Goal: Submit feedback/report problem: Submit feedback/report problem

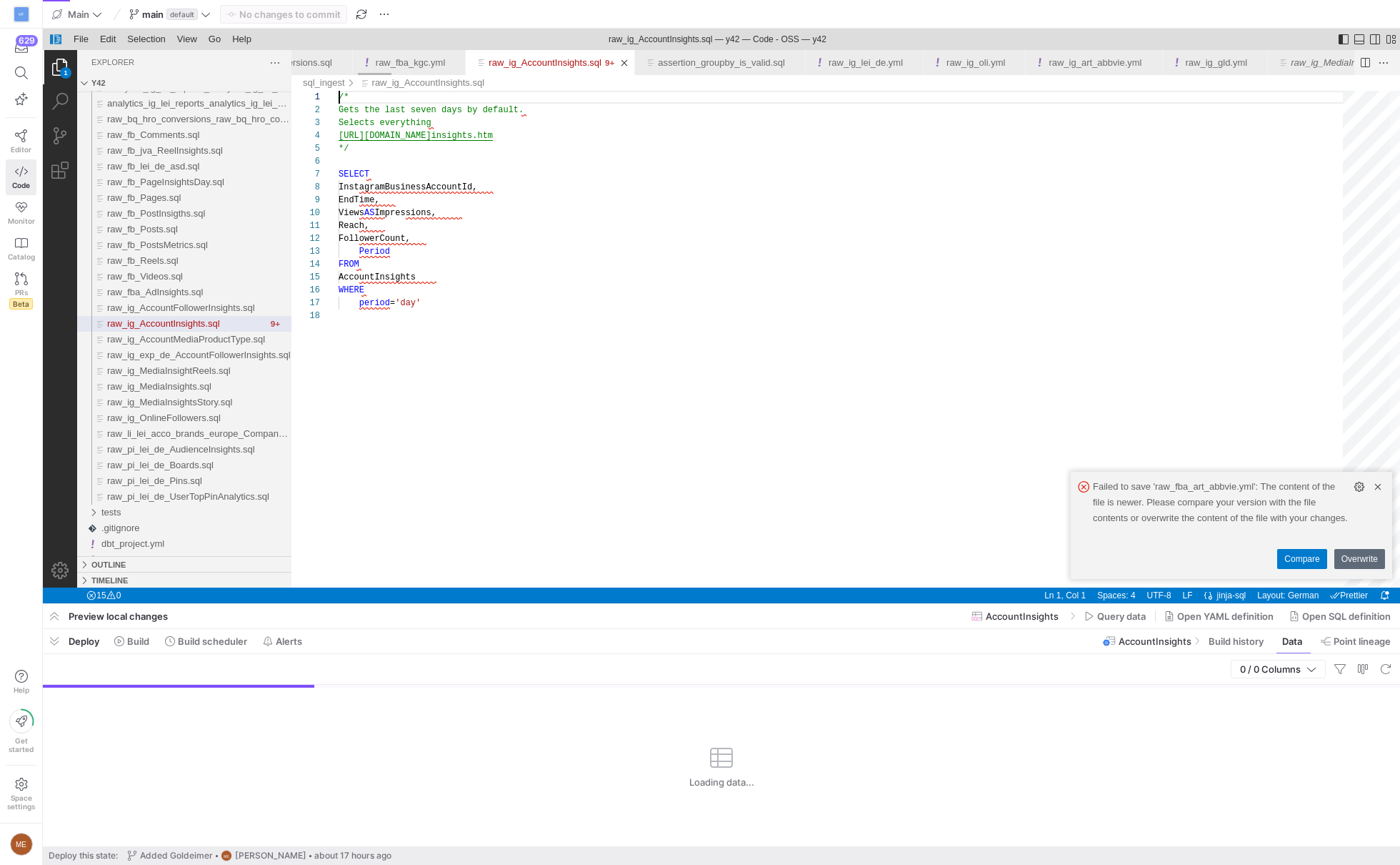
click at [724, 496] on div "/* Gets the last seven days by default. Selects everything [URL][DOMAIN_NAME] i…" at bounding box center [846, 448] width 1014 height 716
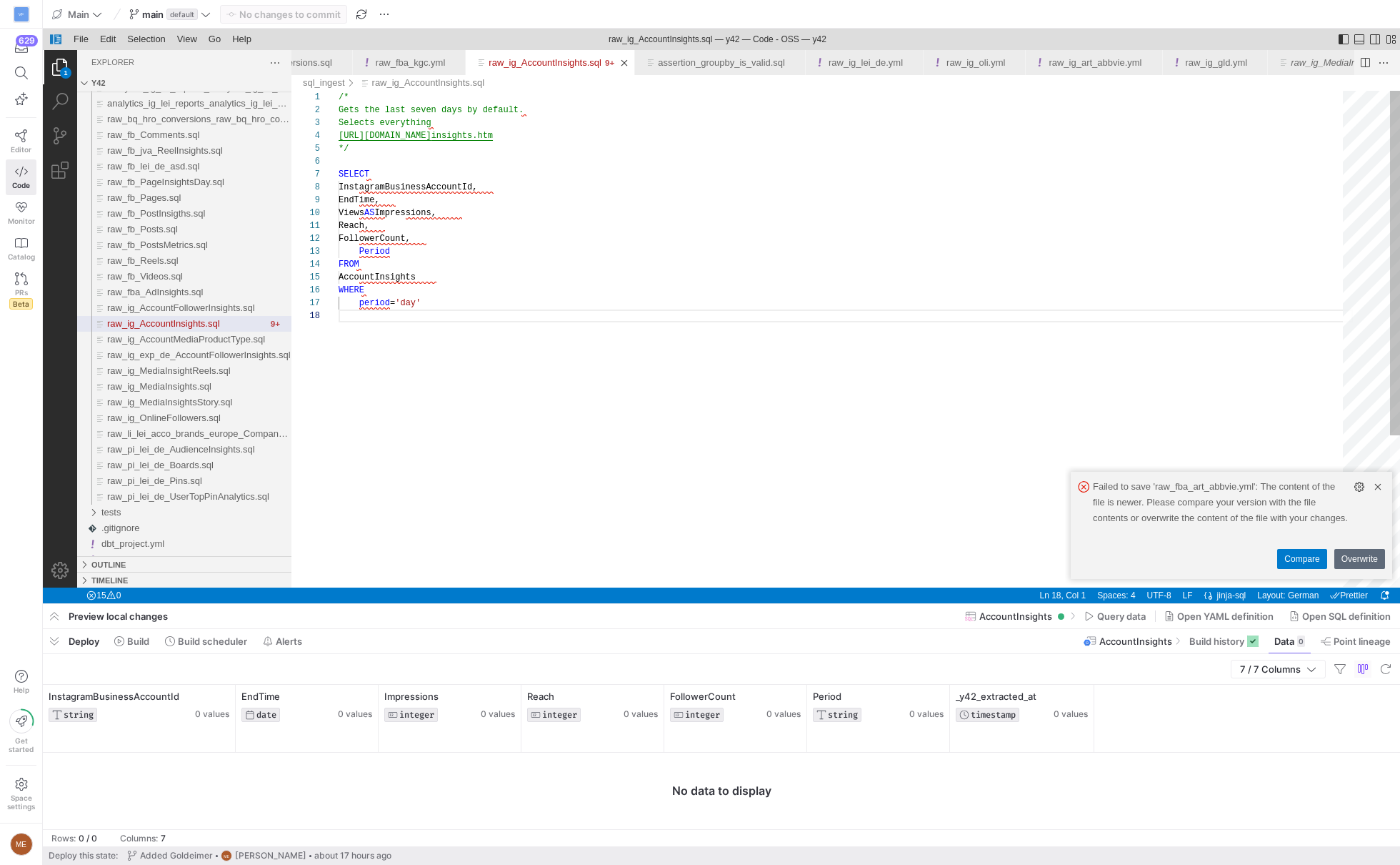
click at [507, 299] on div "/* Gets the last seven days by default. Selects everything [URL][DOMAIN_NAME] i…" at bounding box center [846, 448] width 1014 height 716
click at [582, 133] on div "/* Gets the last seven days by default. Selects everything [URL][DOMAIN_NAME] i…" at bounding box center [846, 448] width 1014 height 716
click at [515, 141] on div "/* Gets the last seven days by default. Selects everything [URL][DOMAIN_NAME] i…" at bounding box center [846, 448] width 1014 height 716
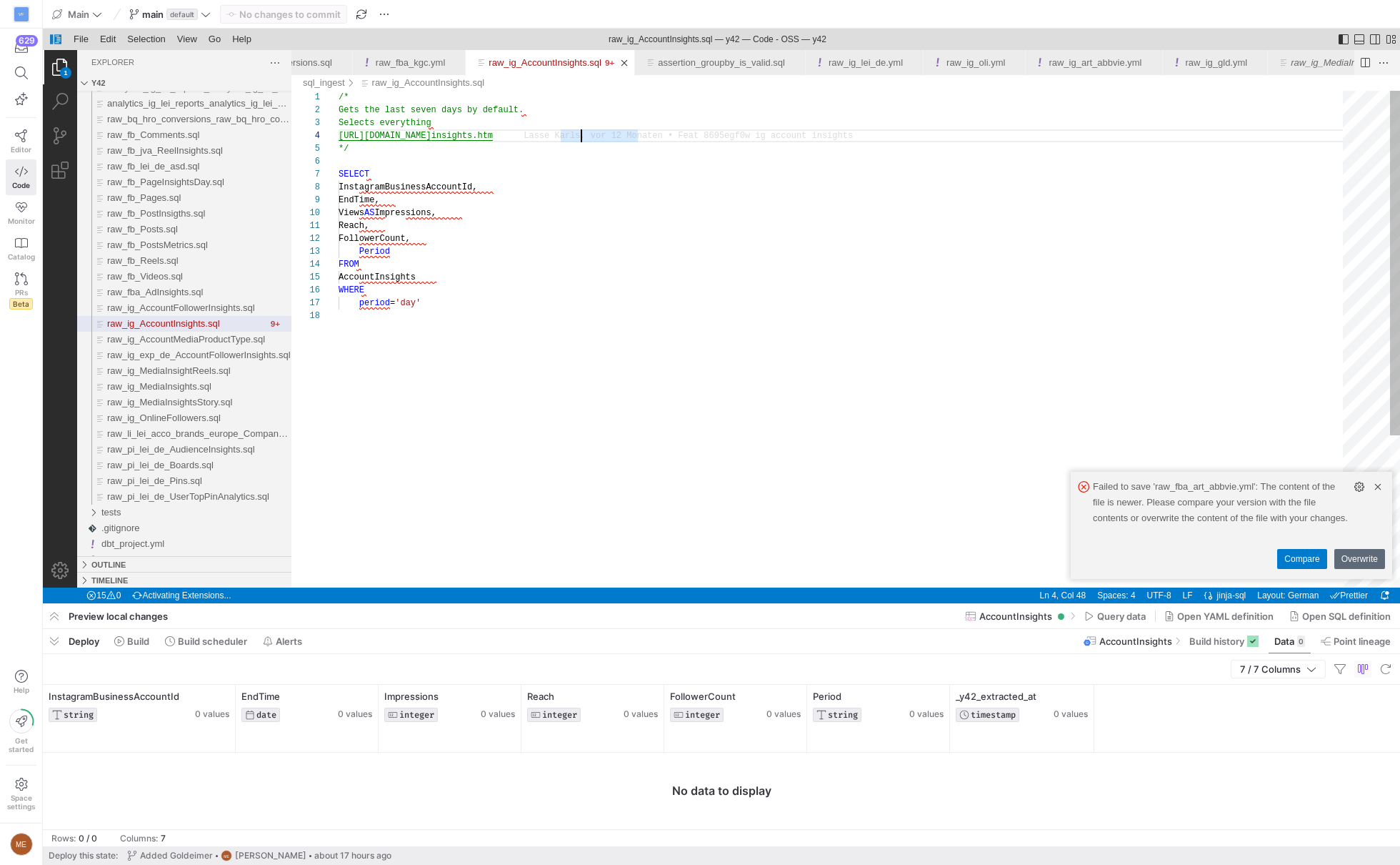
click at [519, 133] on div "/* Gets the last seven days by default. Selects everything [URL][DOMAIN_NAME] i…" at bounding box center [846, 448] width 1014 height 716
click at [416, 296] on div "/* Gets the last seven days by default. Selects everything [URL][DOMAIN_NAME] i…" at bounding box center [846, 448] width 1014 height 716
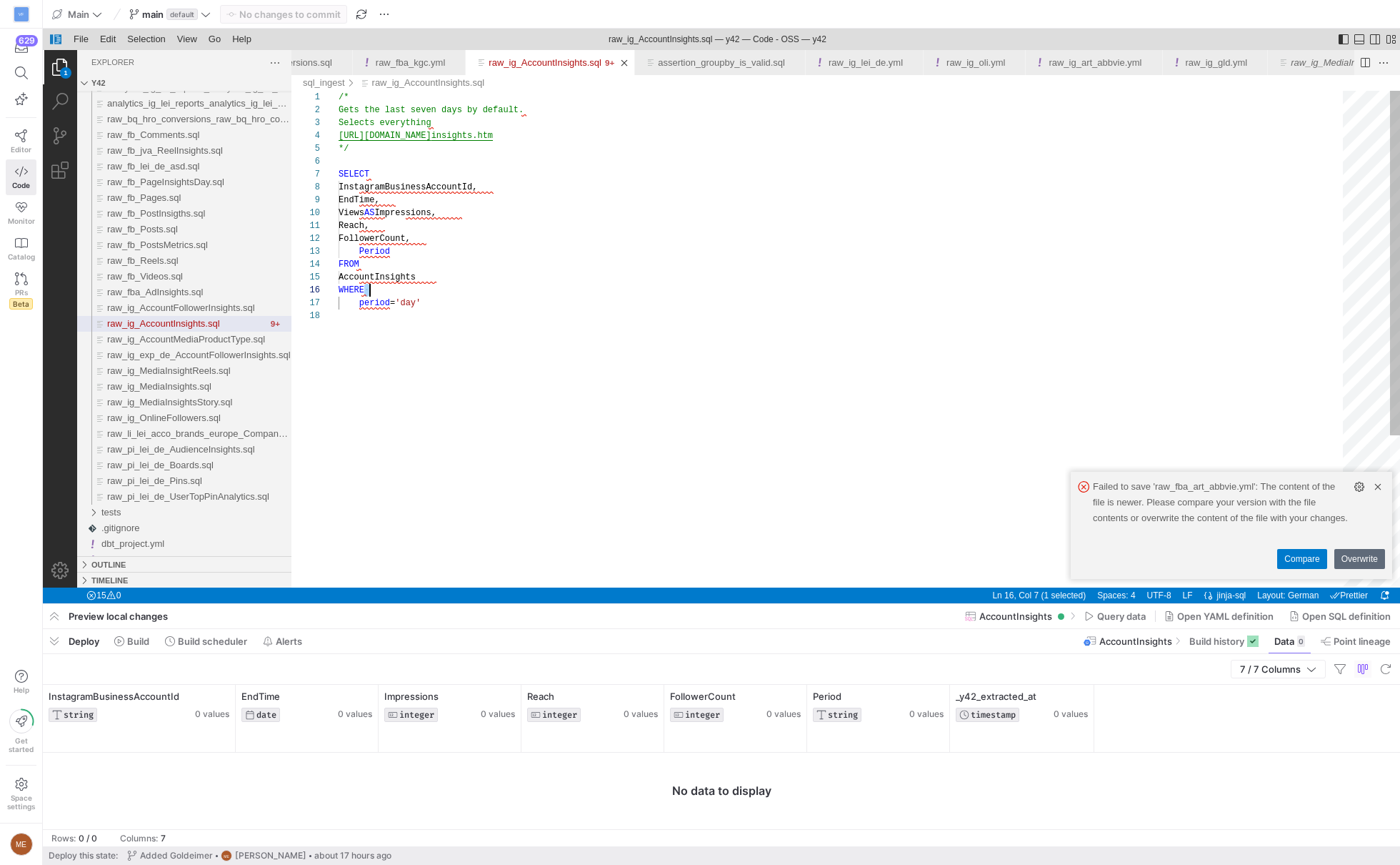
click at [416, 296] on div "/* Gets the last seven days by default. Selects everything [URL][DOMAIN_NAME] i…" at bounding box center [846, 448] width 1014 height 716
click at [424, 313] on div "/* Gets the last seven days by default. Selects everything [URL][DOMAIN_NAME] i…" at bounding box center [846, 448] width 1014 height 716
click at [416, 301] on div "/* Gets the last seven days by default. Selects everything [URL][DOMAIN_NAME] i…" at bounding box center [846, 448] width 1014 height 716
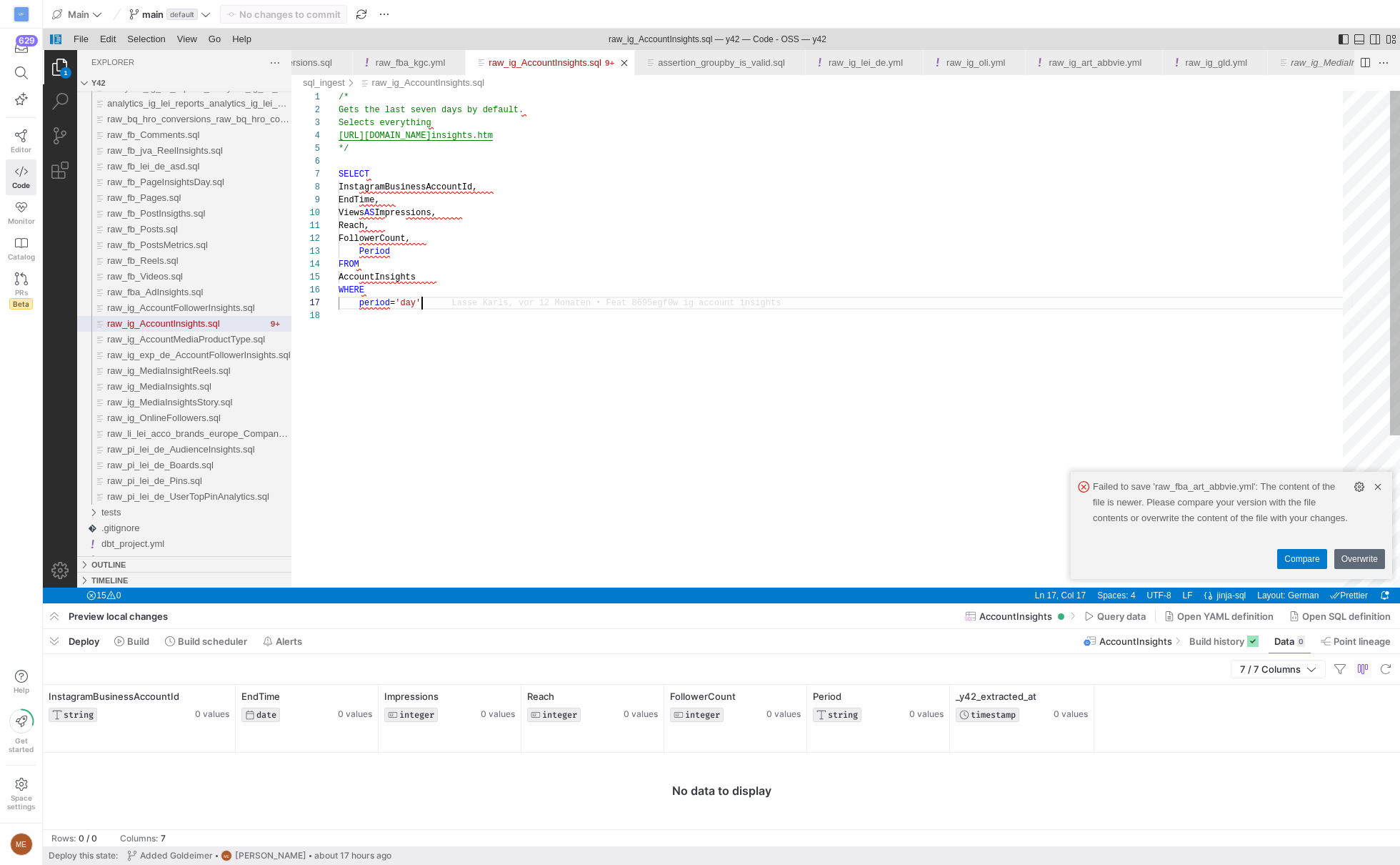
click at [421, 302] on div "/* Gets the last seven days by default. Selects everything [URL][DOMAIN_NAME] i…" at bounding box center [846, 448] width 1014 height 716
click at [474, 366] on div "/* Gets the last seven days by default. Selects everything [URL][DOMAIN_NAME] i…" at bounding box center [846, 448] width 1014 height 716
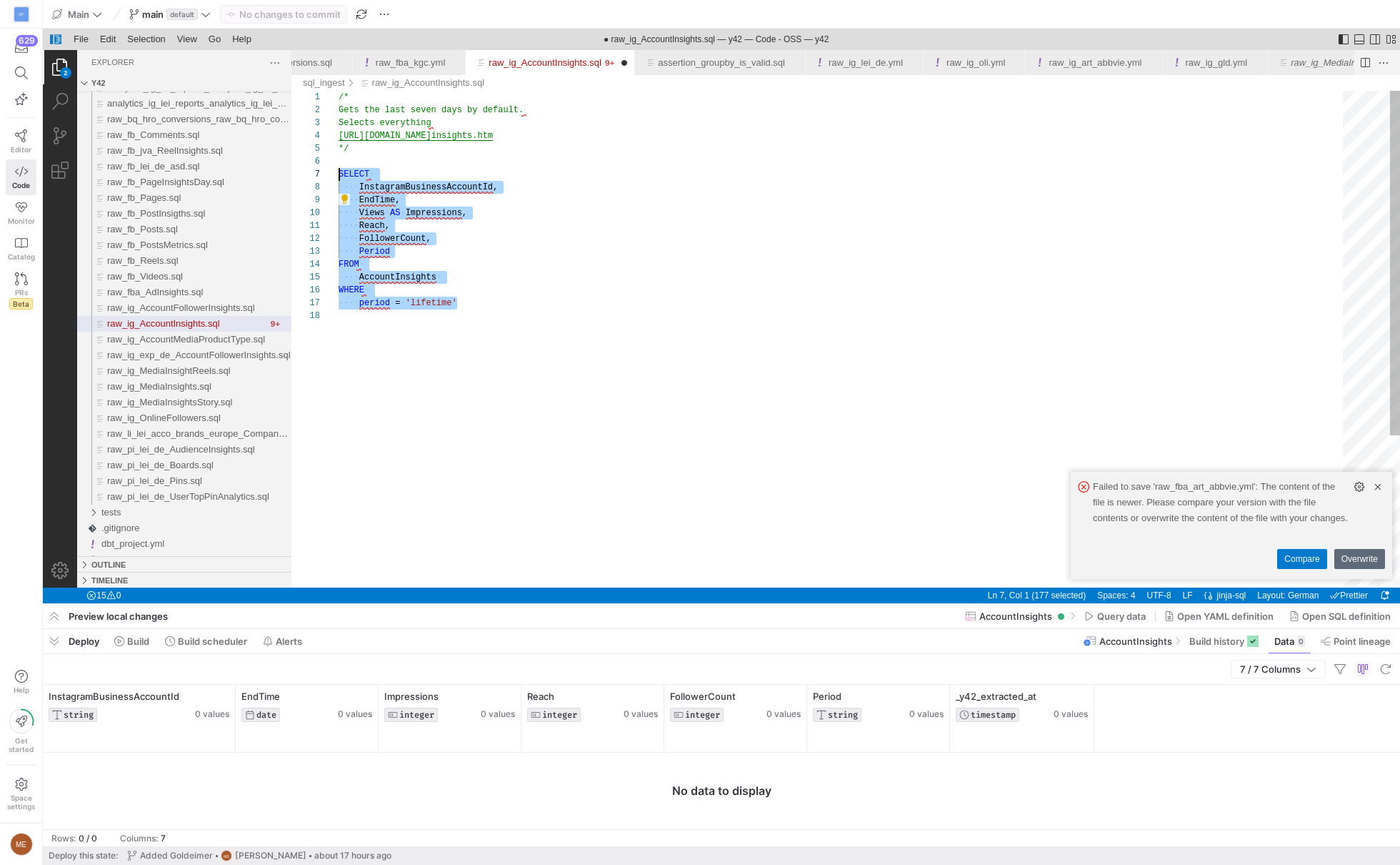
scroll to position [65, 0]
drag, startPoint x: 494, startPoint y: 307, endPoint x: 322, endPoint y: 167, distance: 221.8
click at [340, 173] on div "/* Gets the last seven days by default. Selects everything [URL][DOMAIN_NAME] i…" at bounding box center [846, 448] width 1014 height 716
drag, startPoint x: 495, startPoint y: 306, endPoint x: 333, endPoint y: 174, distance: 209.0
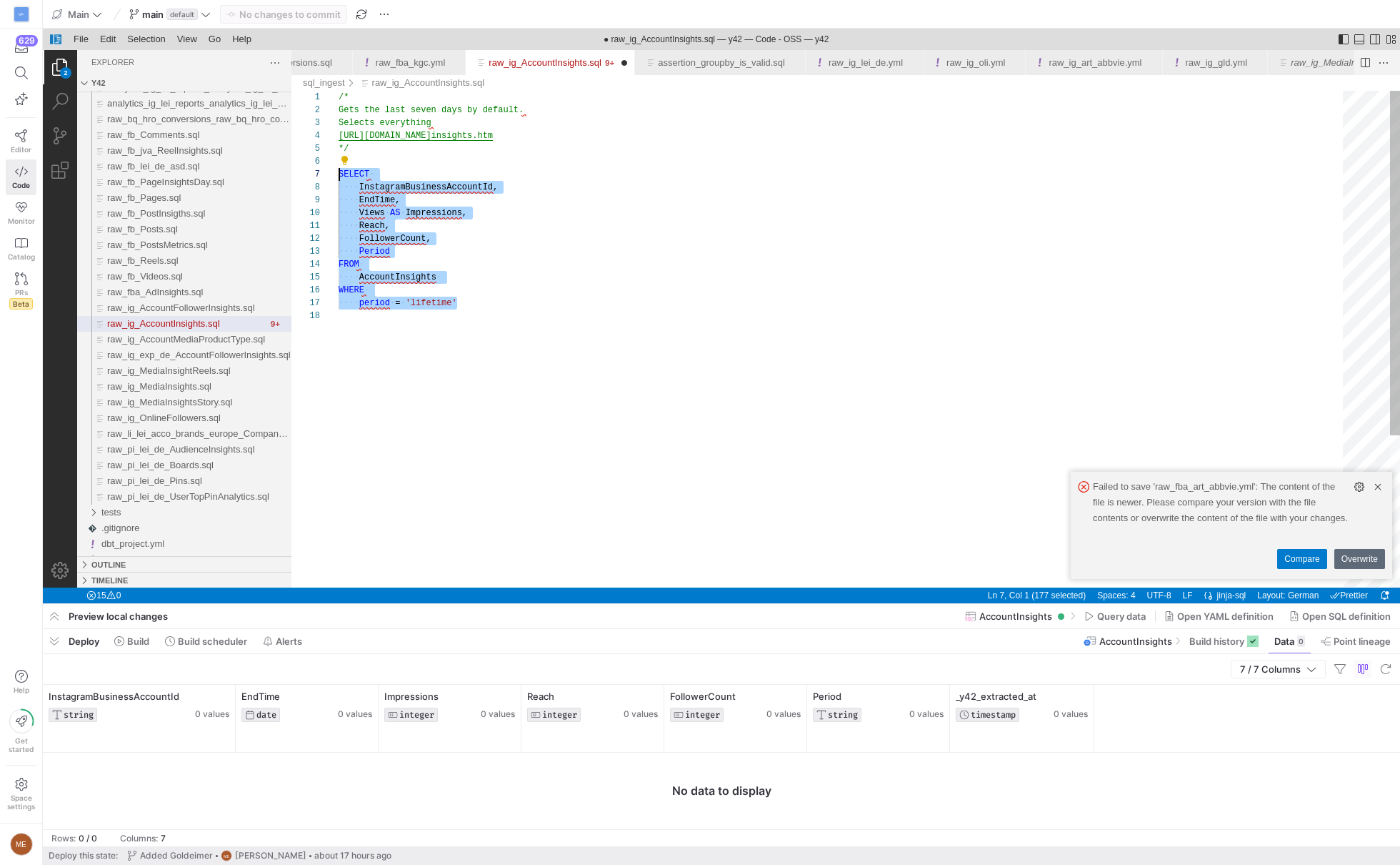
click at [484, 327] on div "/* Gets the last seven days by default. Selects everything [URL][DOMAIN_NAME] i…" at bounding box center [846, 448] width 1014 height 716
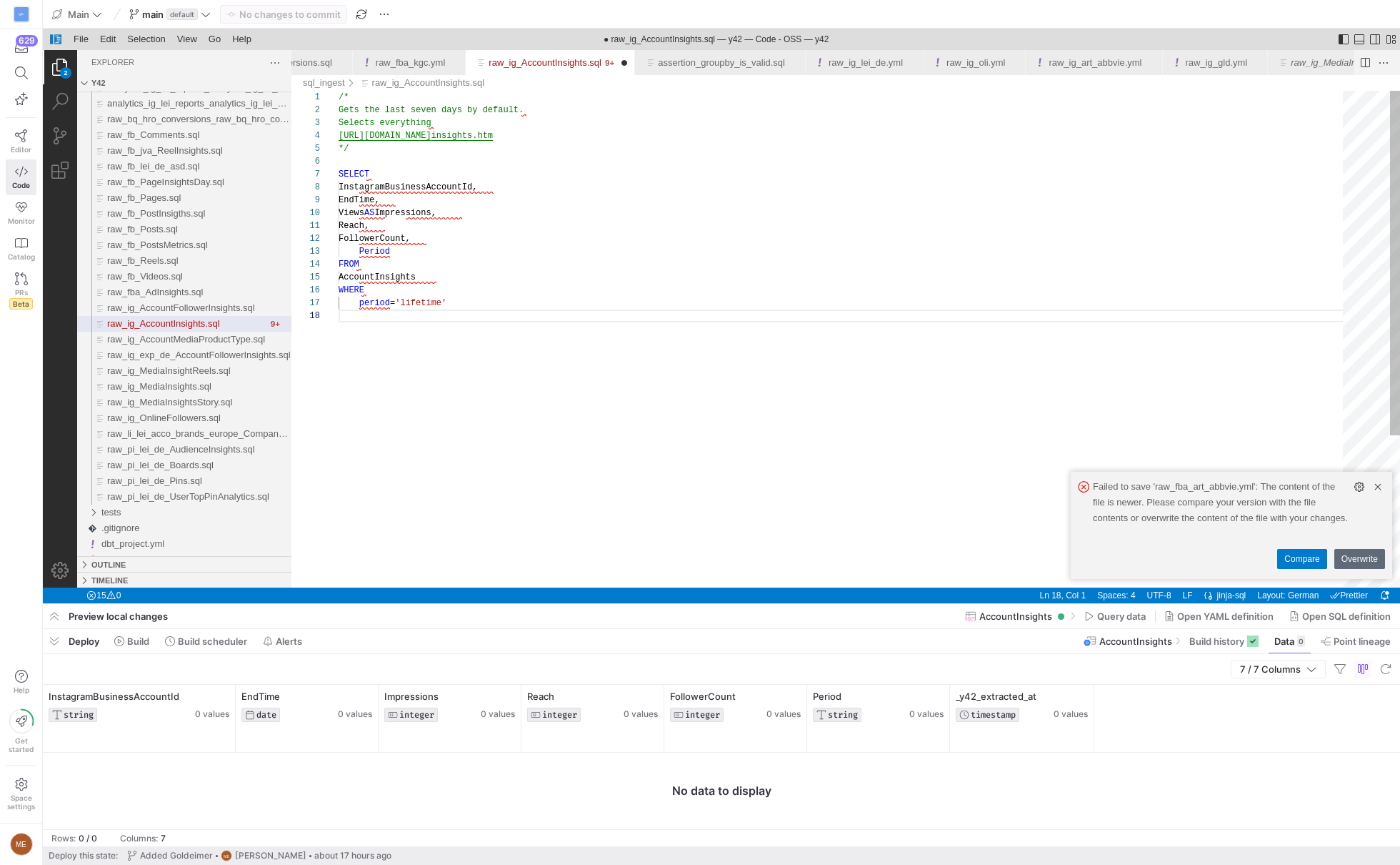
type textarea "Reach, FollowerCount, Period FROM AccountInsights WHERE period = 'day'"
click at [22, 136] on icon at bounding box center [21, 136] width 13 height 13
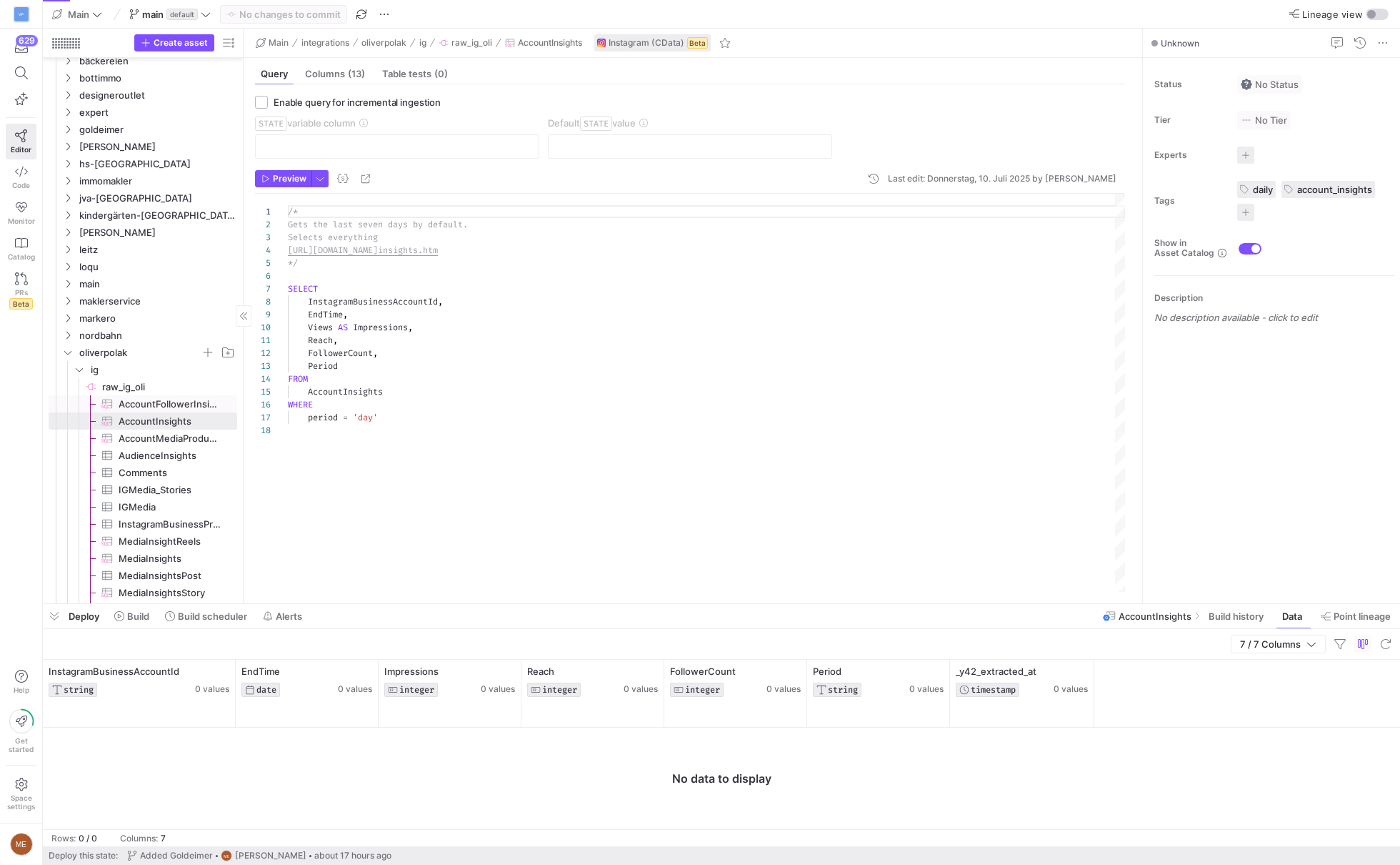
scroll to position [69, 0]
click at [1214, 628] on span at bounding box center [1238, 616] width 70 height 23
click at [1231, 612] on span "Build history" at bounding box center [1236, 615] width 55 height 11
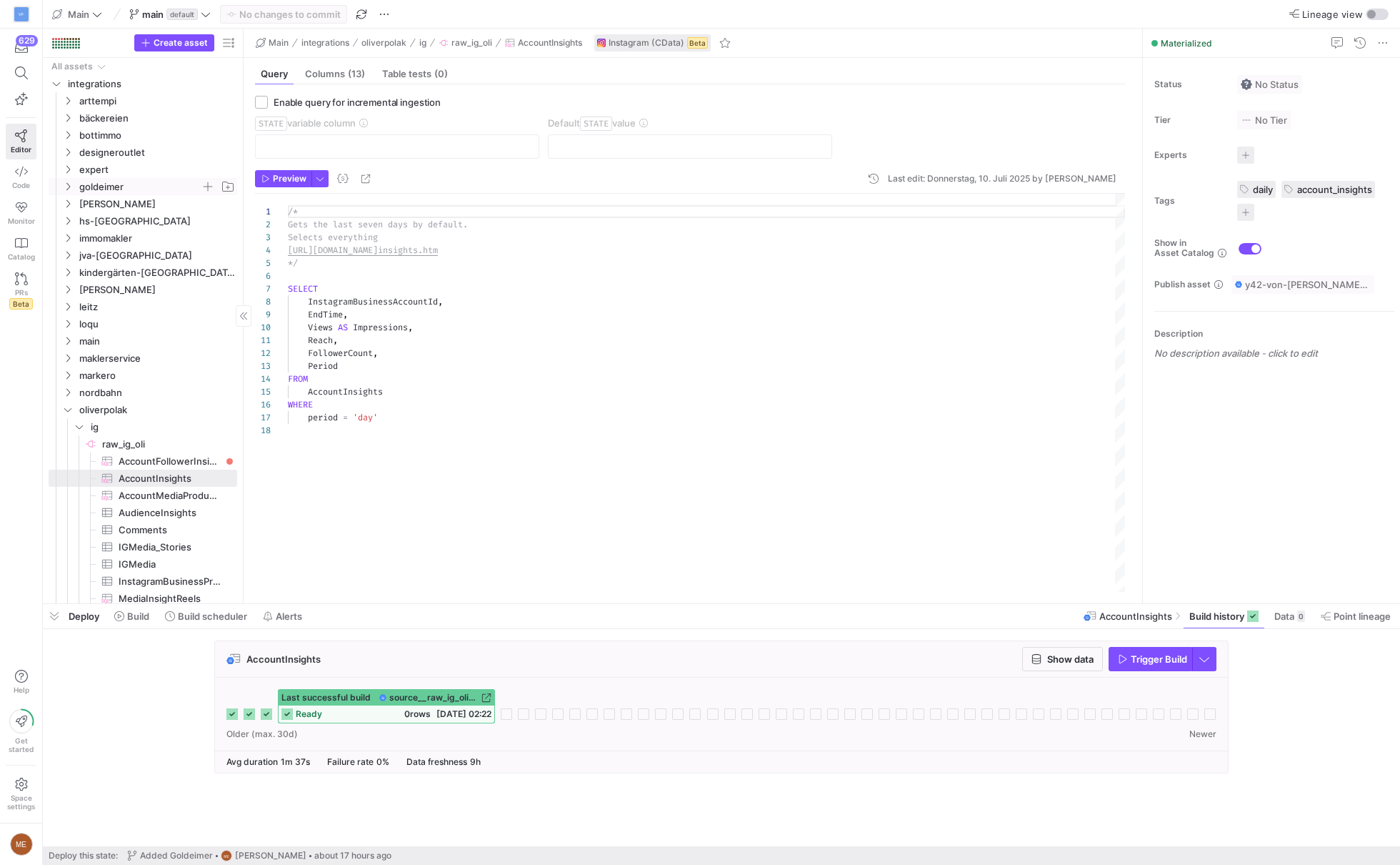
click at [140, 182] on span "goldeimer" at bounding box center [140, 186] width 122 height 16
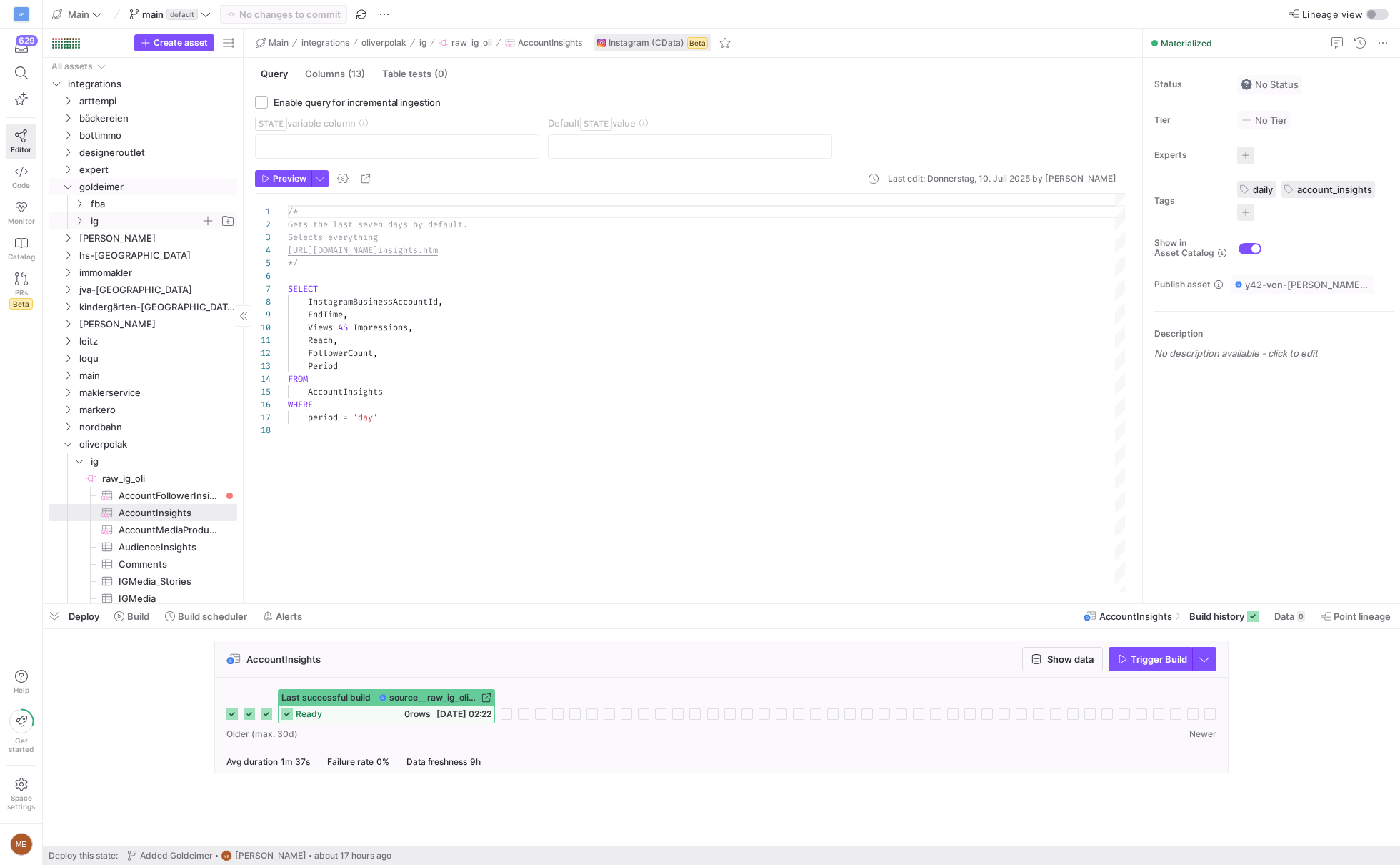
click at [144, 214] on span "ig" at bounding box center [145, 221] width 110 height 16
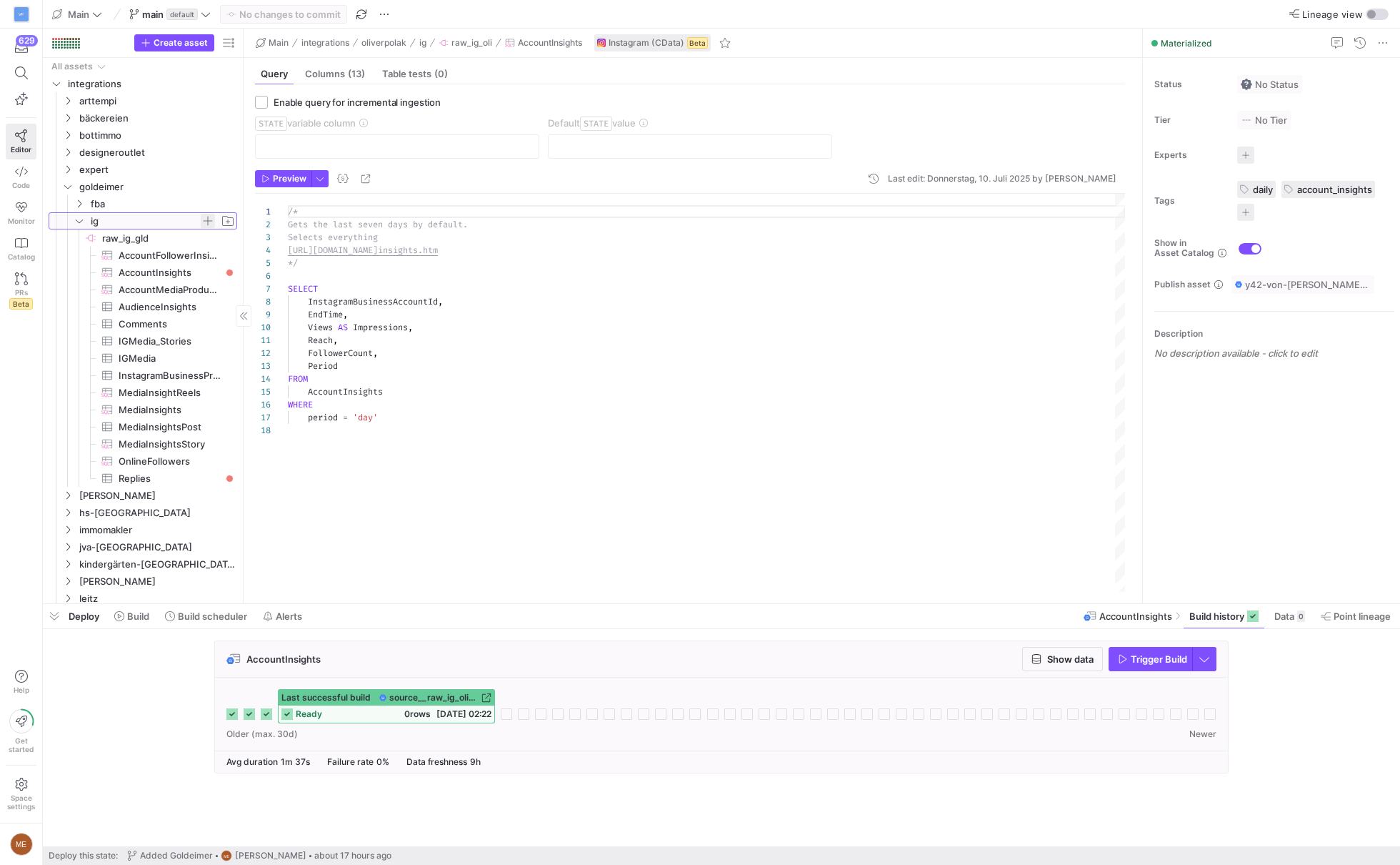
click at [208, 219] on span "button" at bounding box center [207, 220] width 14 height 14
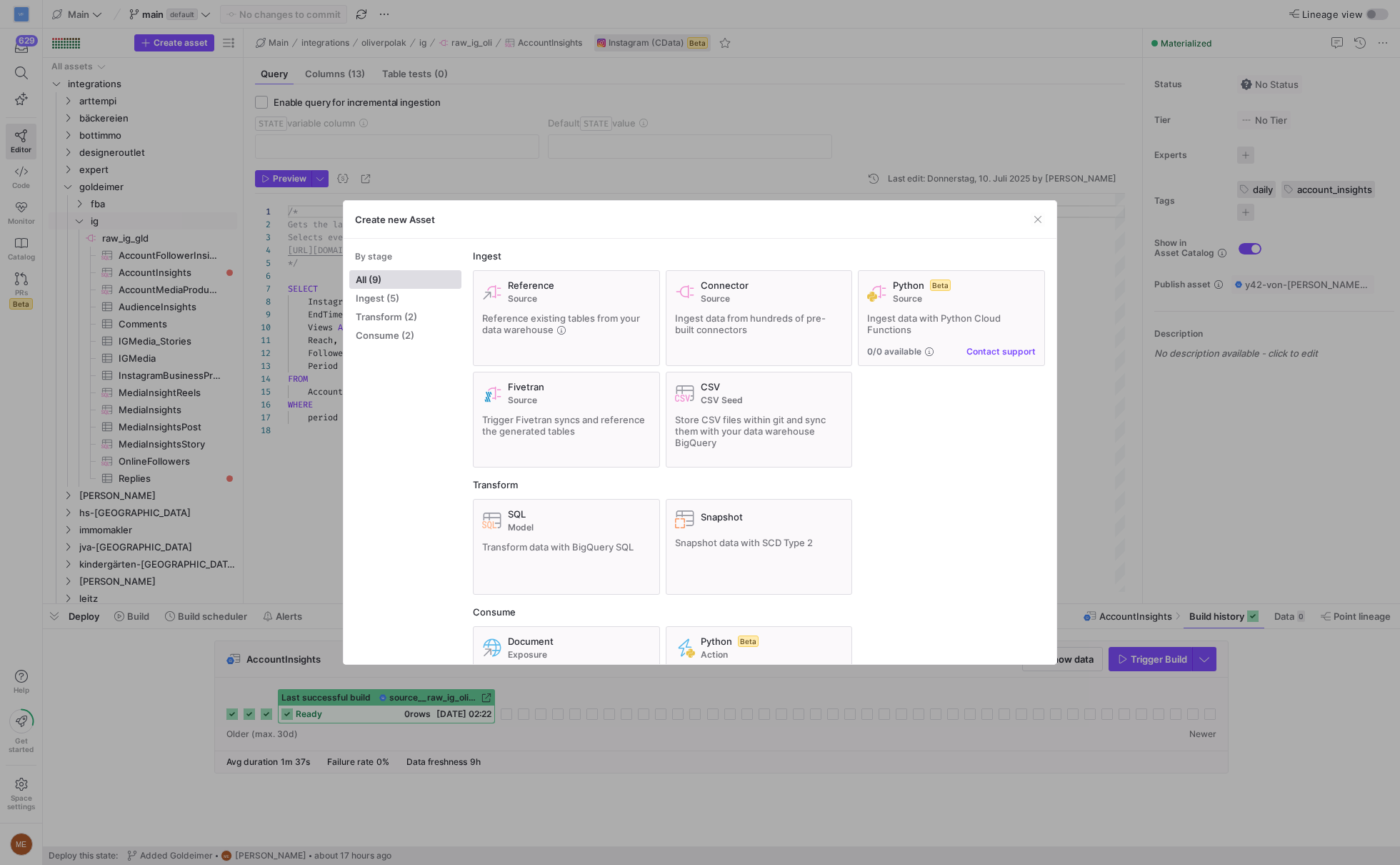
click at [380, 121] on div at bounding box center [700, 432] width 1400 height 865
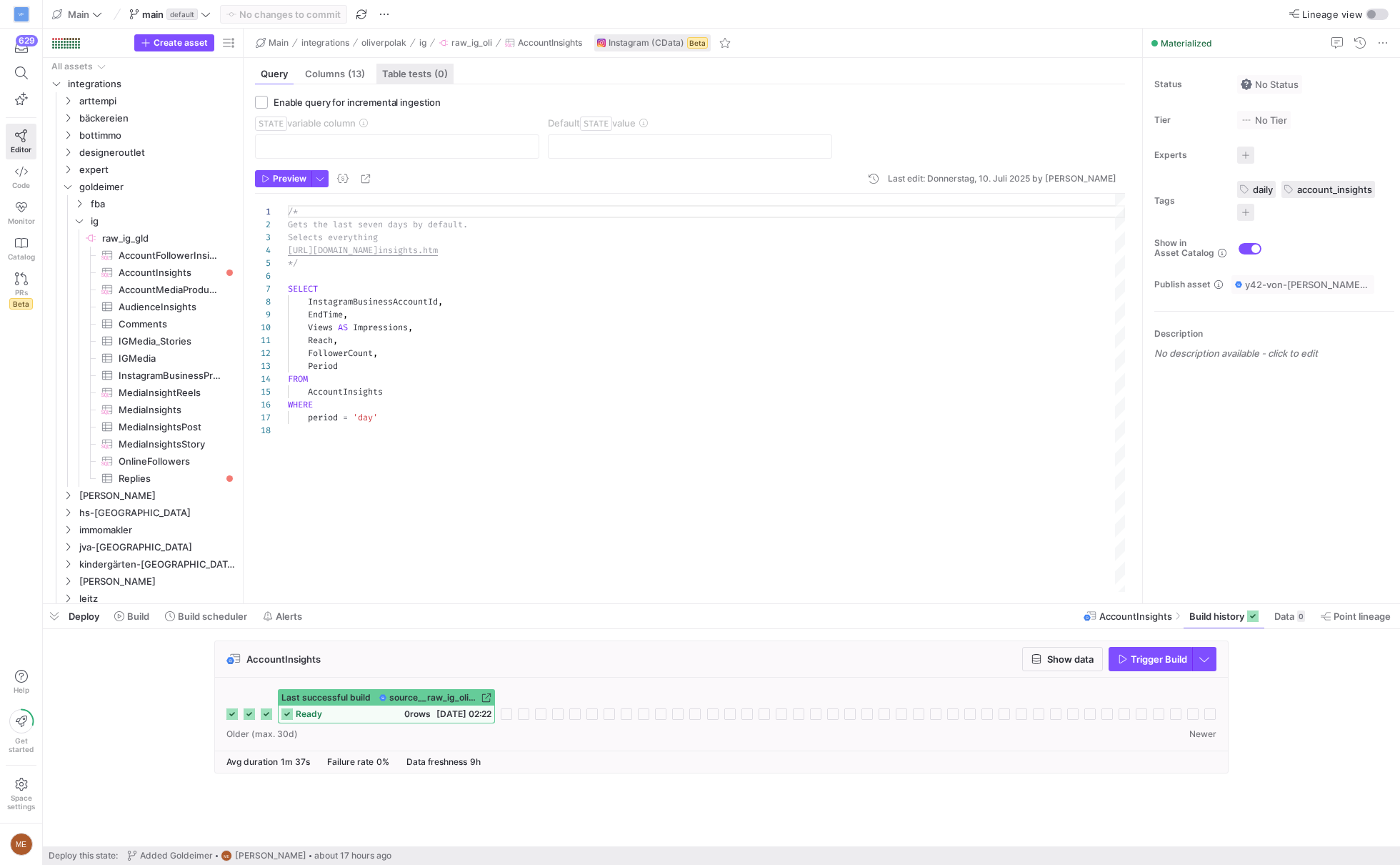
click at [420, 70] on span "Table tests (0)" at bounding box center [416, 74] width 66 height 9
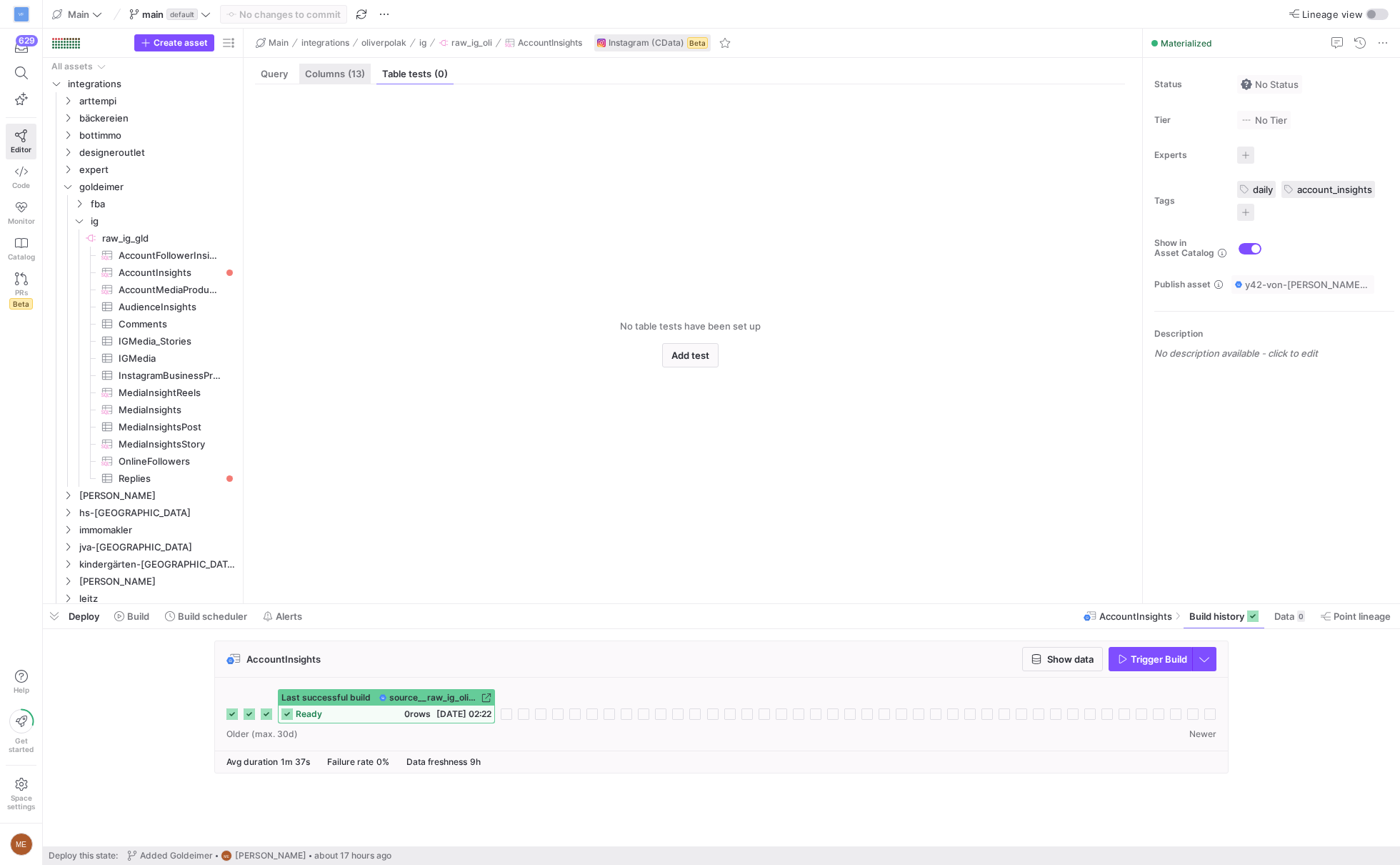
click at [368, 68] on div "Columns (13)" at bounding box center [335, 74] width 72 height 21
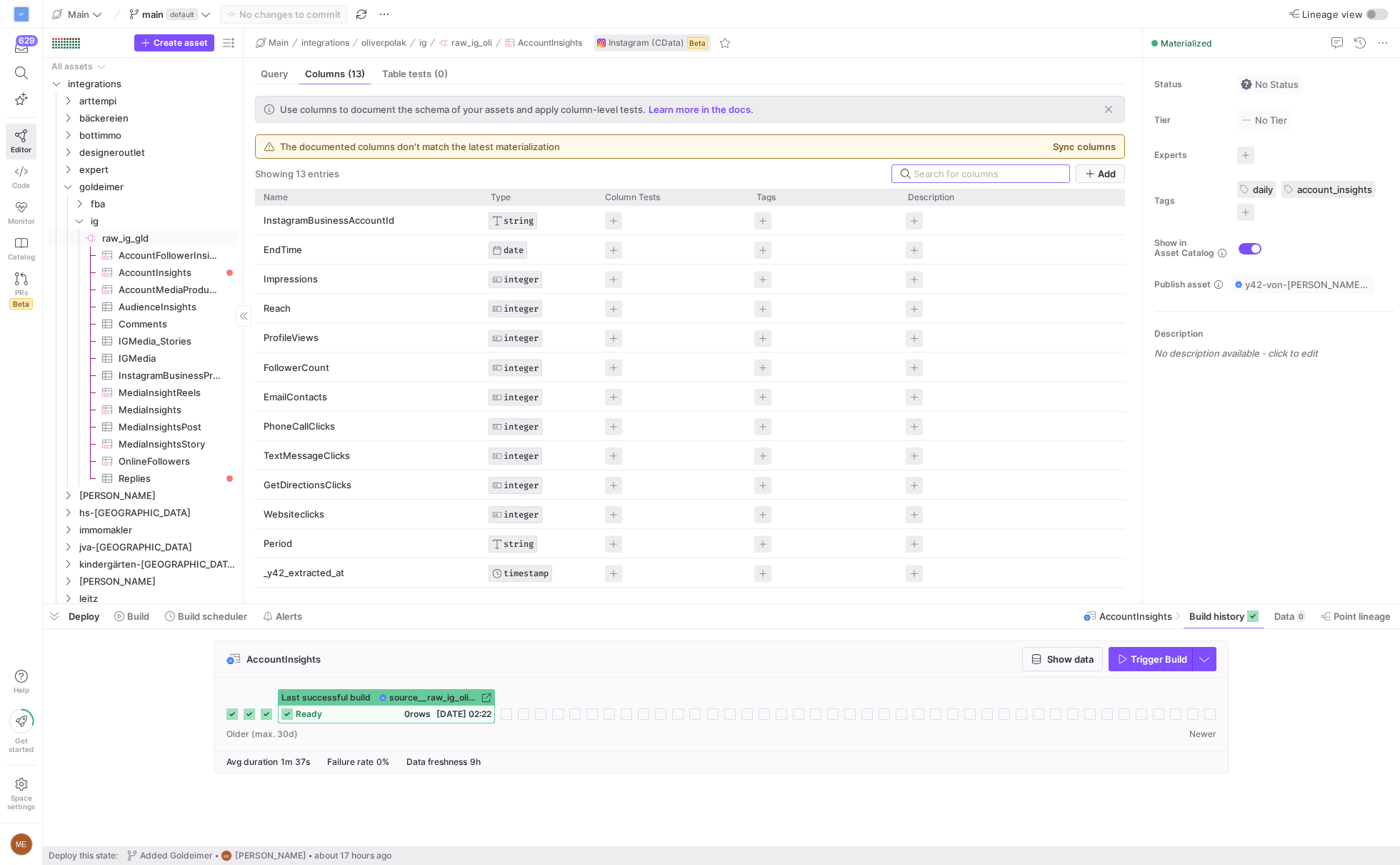
click at [179, 236] on span "raw_ig_gld​​​​​​​​" at bounding box center [168, 238] width 133 height 16
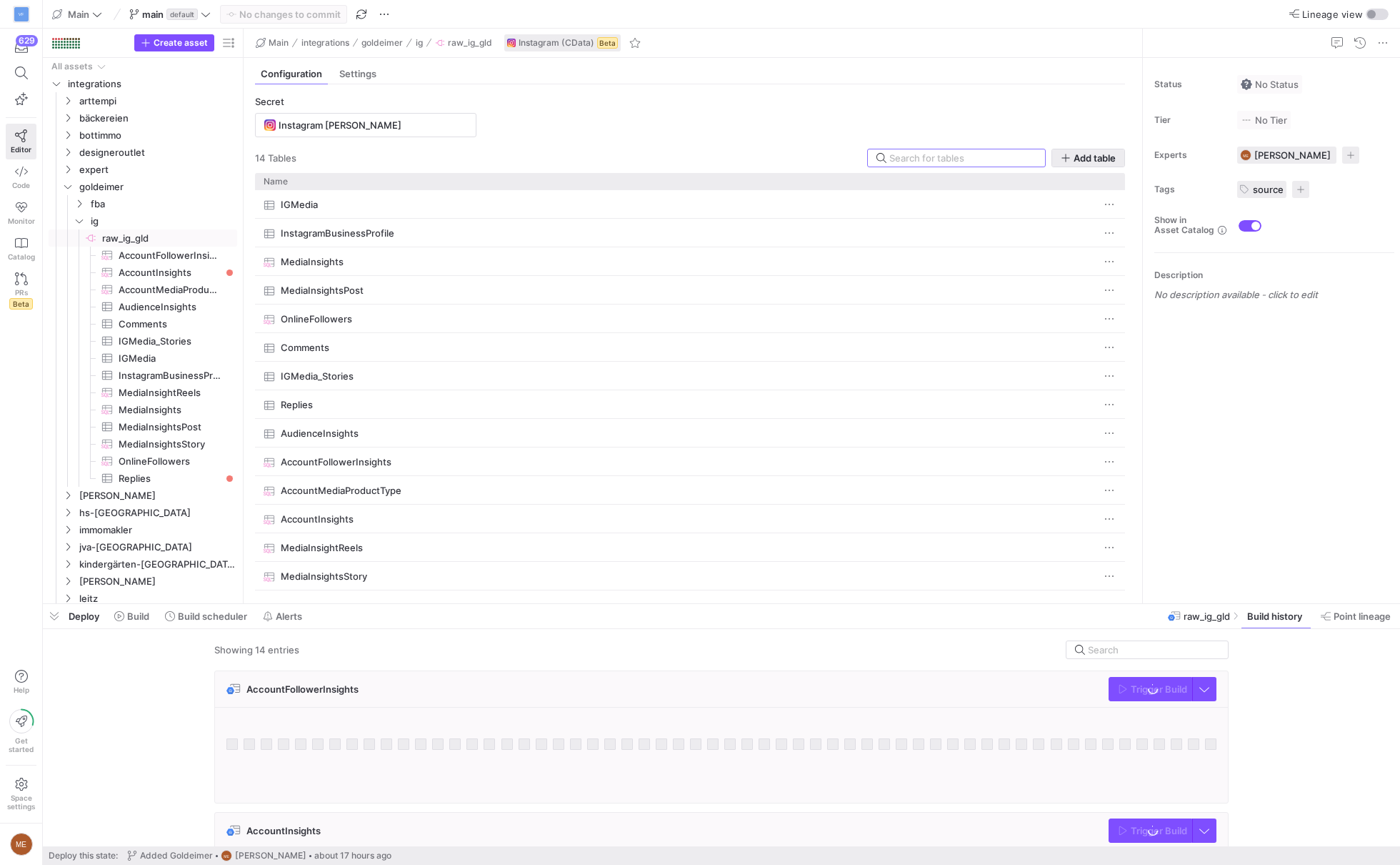
click at [1093, 154] on span "Add table" at bounding box center [1095, 157] width 42 height 11
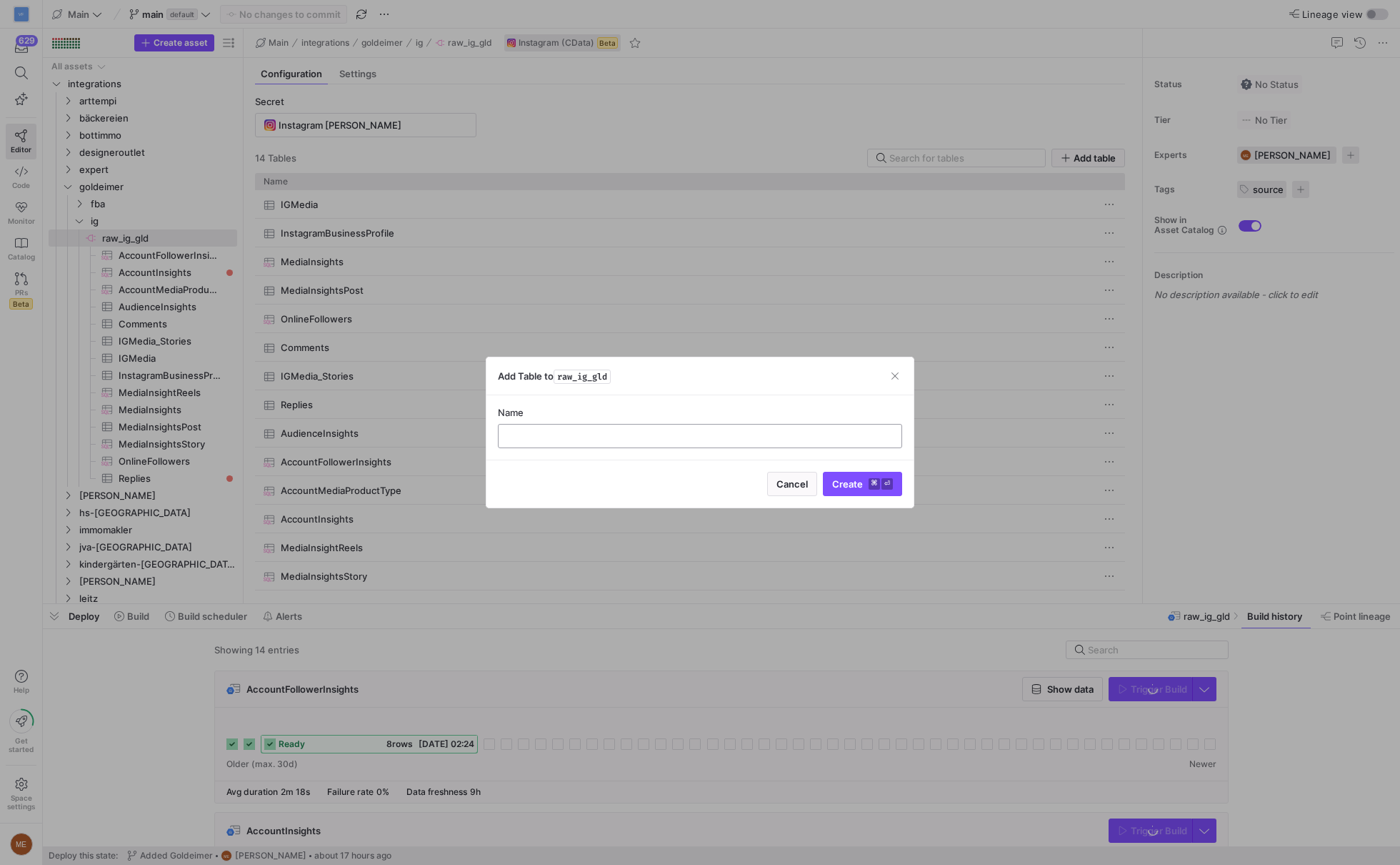
click at [617, 439] on input "text" at bounding box center [700, 435] width 380 height 11
type input "test"
click at [850, 481] on span "Create ⌘ ⏎" at bounding box center [862, 483] width 61 height 11
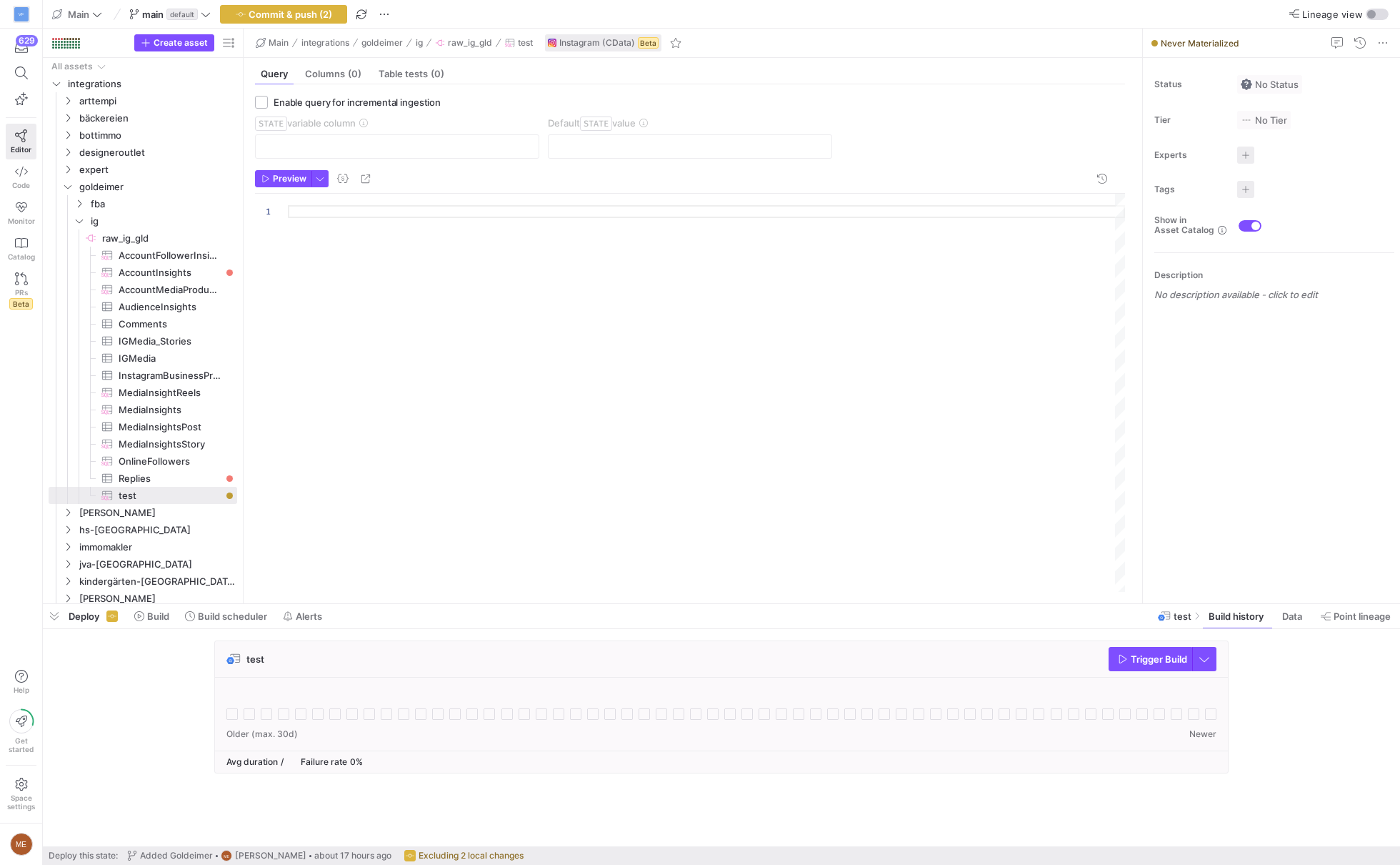
click at [670, 351] on div at bounding box center [706, 393] width 837 height 400
click at [293, 183] on span "button" at bounding box center [283, 178] width 55 height 16
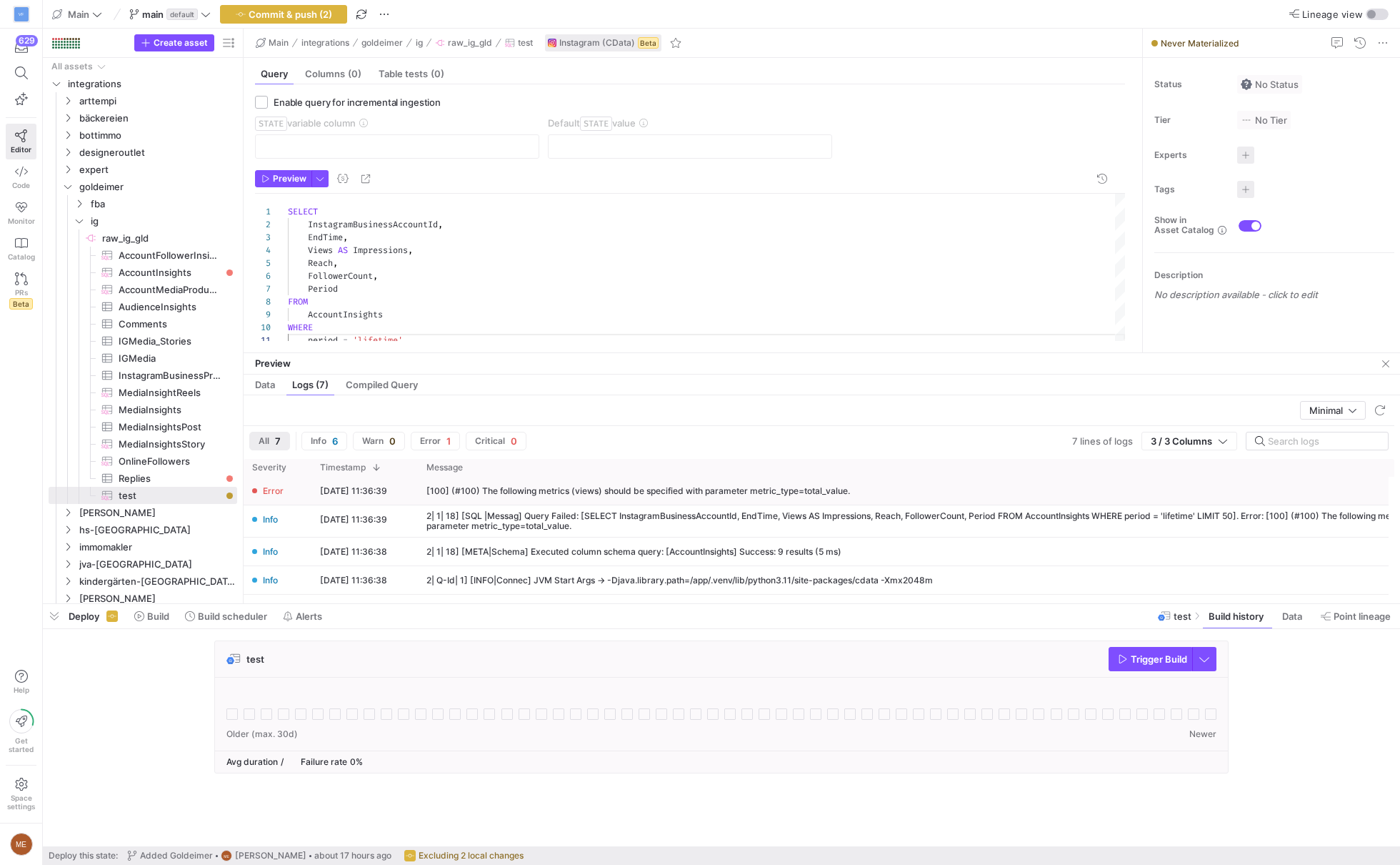
click at [810, 478] on div "[100] (#100) The following metrics (views) should be specified with parameter m…" at bounding box center [997, 490] width 1160 height 28
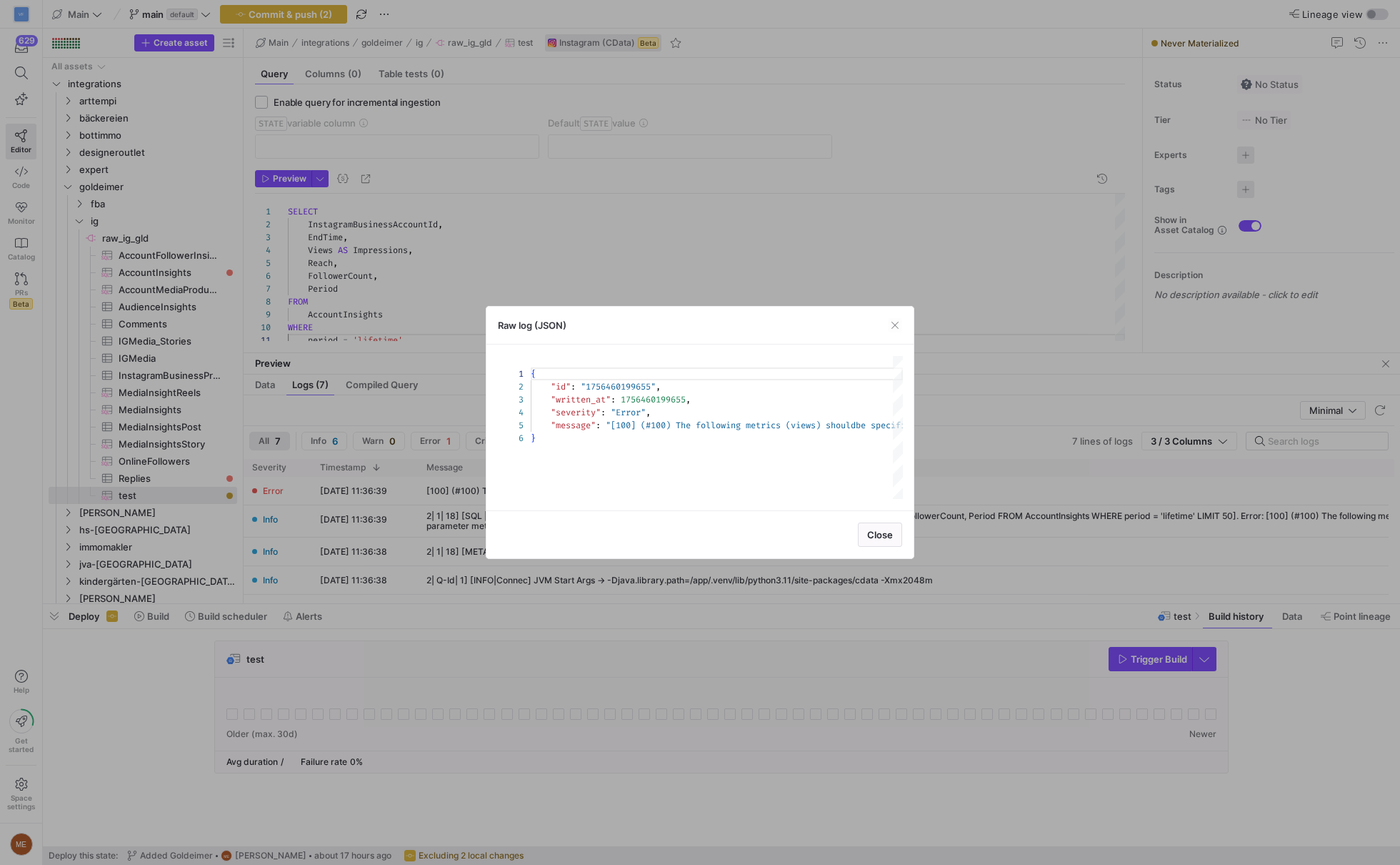
scroll to position [65, 0]
click at [944, 466] on div at bounding box center [700, 432] width 1400 height 865
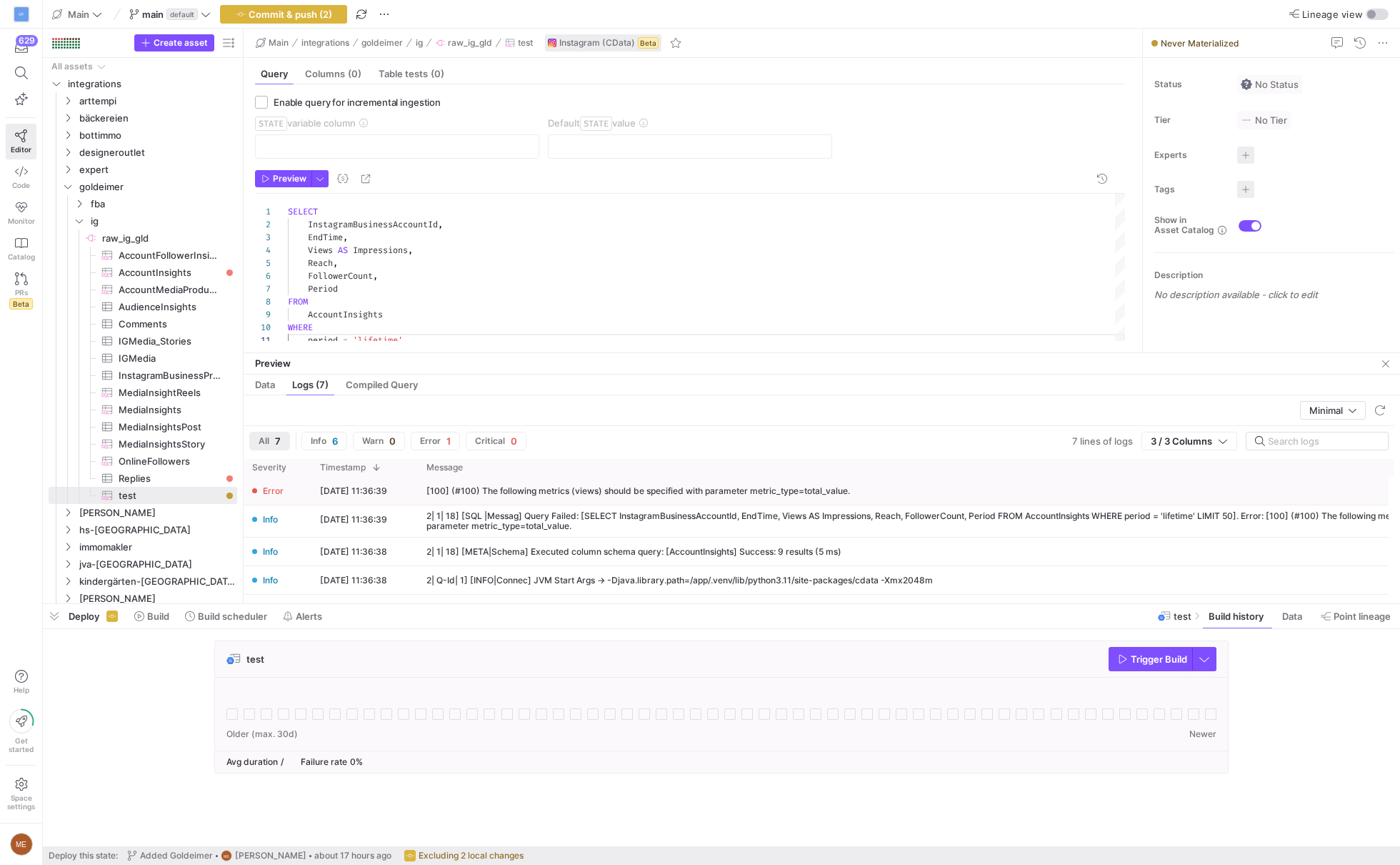
click at [827, 488] on div "[100] (#100) The following metrics (views) should be specified with parameter m…" at bounding box center [638, 491] width 423 height 10
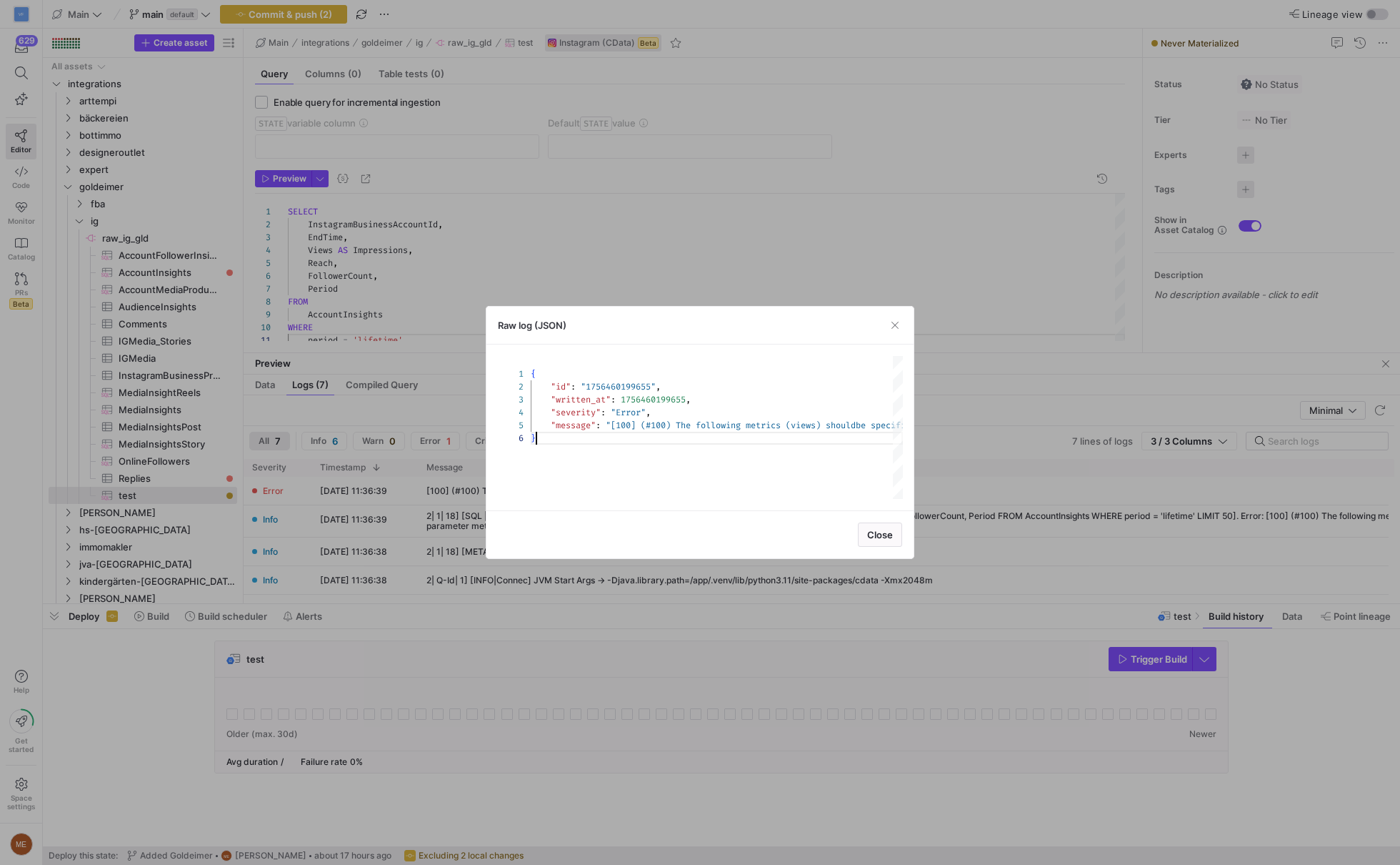
click at [827, 488] on div "{ "id" : "1756460199655" , "written_at" : 1756460199655 , "severity" : "Error" …" at bounding box center [717, 427] width 373 height 143
click at [840, 427] on div "{ "id" : "1756460199655" , "written_at" : 1756460199655 , "severity" : "Error" …" at bounding box center [580, 427] width 648 height 143
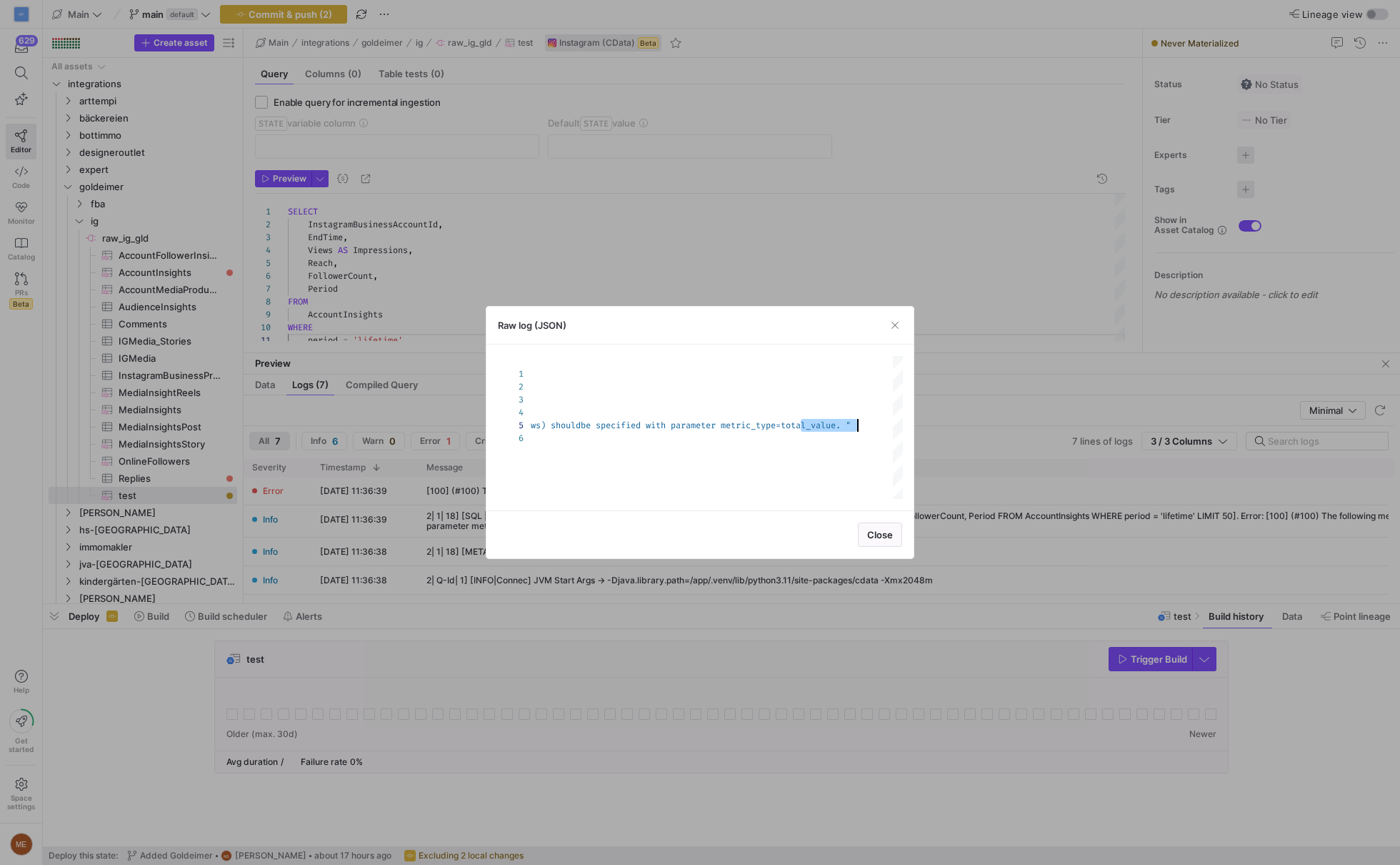
click at [755, 273] on div at bounding box center [700, 432] width 1400 height 865
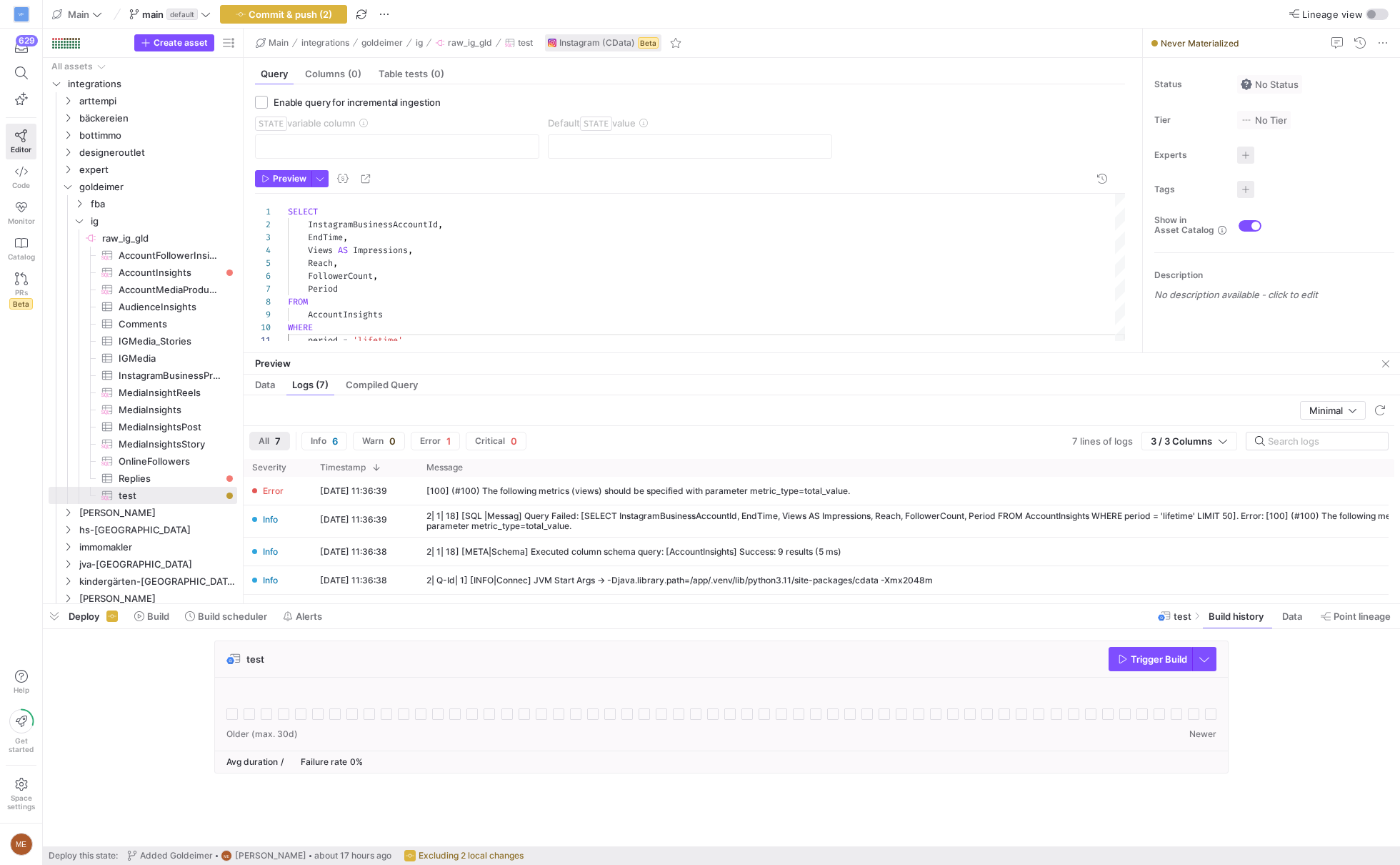
scroll to position [0, 0]
click at [375, 333] on div "SELECT InstagramBusinessAccountId , EndTime , Views AS Impressions , Reach , Fo…" at bounding box center [706, 269] width 837 height 152
click at [383, 330] on div "SELECT InstagramBusinessAccountId , EndTime , Views AS Impressions , Reach , Fo…" at bounding box center [706, 260] width 837 height 165
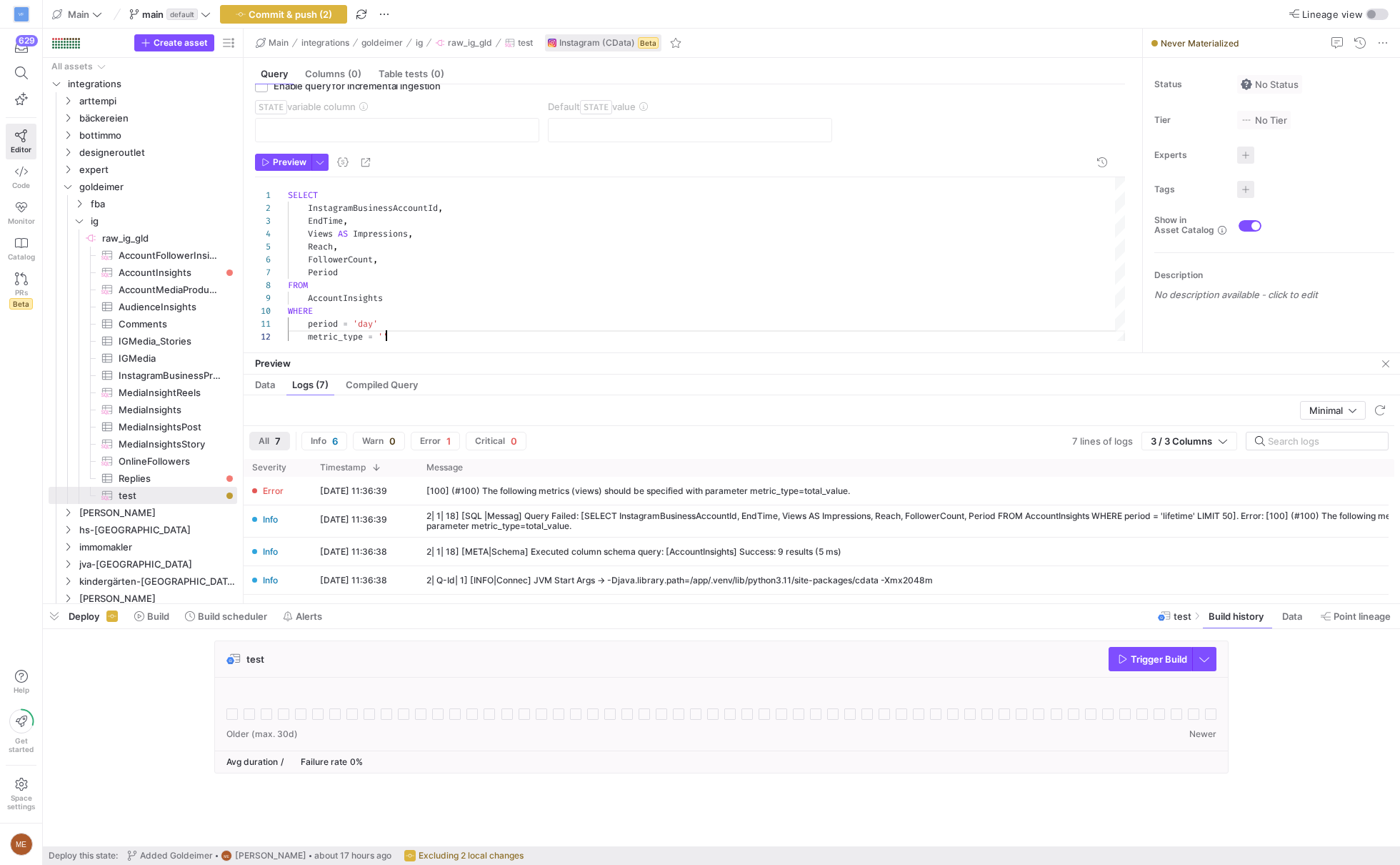
click at [385, 330] on div "SELECT InstagramBusinessAccountId , EndTime , Views AS Impressions , Reach , Fo…" at bounding box center [706, 260] width 837 height 165
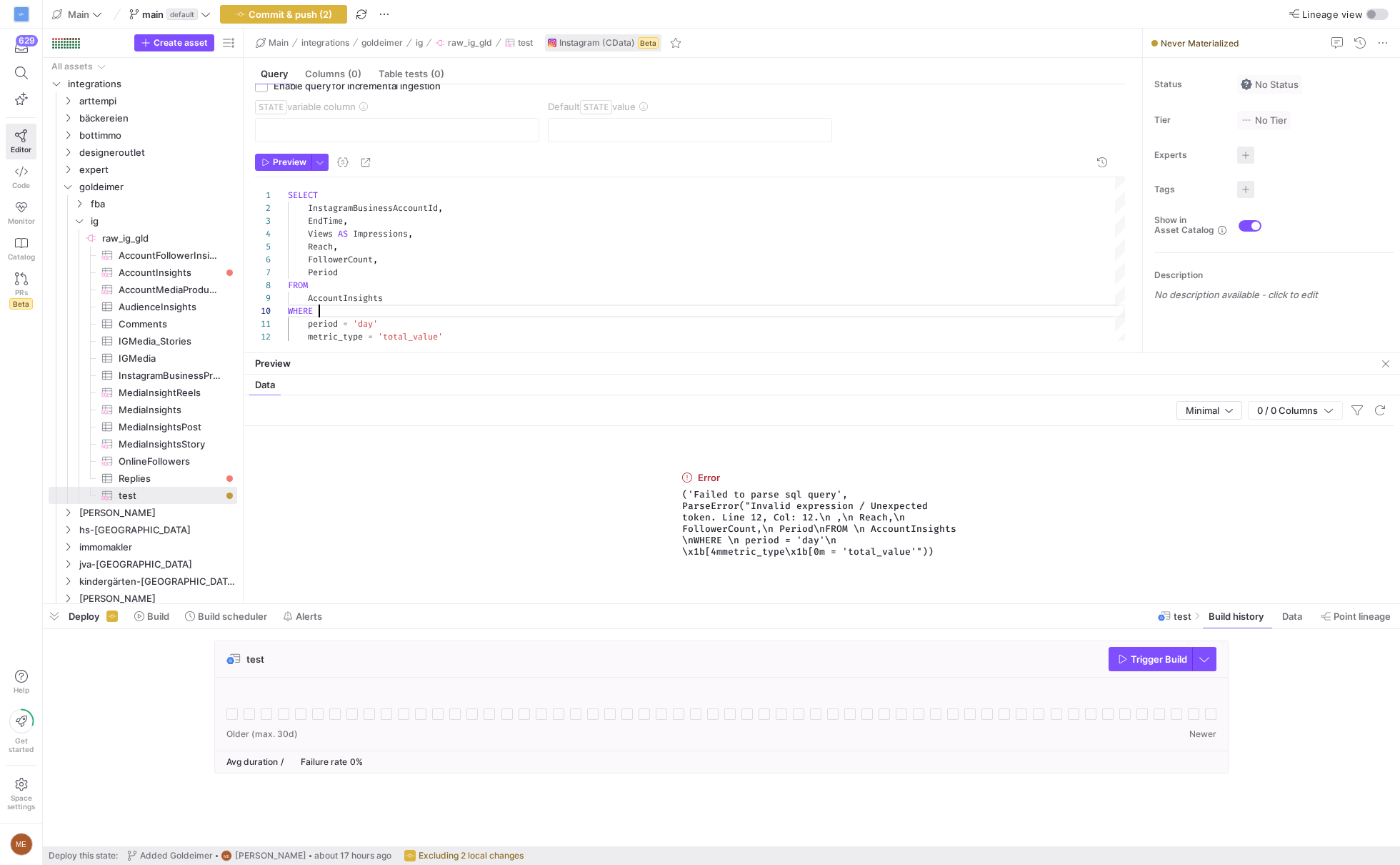
click at [531, 314] on div "SELECT InstagramBusinessAccountId , EndTime , Views AS Impressions , Reach , Fo…" at bounding box center [706, 260] width 837 height 165
click at [531, 330] on div "SELECT InstagramBusinessAccountId , EndTime , Views AS Impressions , Reach , Fo…" at bounding box center [706, 260] width 837 height 165
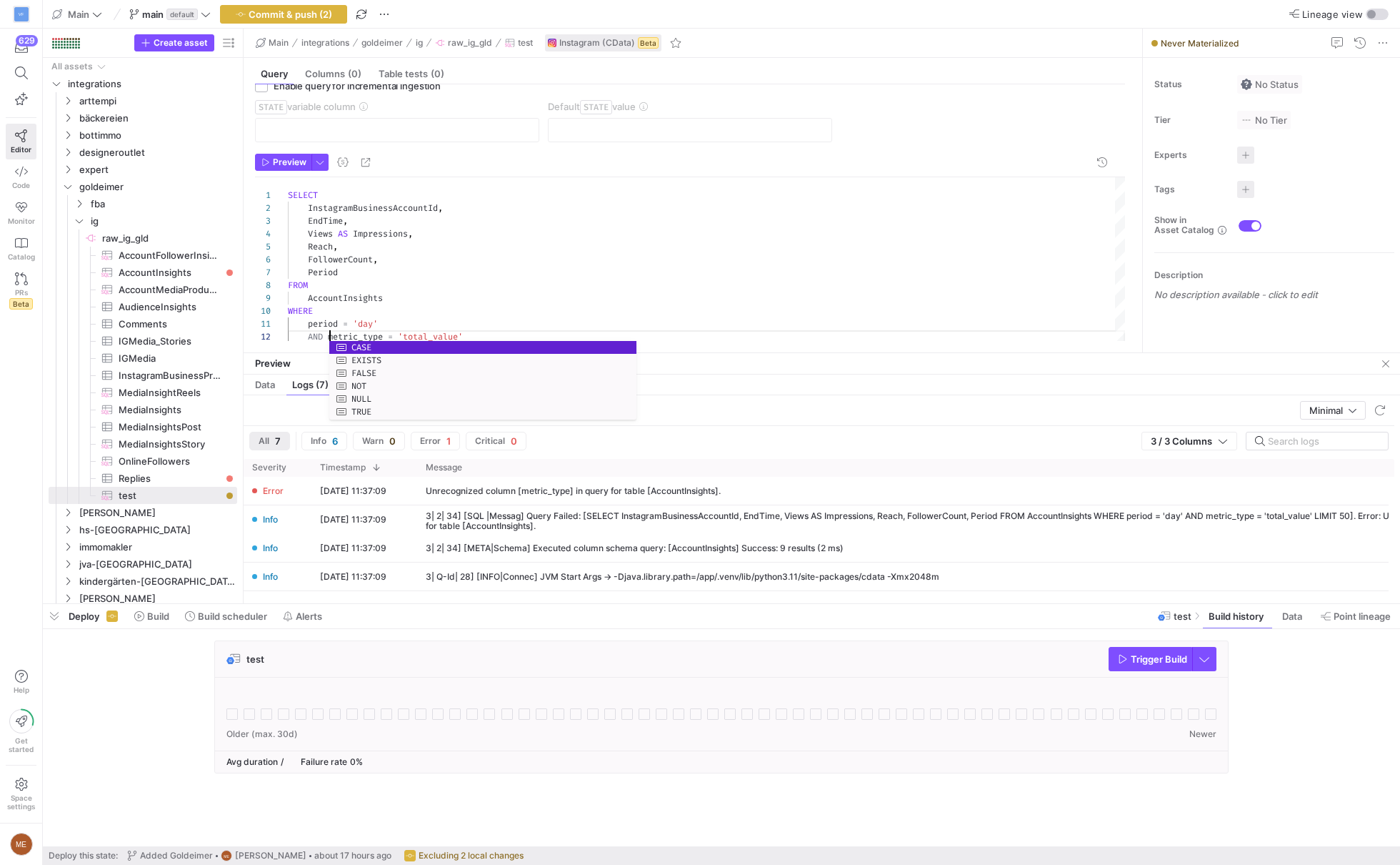
click at [841, 272] on div "SELECT InstagramBusinessAccountId , EndTime , Views AS Impressions , Reach , Fo…" at bounding box center [706, 260] width 837 height 165
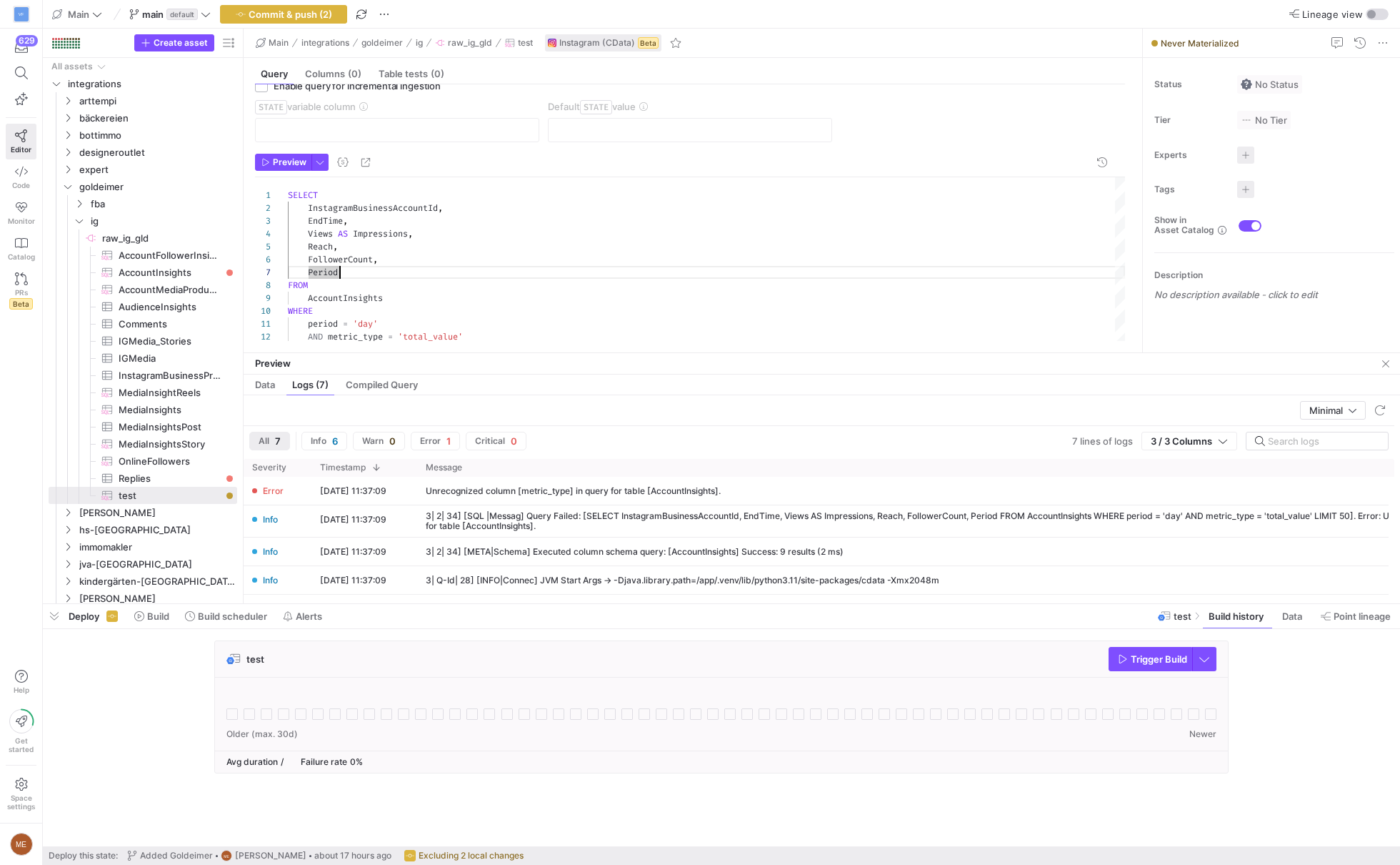
click at [605, 298] on div "SELECT InstagramBusinessAccountId , EndTime , Views AS Impressions , Reach , Fo…" at bounding box center [706, 260] width 837 height 165
drag, startPoint x: 383, startPoint y: 324, endPoint x: 385, endPoint y: 310, distance: 14.1
click at [385, 310] on div "SELECT InstagramBusinessAccountId , EndTime , Views AS Impressions , Reach , Fo…" at bounding box center [706, 260] width 837 height 165
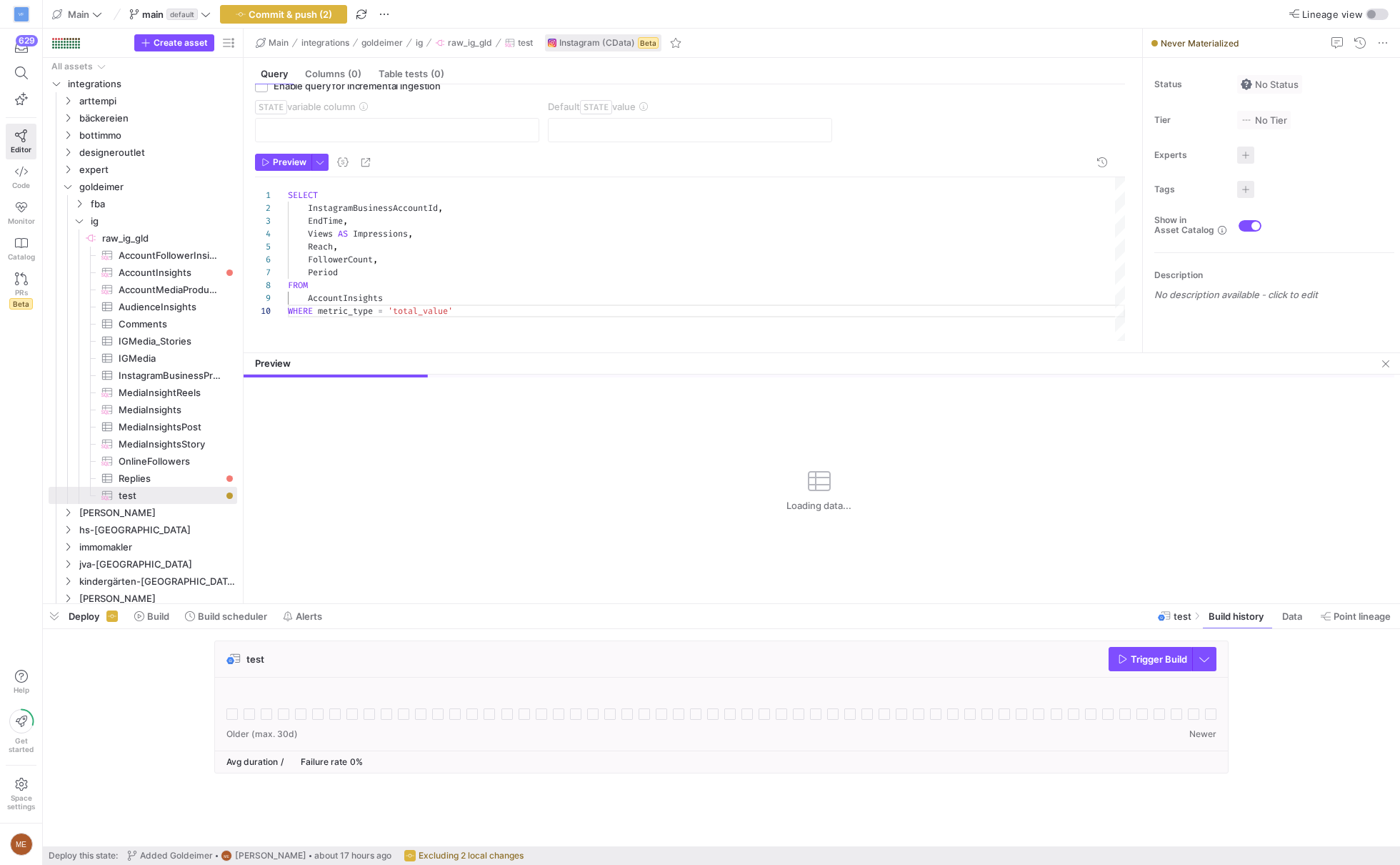
scroll to position [0, 0]
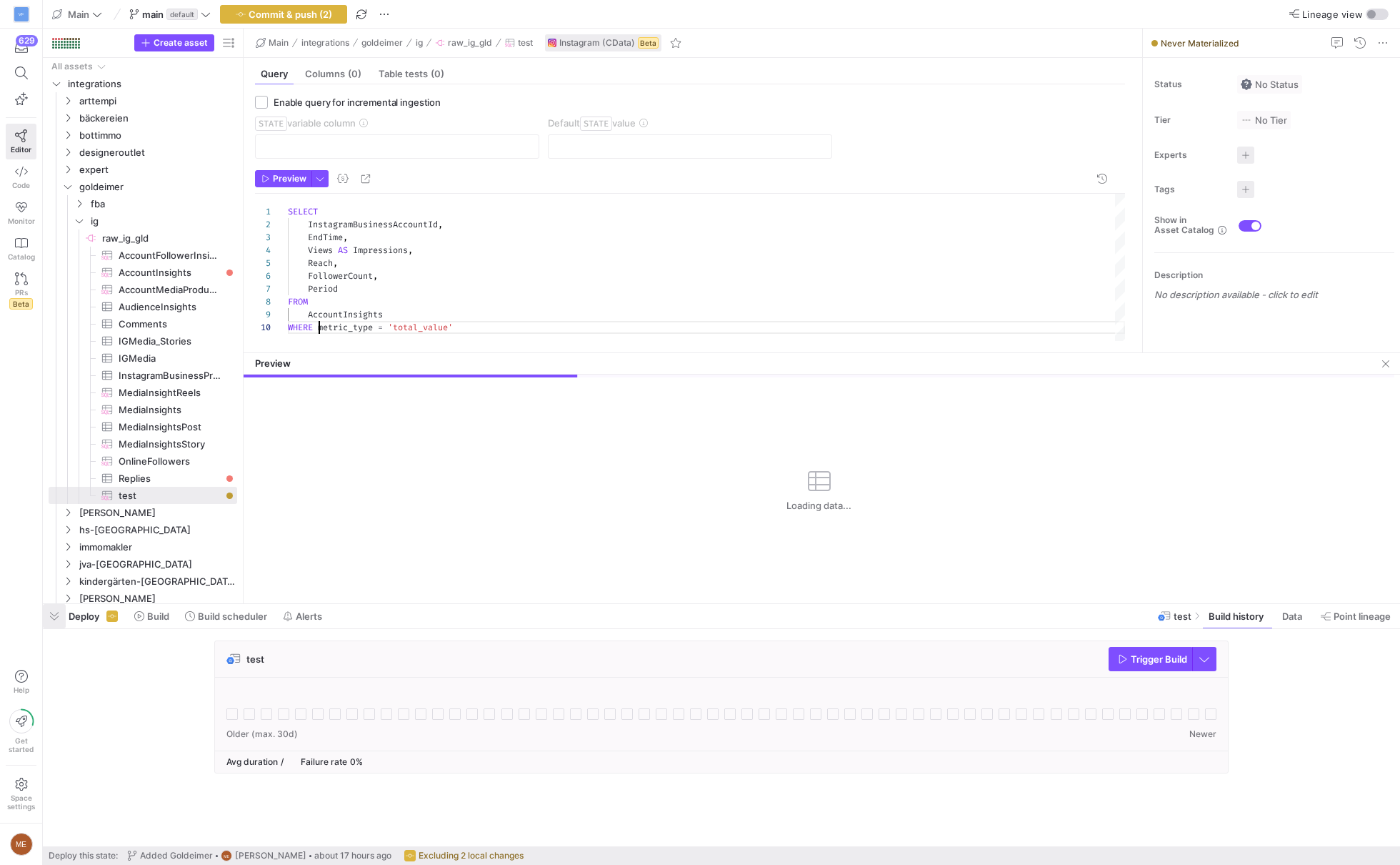
type textarea "SELECT InstagramBusinessAccountId, EndTime, Views AS Impressions, Reach, Follow…"
click at [55, 618] on span "button" at bounding box center [54, 616] width 23 height 24
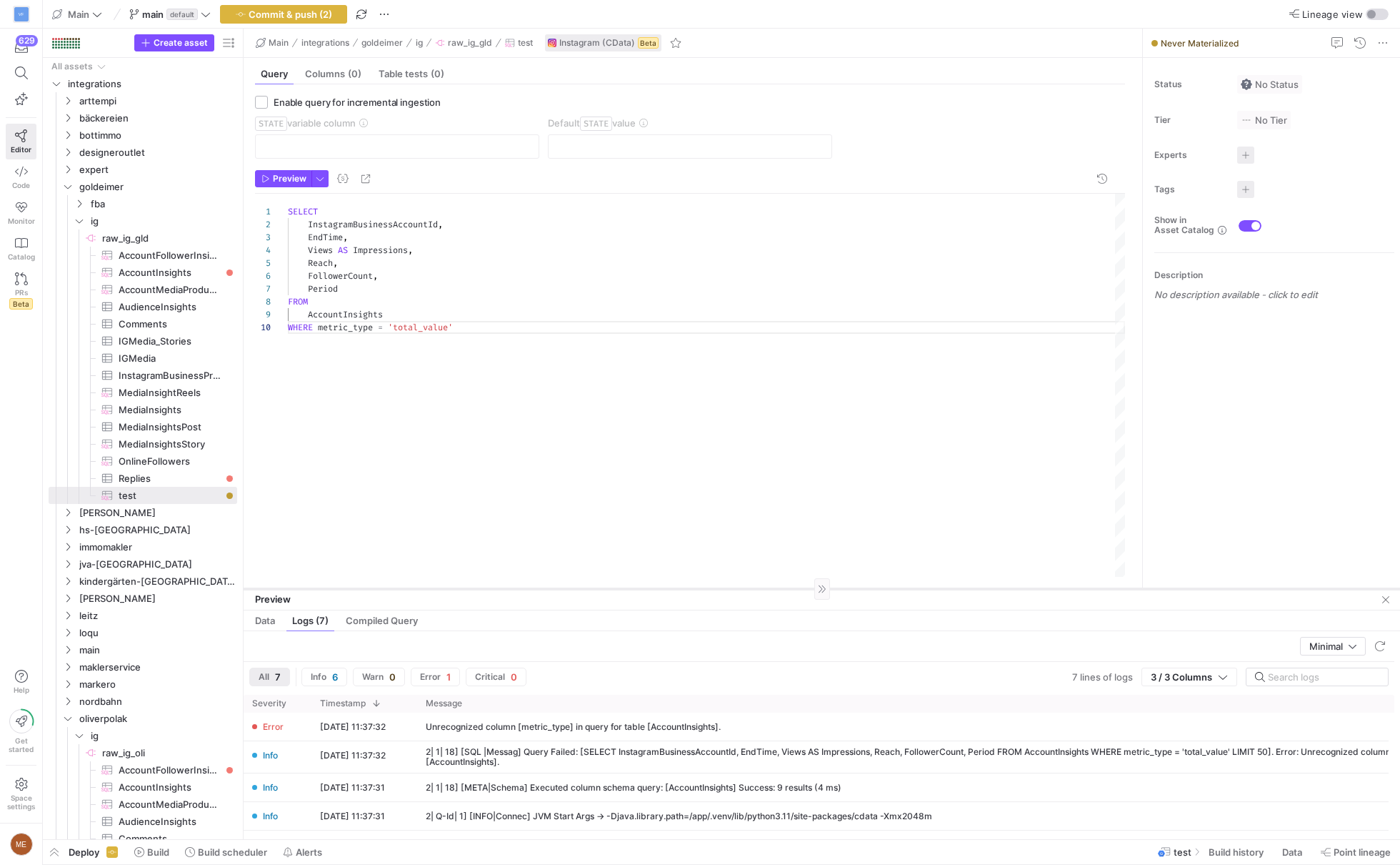
click at [939, 587] on as-split "Main integrations goldeimer ig raw_ig_gld test Instagram (CData) Beta Query Col…" at bounding box center [822, 433] width 1157 height 810
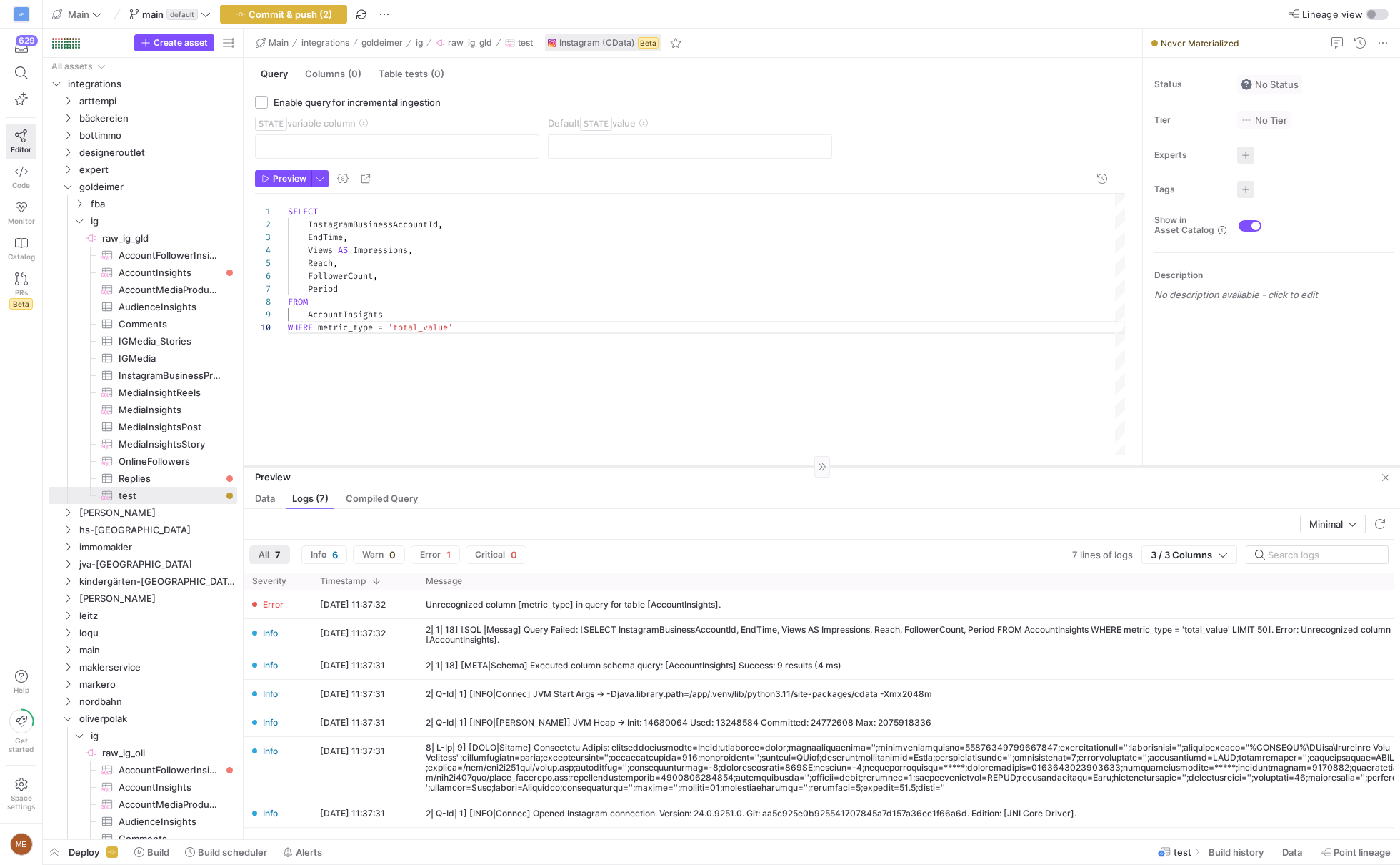
drag, startPoint x: 939, startPoint y: 588, endPoint x: 951, endPoint y: 507, distance: 81.9
click at [951, 466] on div at bounding box center [822, 466] width 1157 height 1
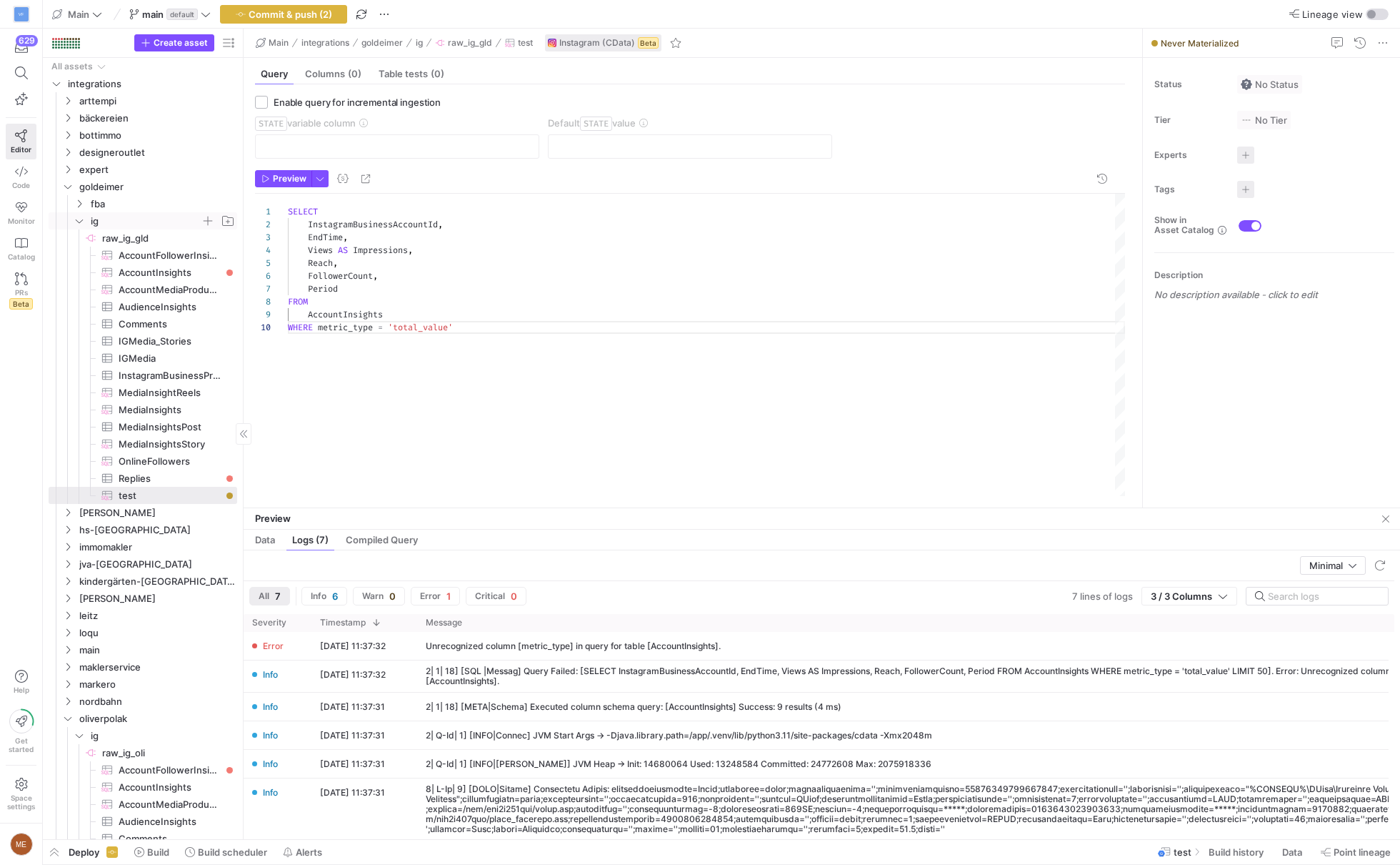
click at [144, 225] on span "ig" at bounding box center [145, 221] width 110 height 16
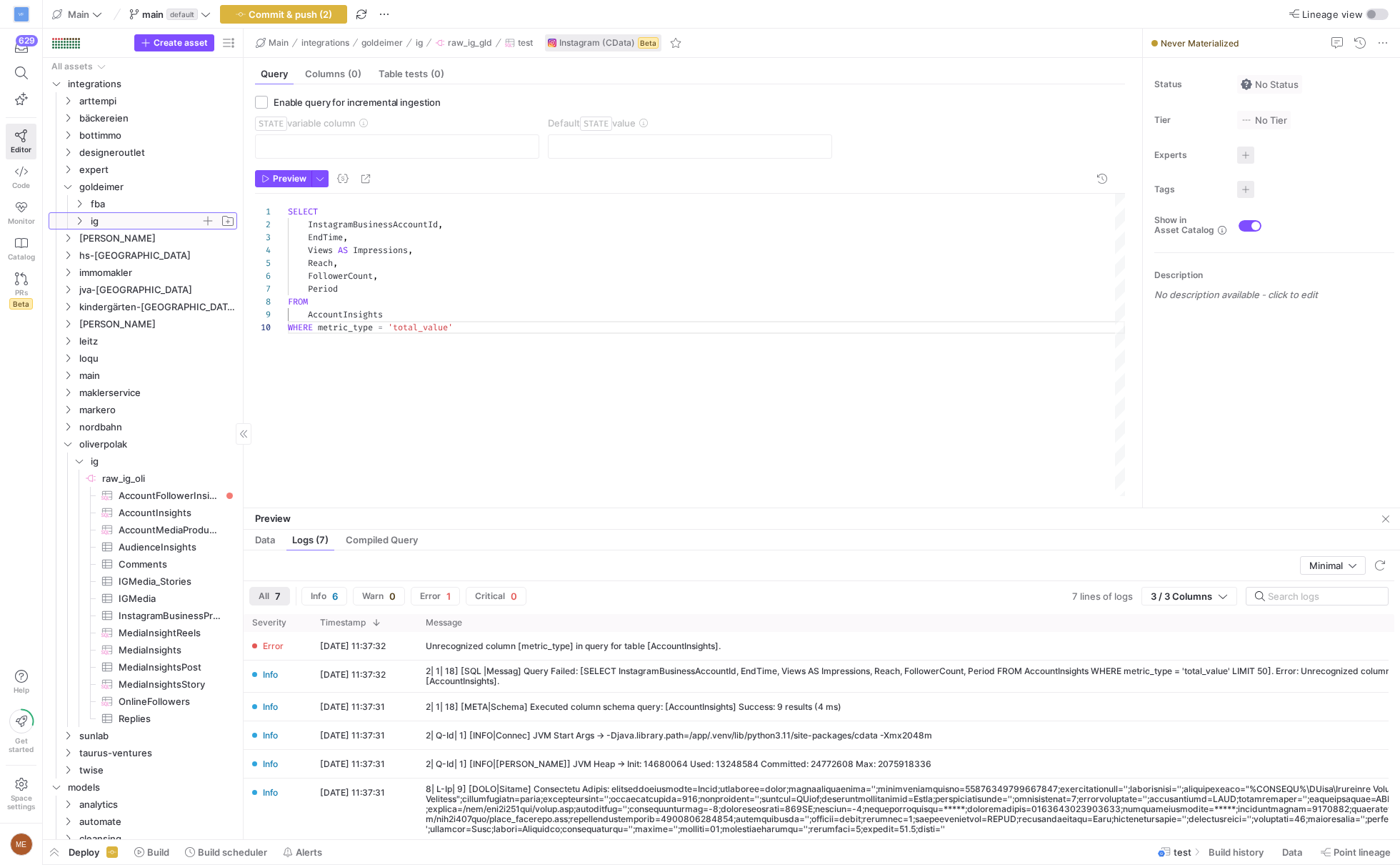
click at [146, 219] on span "ig" at bounding box center [145, 221] width 110 height 16
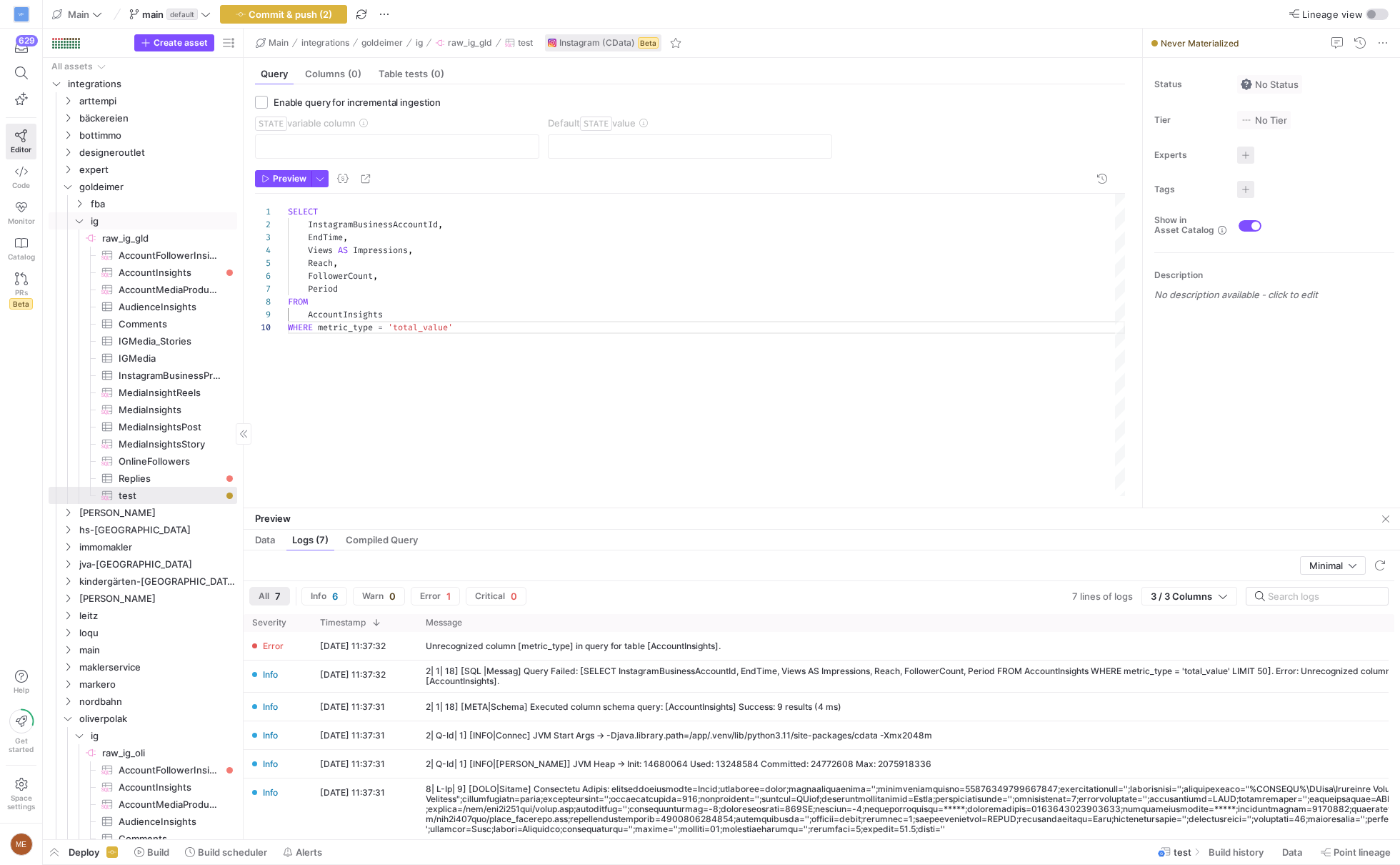
click at [146, 229] on link "raw_ig_gld​​​​​​​​" at bounding box center [142, 237] width 188 height 17
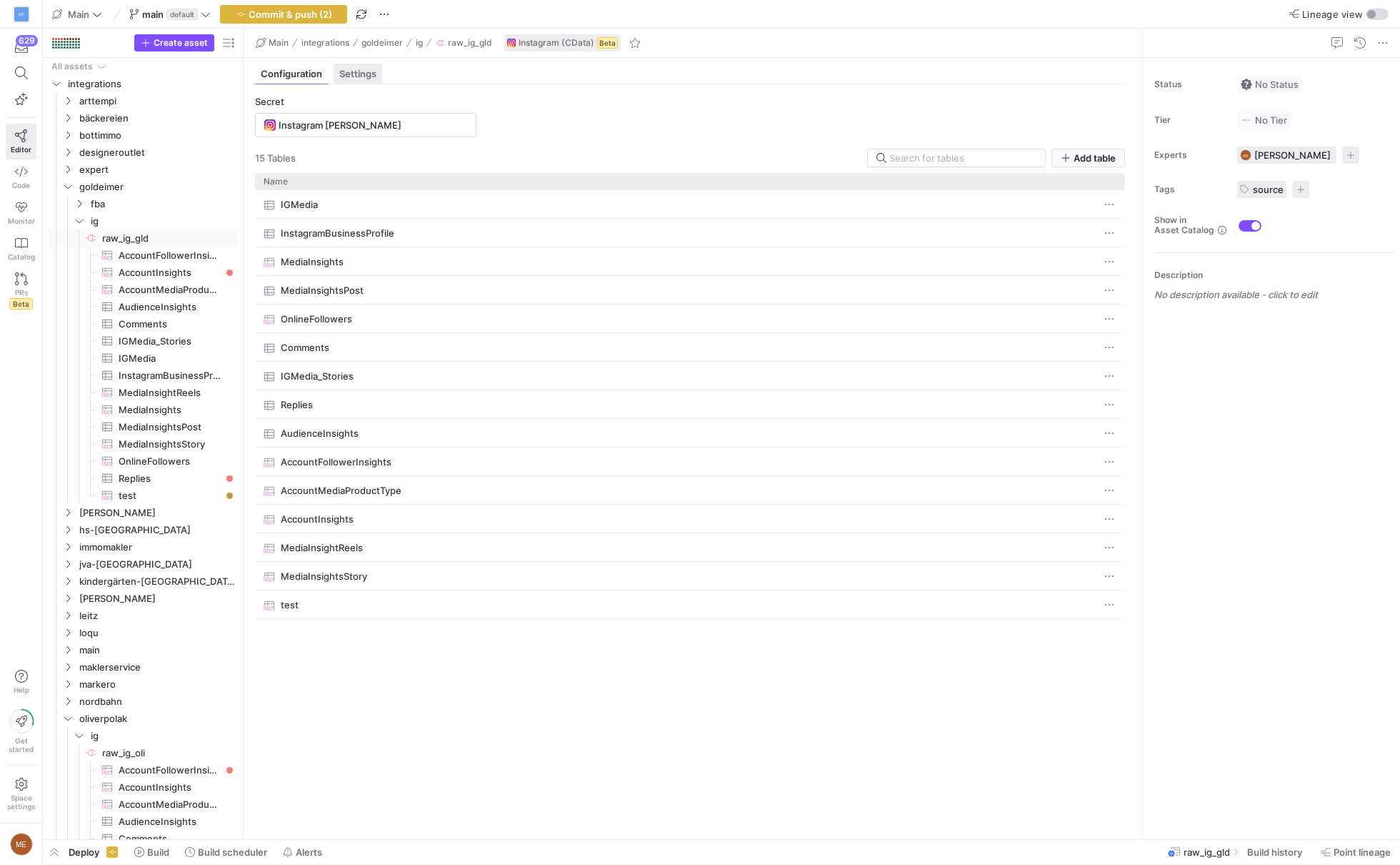
click at [362, 64] on div "Settings" at bounding box center [358, 74] width 49 height 21
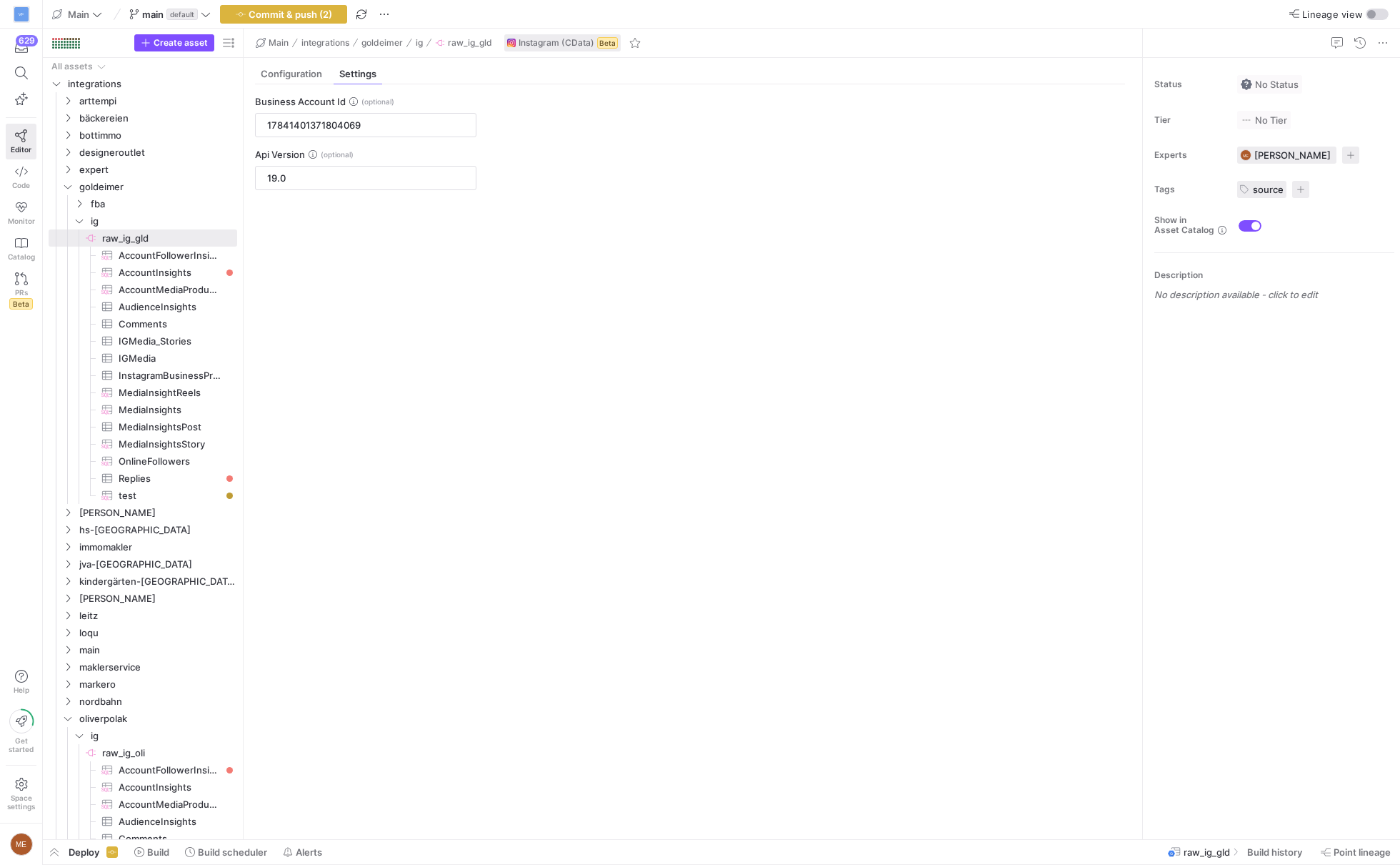
click at [313, 150] on icon at bounding box center [313, 154] width 9 height 9
click at [329, 150] on div "Api Version" at bounding box center [366, 153] width 221 height 11
click at [153, 274] on span "AccountInsights​​​​​​​​​" at bounding box center [169, 272] width 103 height 16
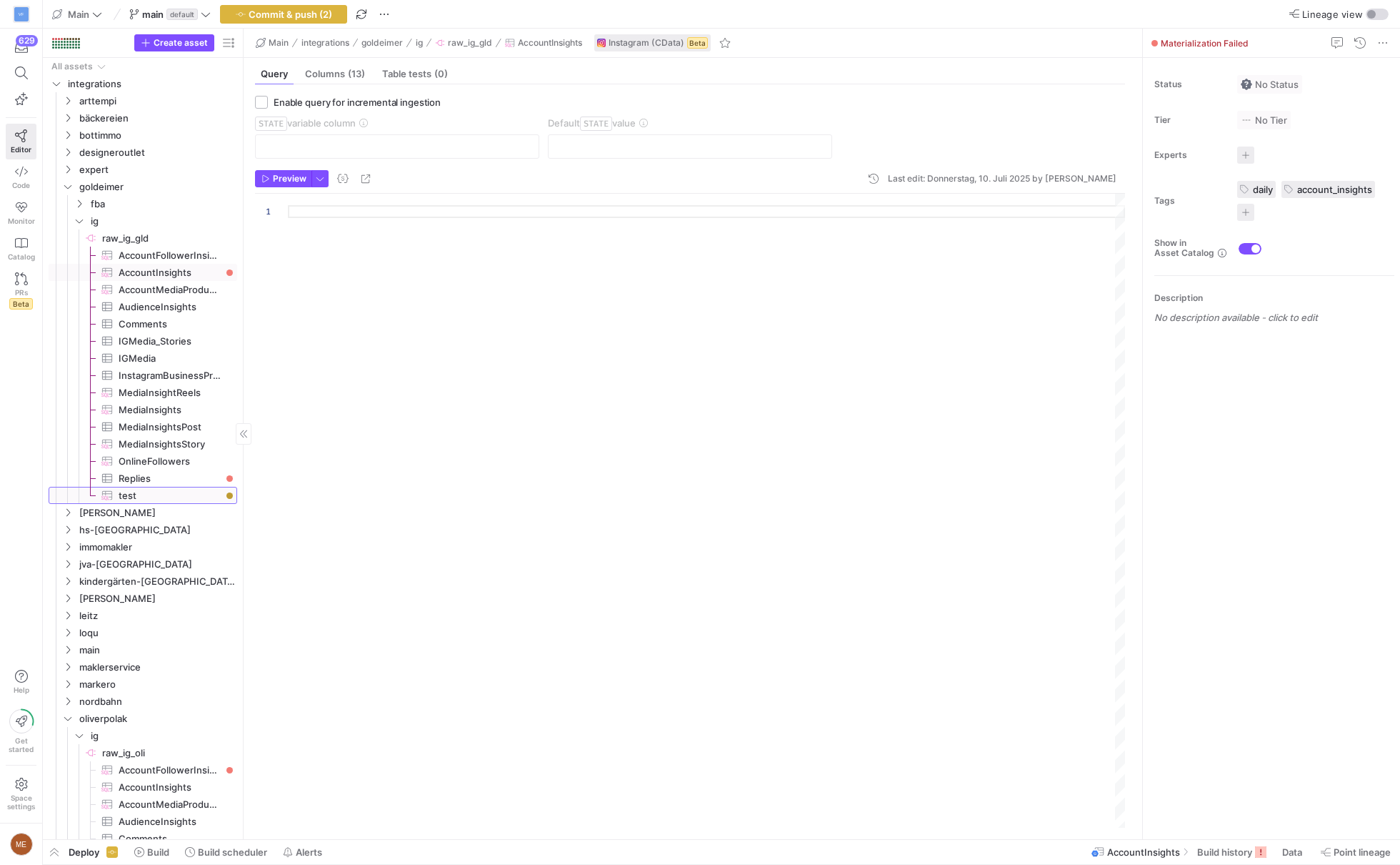
click at [166, 491] on span "test​​​​​​​​​" at bounding box center [169, 495] width 103 height 16
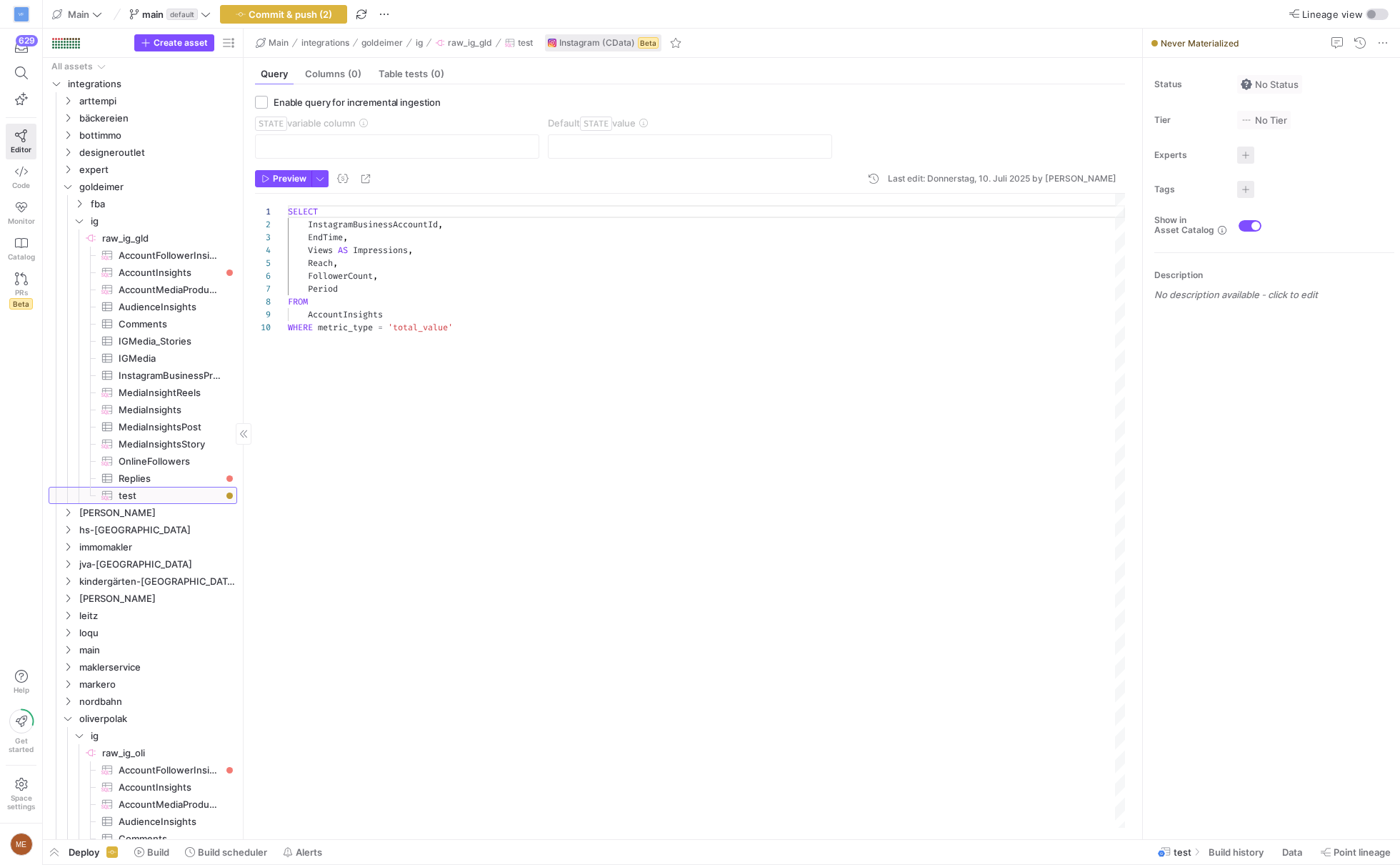
scroll to position [116, 0]
drag, startPoint x: 498, startPoint y: 321, endPoint x: 321, endPoint y: 321, distance: 177.0
click at [321, 321] on div "SELECT InstagramBusinessAccountId , EndTime , Views AS Impressions , Reach , Fo…" at bounding box center [706, 510] width 837 height 635
type textarea "SELECT InstagramBusinessAccountId, EndTime, Views AS Impressions, Reach, Follow…"
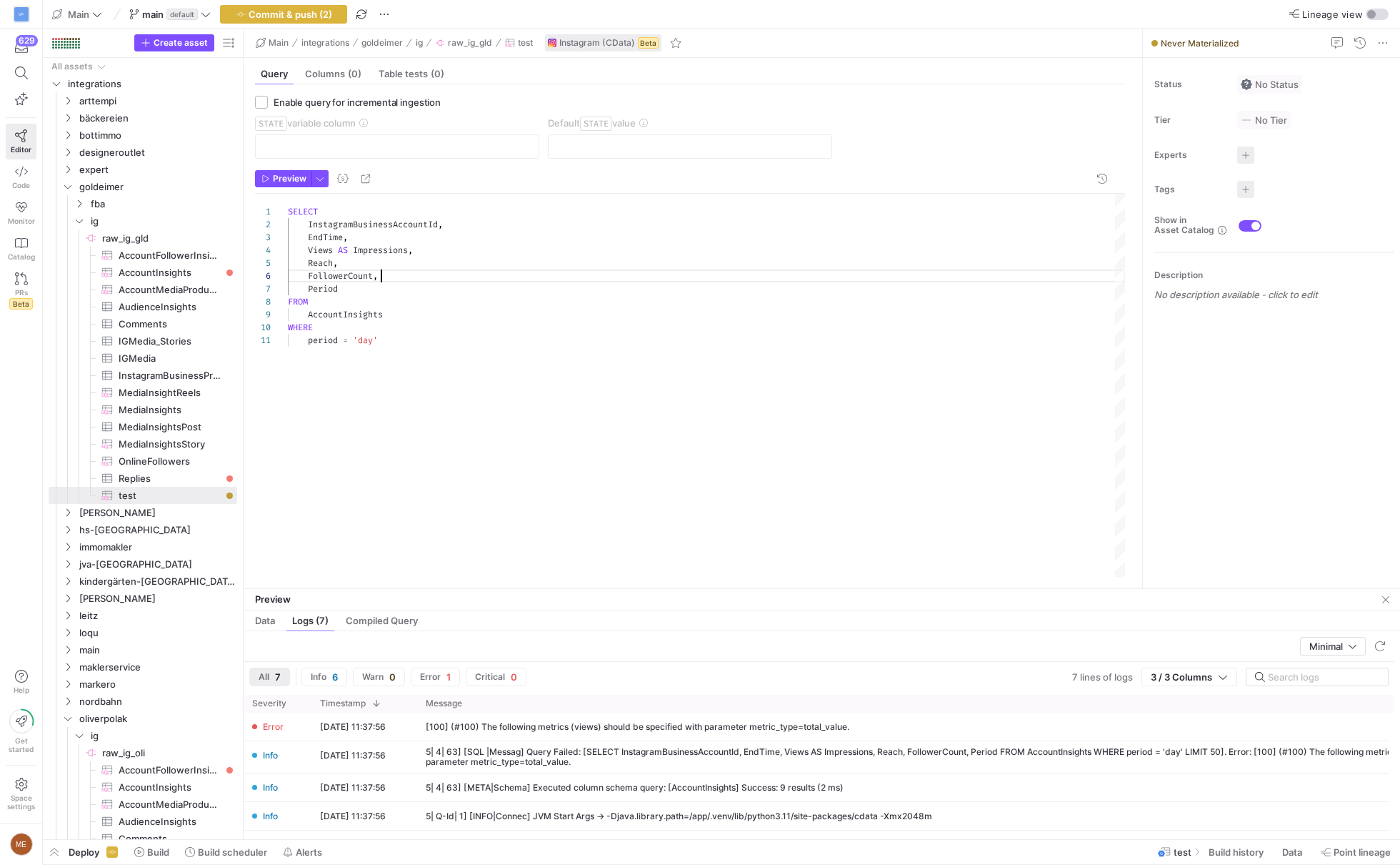
click at [413, 279] on div "SELECT InstagramBusinessAccountId , EndTime , Views AS Impressions , Reach , Fo…" at bounding box center [706, 386] width 837 height 385
click at [444, 250] on div "SELECT InstagramBusinessAccountId , EndTime , Views AS Impressions , Reach , Fo…" at bounding box center [706, 386] width 837 height 385
click at [459, 347] on div "SELECT InstagramBusinessAccountId , EndTime , Views AS Impressions , -- Reach, …" at bounding box center [706, 386] width 837 height 385
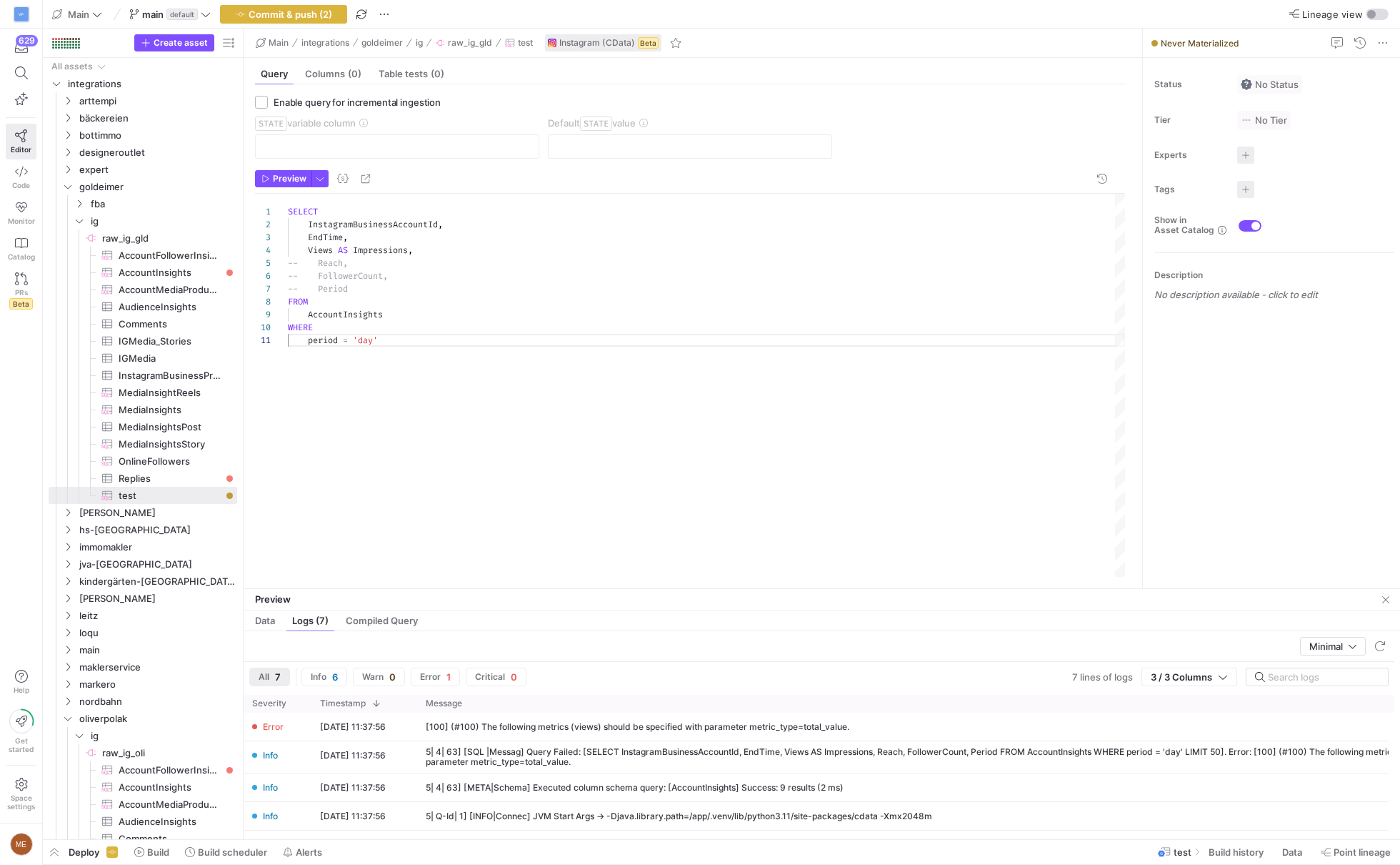
click at [332, 338] on div "SELECT InstagramBusinessAccountId , EndTime , Views AS Impressions , -- Reach, …" at bounding box center [706, 386] width 837 height 385
click at [389, 335] on div "SELECT InstagramBusinessAccountId , EndTime , Views AS Impressions , -- Reach, …" at bounding box center [706, 386] width 837 height 385
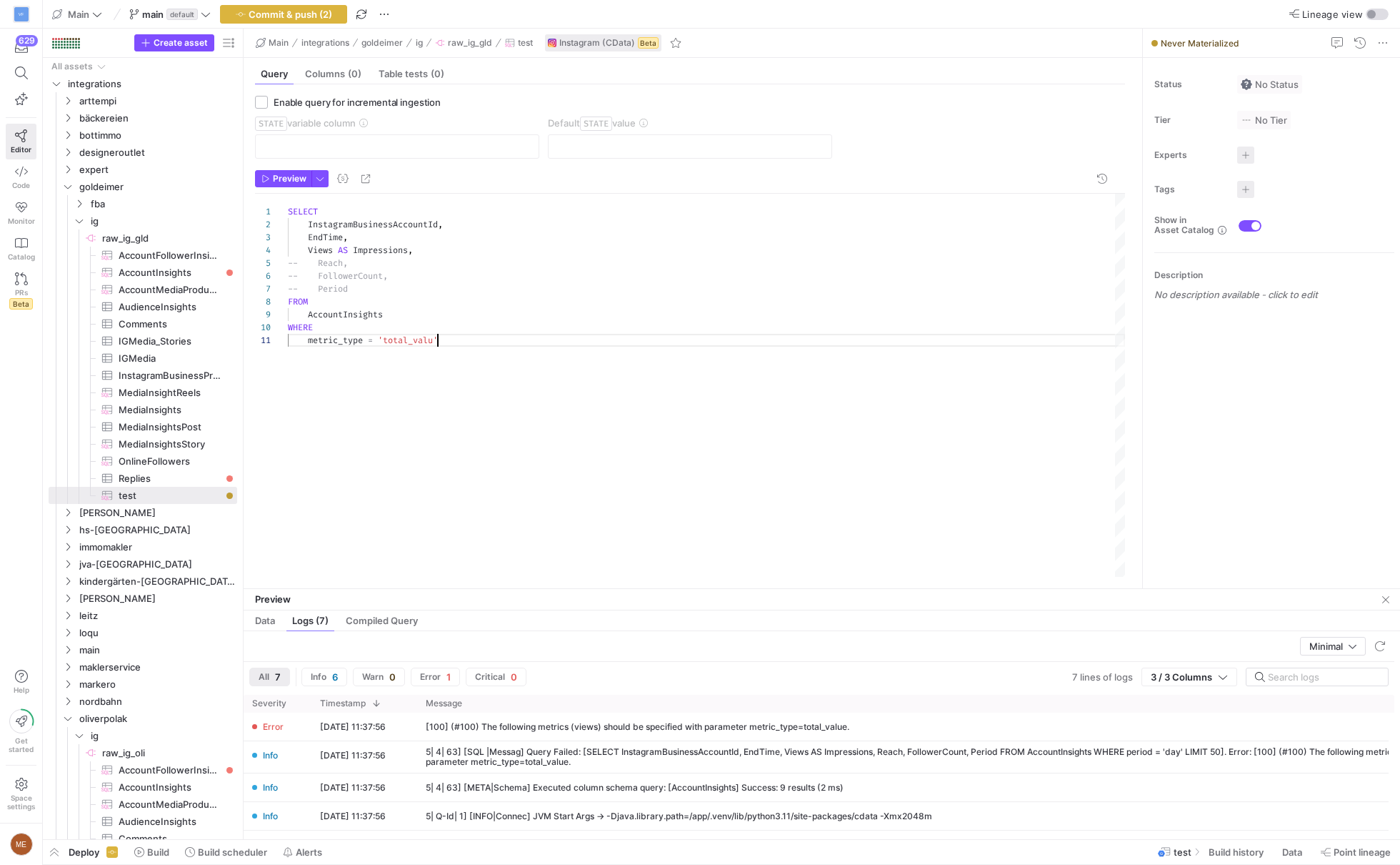
scroll to position [0, 154]
click at [535, 462] on div "SELECT InstagramBusinessAccountId , EndTime , Views AS Impressions , -- Reach, …" at bounding box center [706, 386] width 837 height 385
type textarea "period = 'day'"
click at [288, 183] on span "button" at bounding box center [283, 178] width 55 height 16
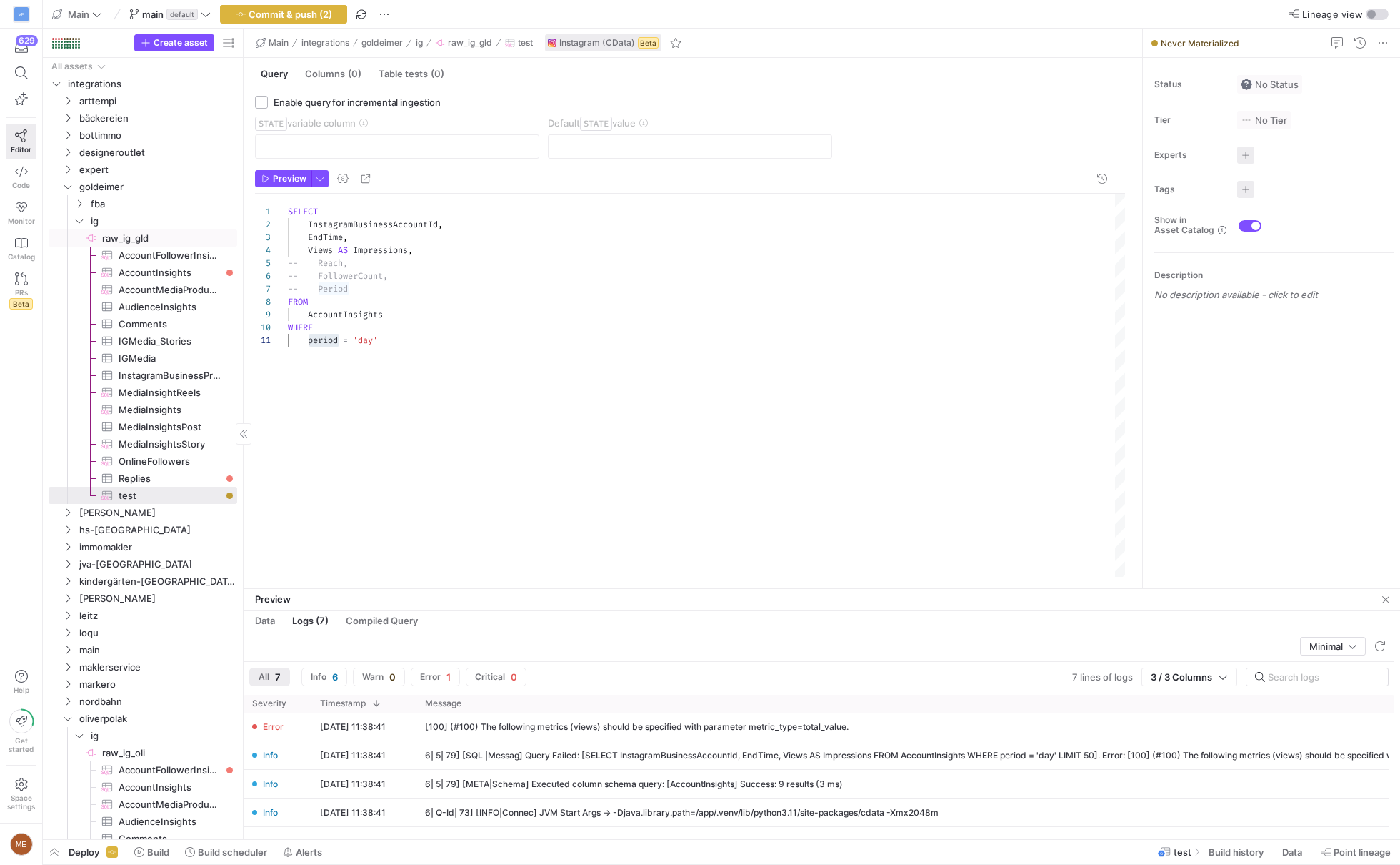
click at [142, 240] on span "raw_ig_gld​​​​​​​​" at bounding box center [168, 238] width 133 height 16
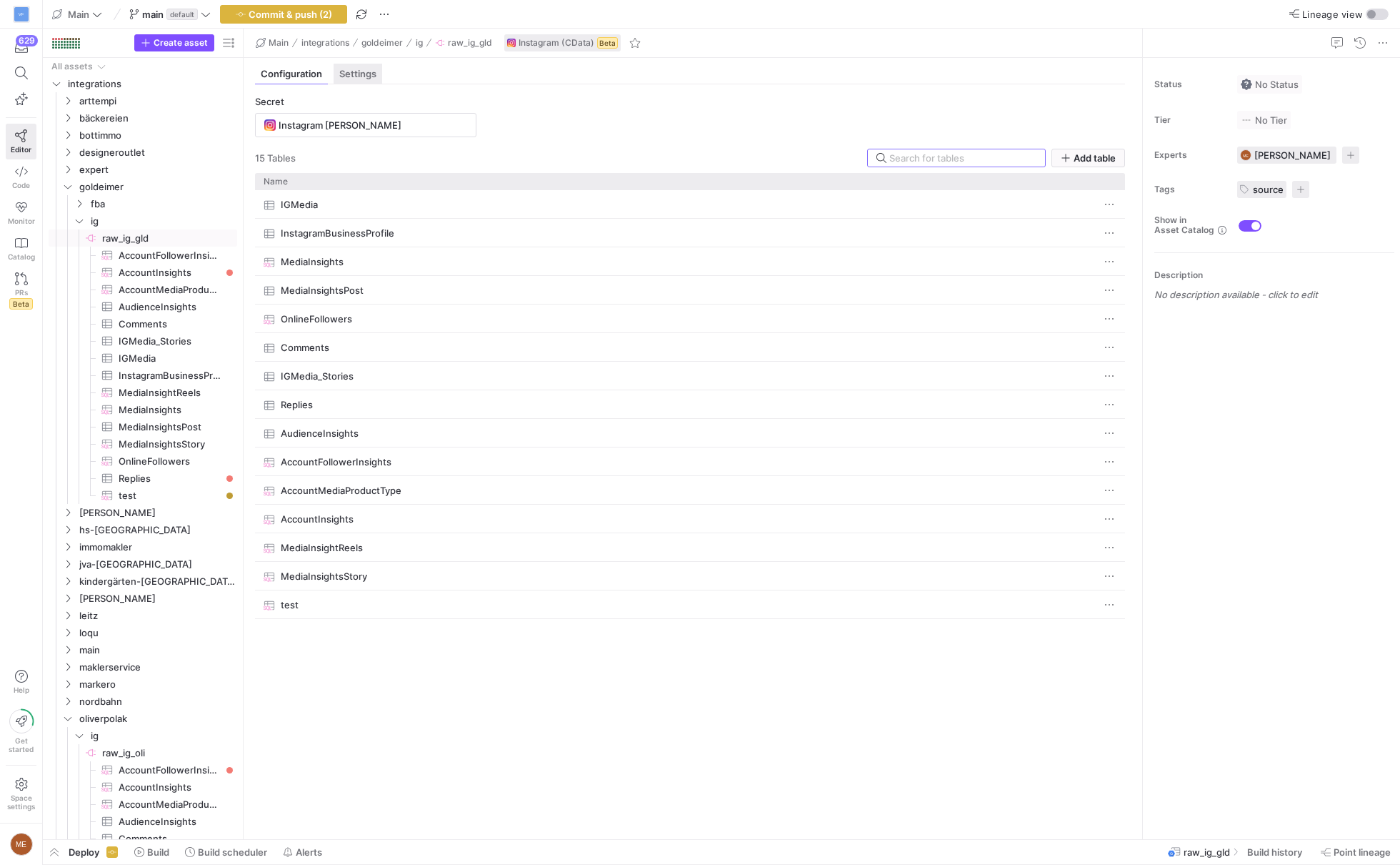
click at [375, 75] on span "Settings" at bounding box center [358, 74] width 37 height 9
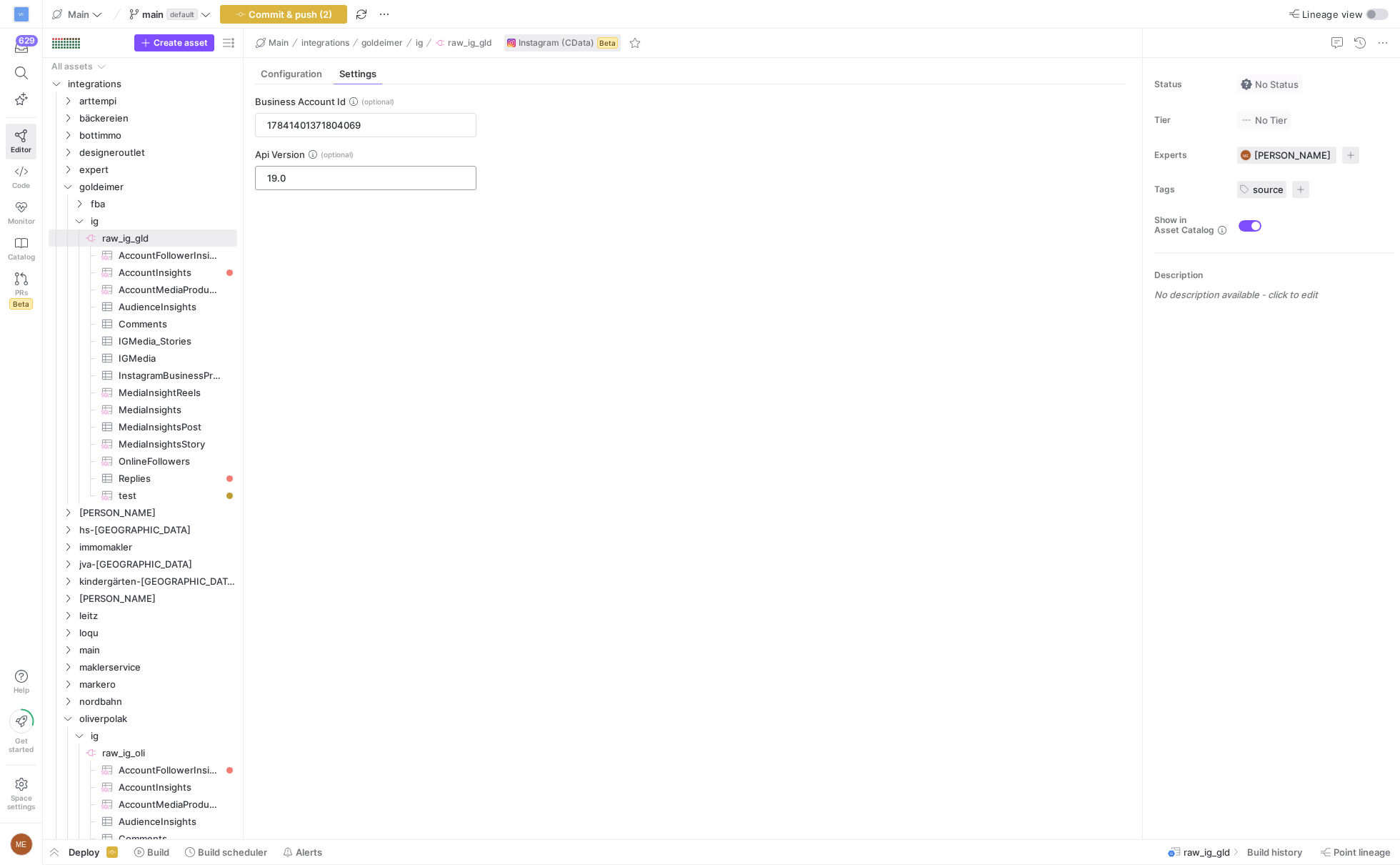
click at [360, 168] on div "19.0" at bounding box center [366, 177] width 197 height 23
click at [360, 172] on input "19.0" at bounding box center [366, 177] width 197 height 11
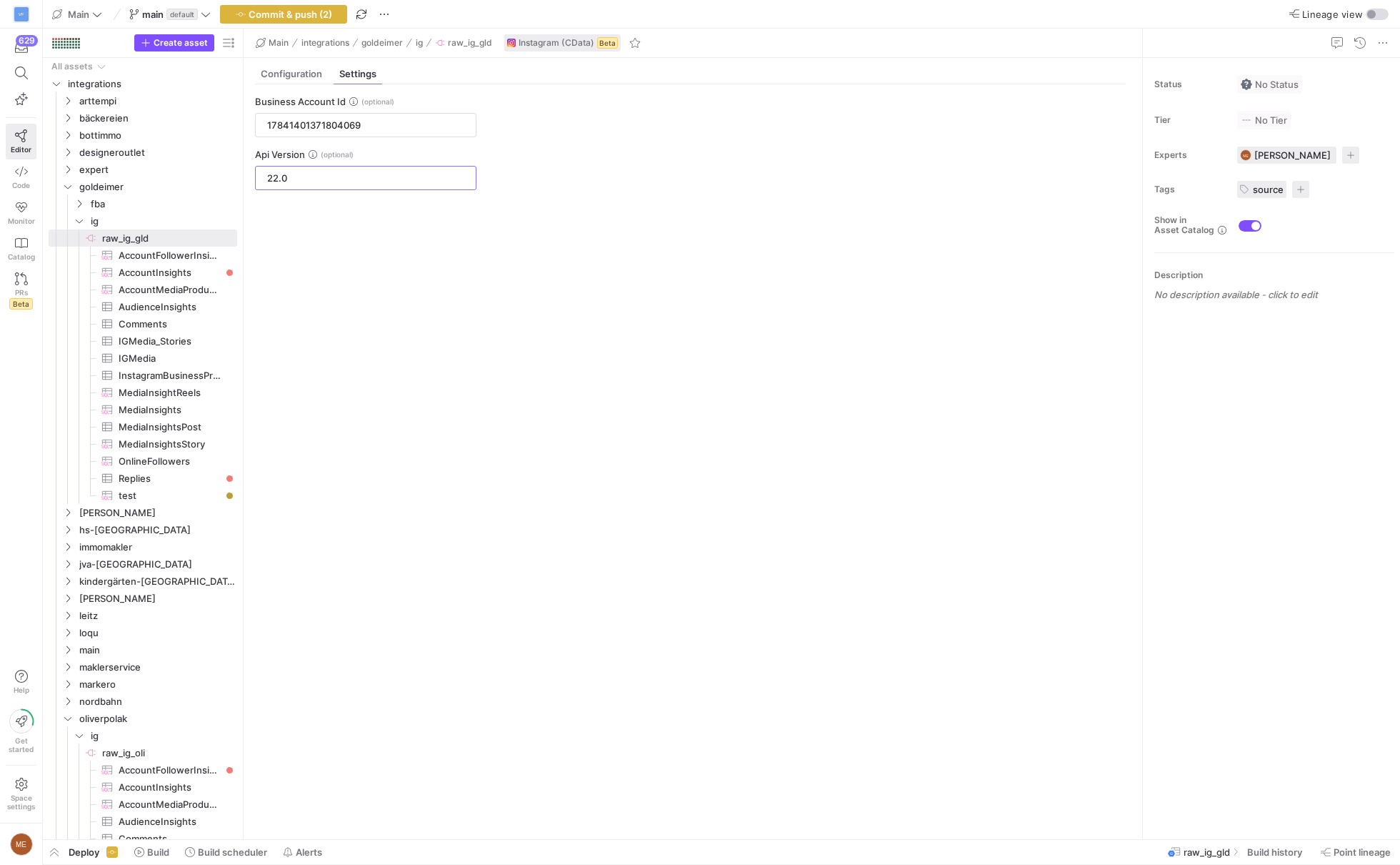
type input "22.0"
click at [544, 280] on div "Business Account Id 17841401371804069 Api Version 22.0" at bounding box center [691, 456] width 893 height 743
click at [543, 279] on div "Business Account Id 17841401371804069 Api Version 22.0" at bounding box center [691, 456] width 893 height 743
click at [152, 489] on span "test​​​​​​​​​" at bounding box center [169, 495] width 103 height 16
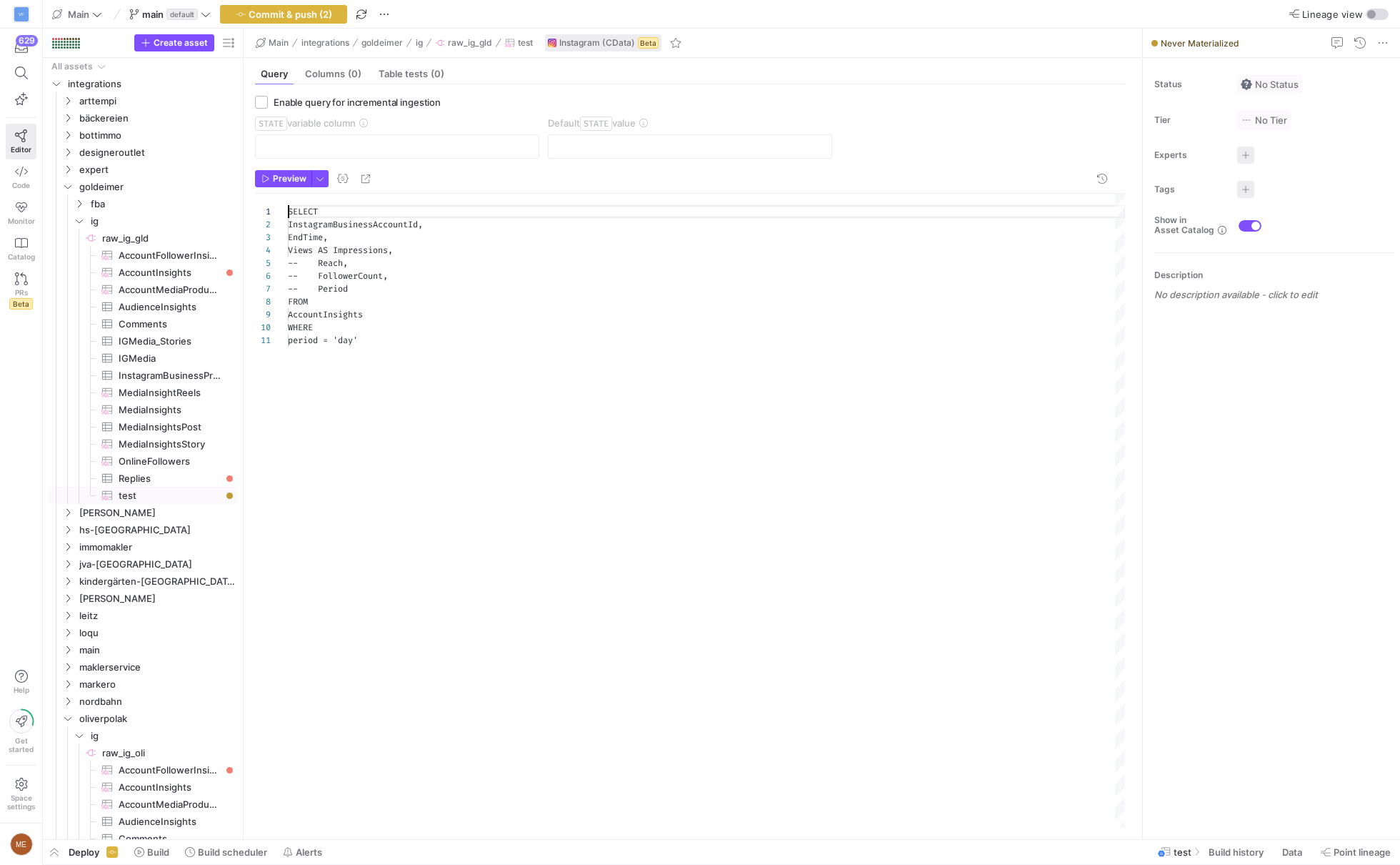
click at [491, 257] on div "SELECT InstagramBusinessAccountId, EndTime, Views AS Impressions, -- Reach, -- …" at bounding box center [706, 510] width 837 height 635
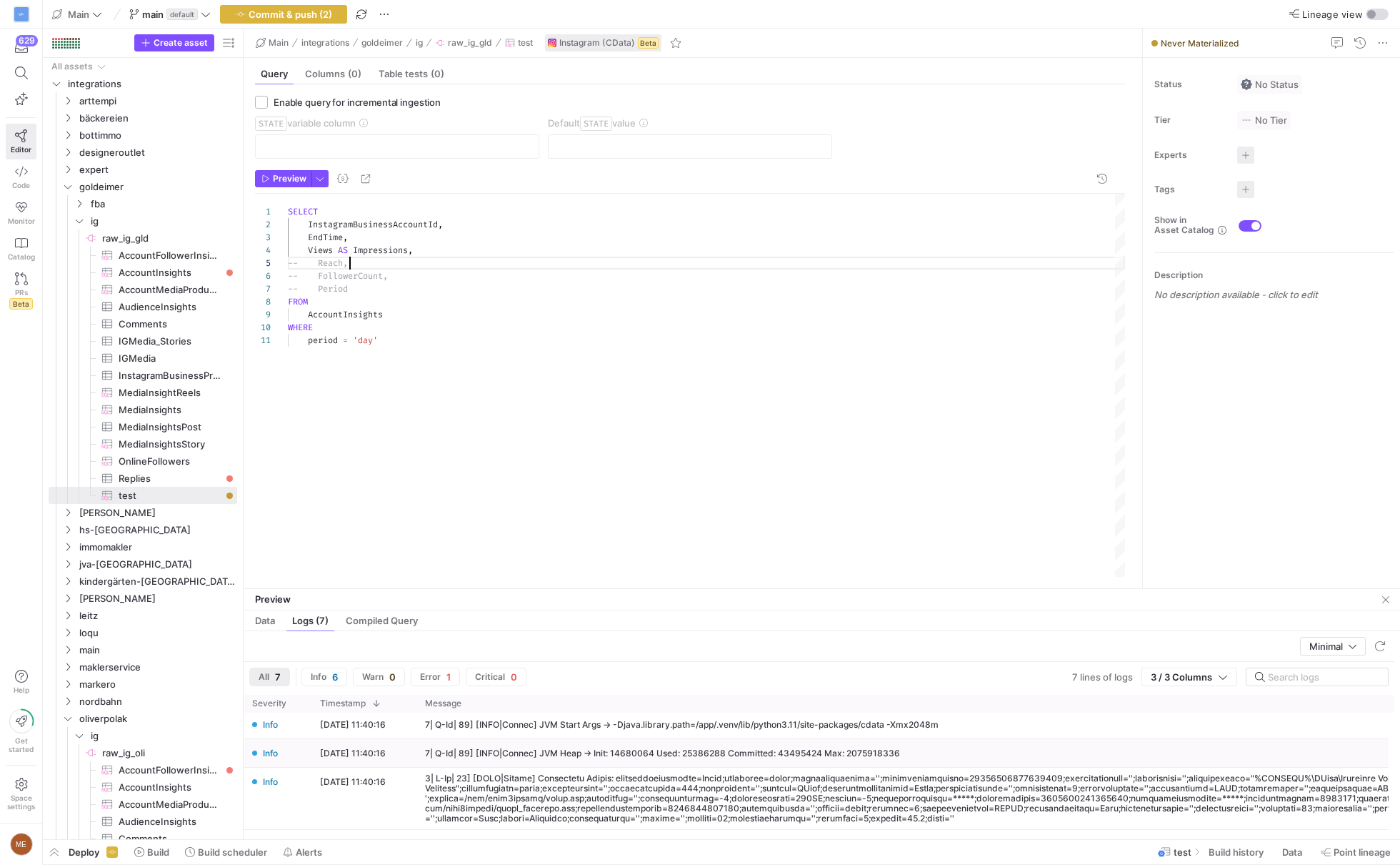
scroll to position [81, 0]
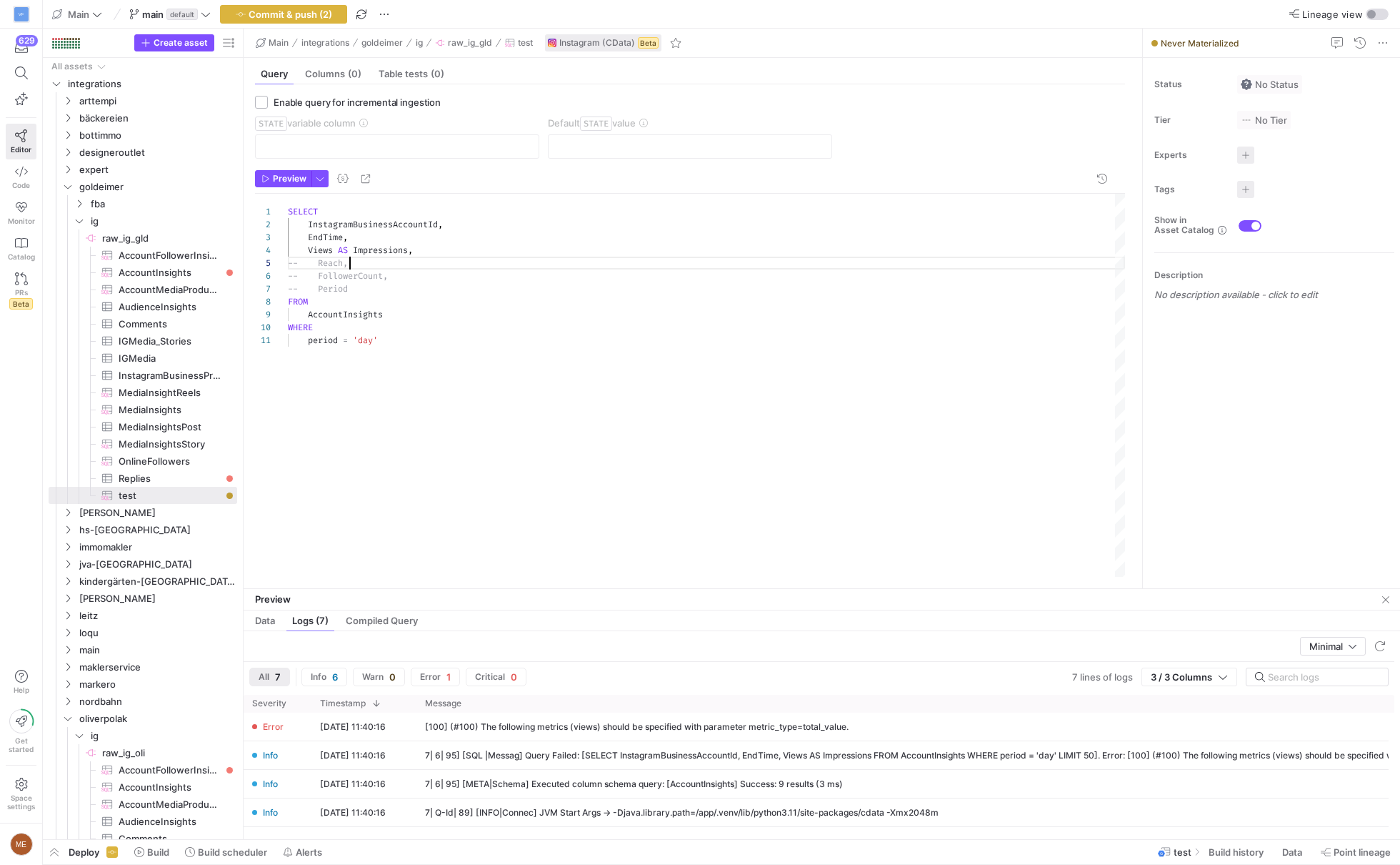
click at [523, 460] on div "SELECT InstagramBusinessAccountId , EndTime , Views AS Impressions , -- Reach, …" at bounding box center [706, 386] width 837 height 385
type textarea "SELECT InstagramBusinessAccountId, EndTime, Views AS Impressions, -- Reach, -- …"
drag, startPoint x: 401, startPoint y: 292, endPoint x: 415, endPoint y: 262, distance: 33.1
click at [415, 262] on div "SELECT InstagramBusinessAccountId , EndTime , Views AS Impressions , -- Reach, …" at bounding box center [706, 386] width 837 height 385
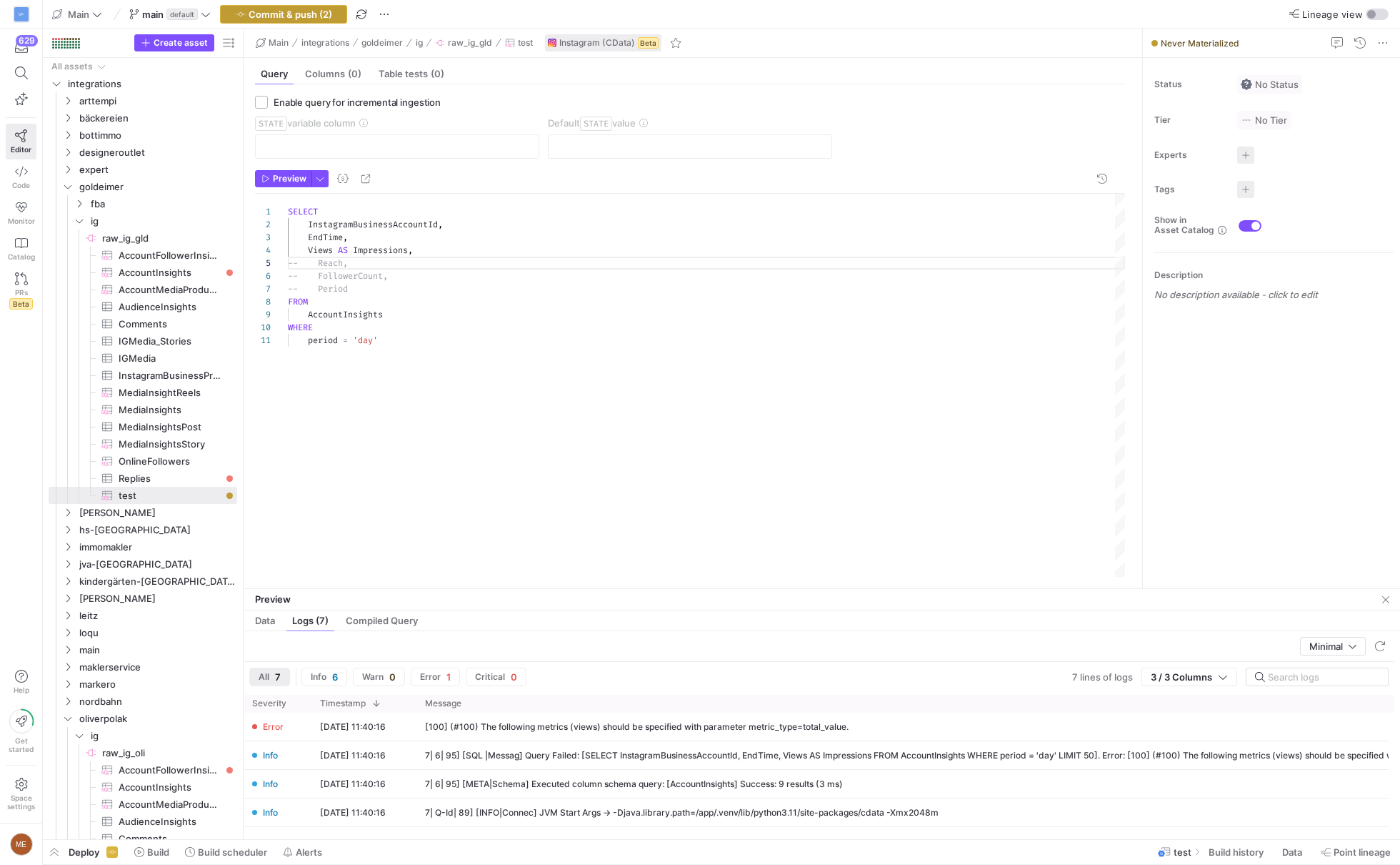
click at [309, 13] on span "Commit & push (2)" at bounding box center [291, 14] width 84 height 11
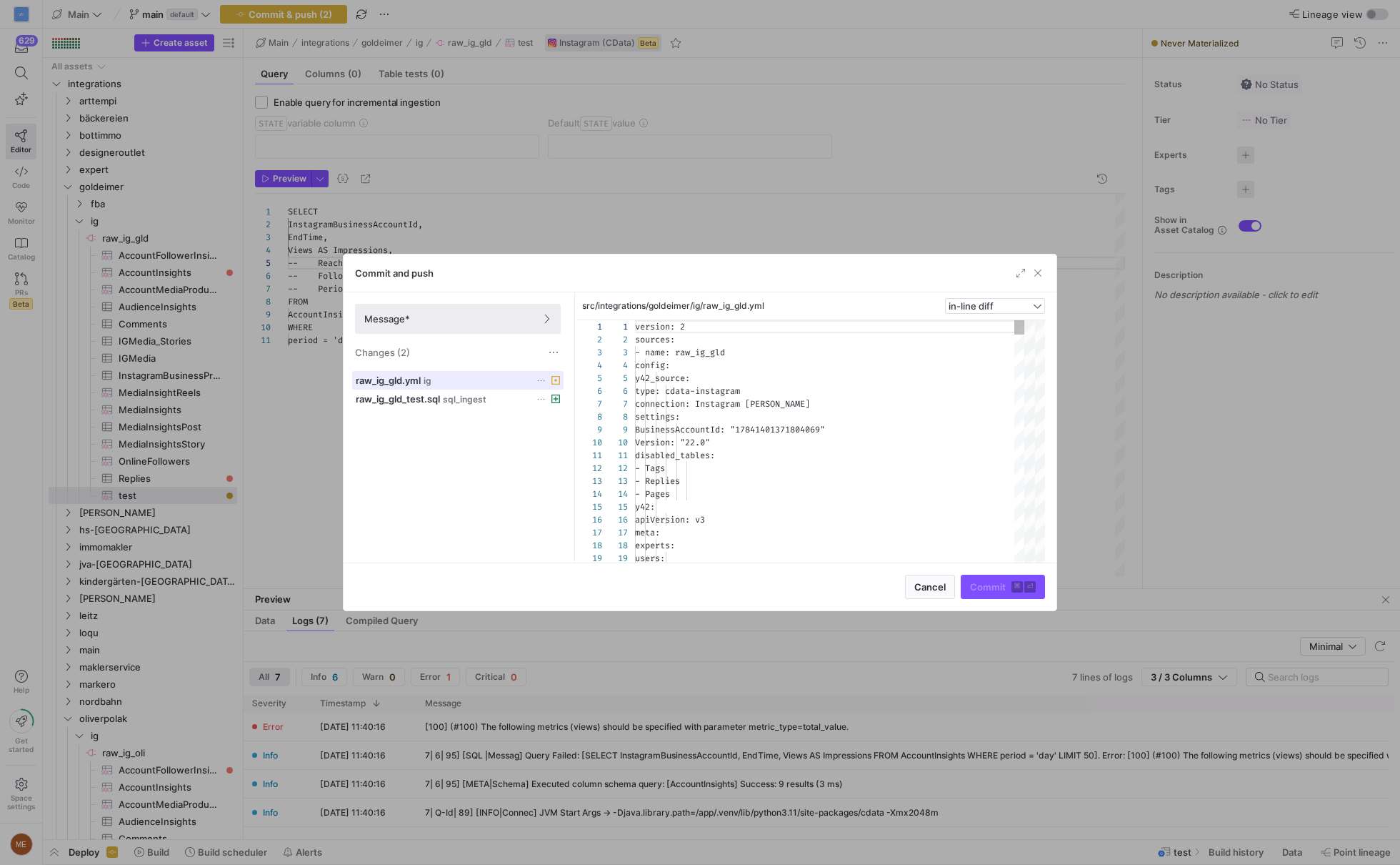
click at [447, 379] on div "raw_ig_gld.yml ig" at bounding box center [442, 380] width 173 height 11
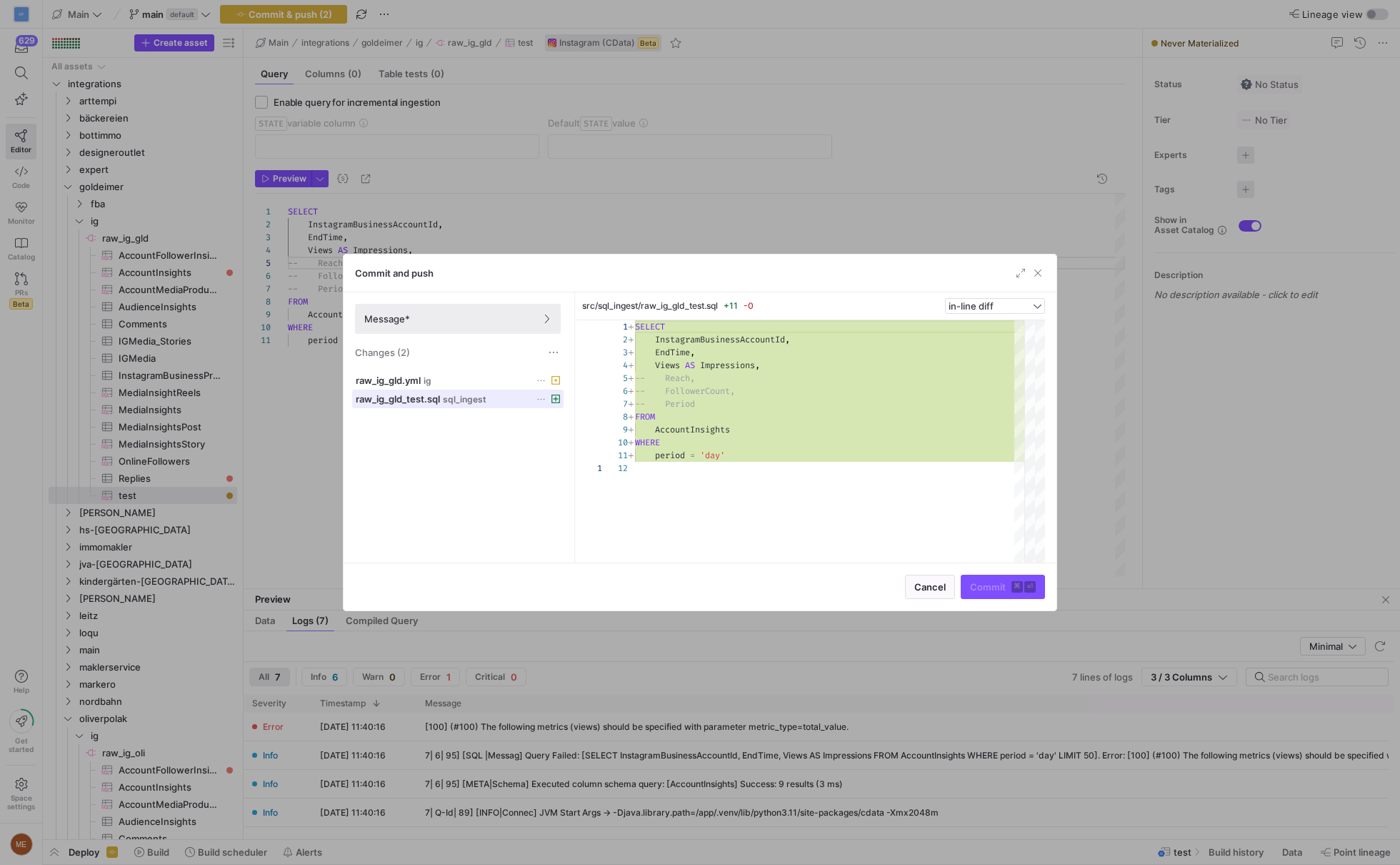
click at [447, 400] on span "sql_ingest" at bounding box center [465, 400] width 44 height 10
click at [538, 398] on icon at bounding box center [540, 398] width 7 height 1
click at [466, 385] on div at bounding box center [700, 432] width 1400 height 865
click at [469, 385] on span at bounding box center [457, 380] width 210 height 17
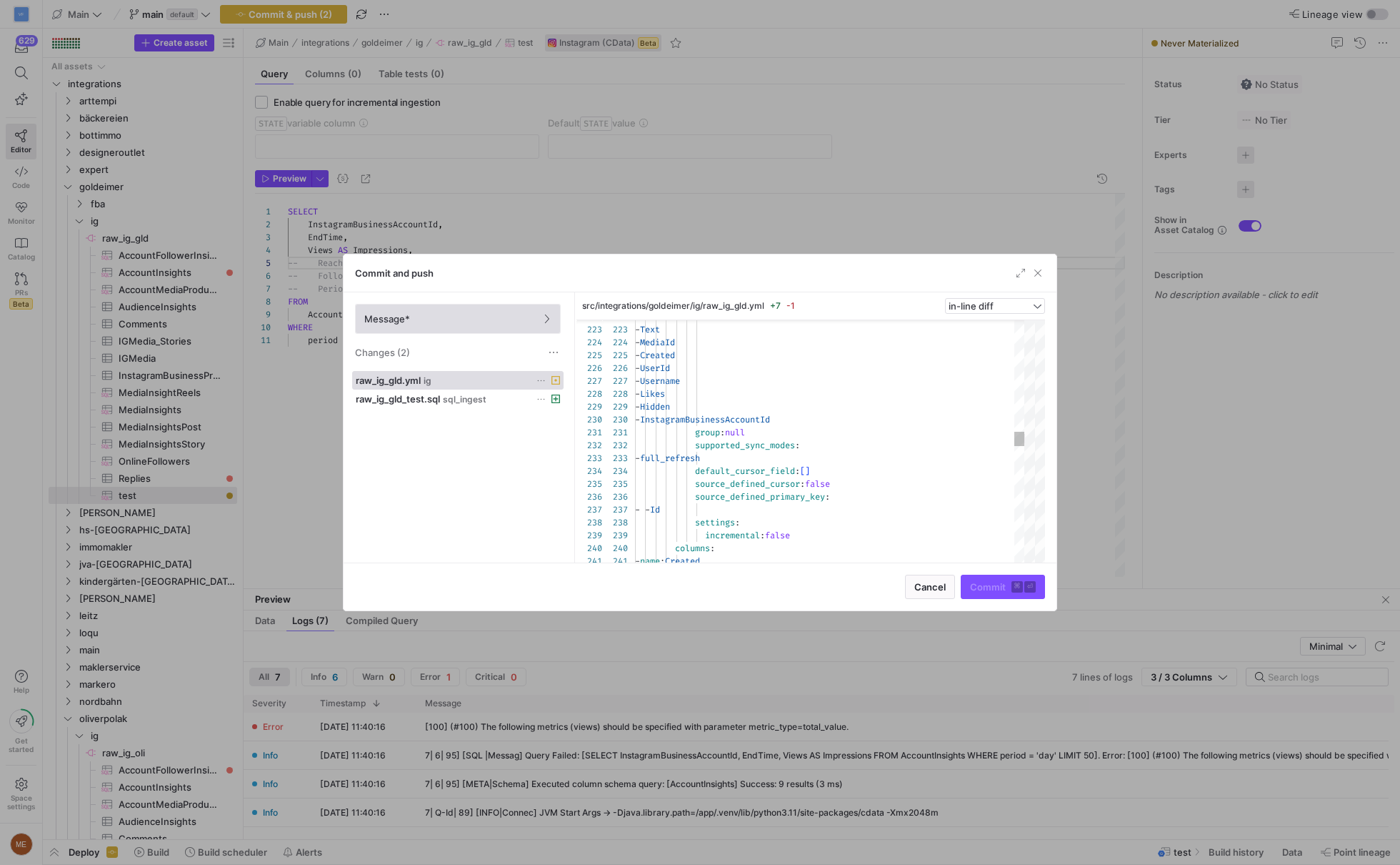
click at [529, 310] on span at bounding box center [457, 318] width 204 height 29
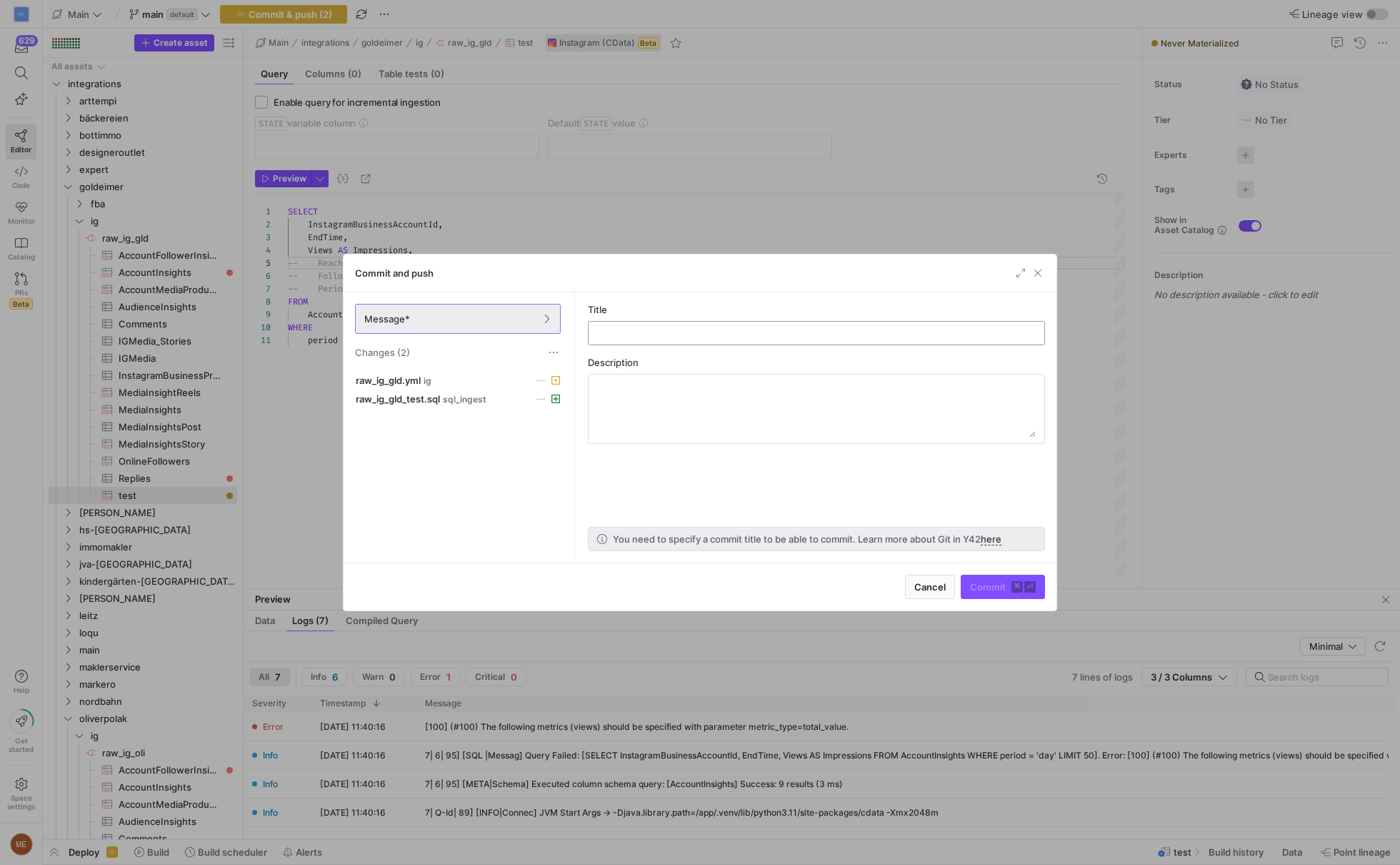
click at [653, 323] on div at bounding box center [816, 333] width 433 height 23
click at [653, 342] on div at bounding box center [816, 333] width 433 height 23
type input "Updated API version and added test table"
click at [1007, 592] on span "Commit ⌘ ⏎" at bounding box center [1003, 586] width 66 height 11
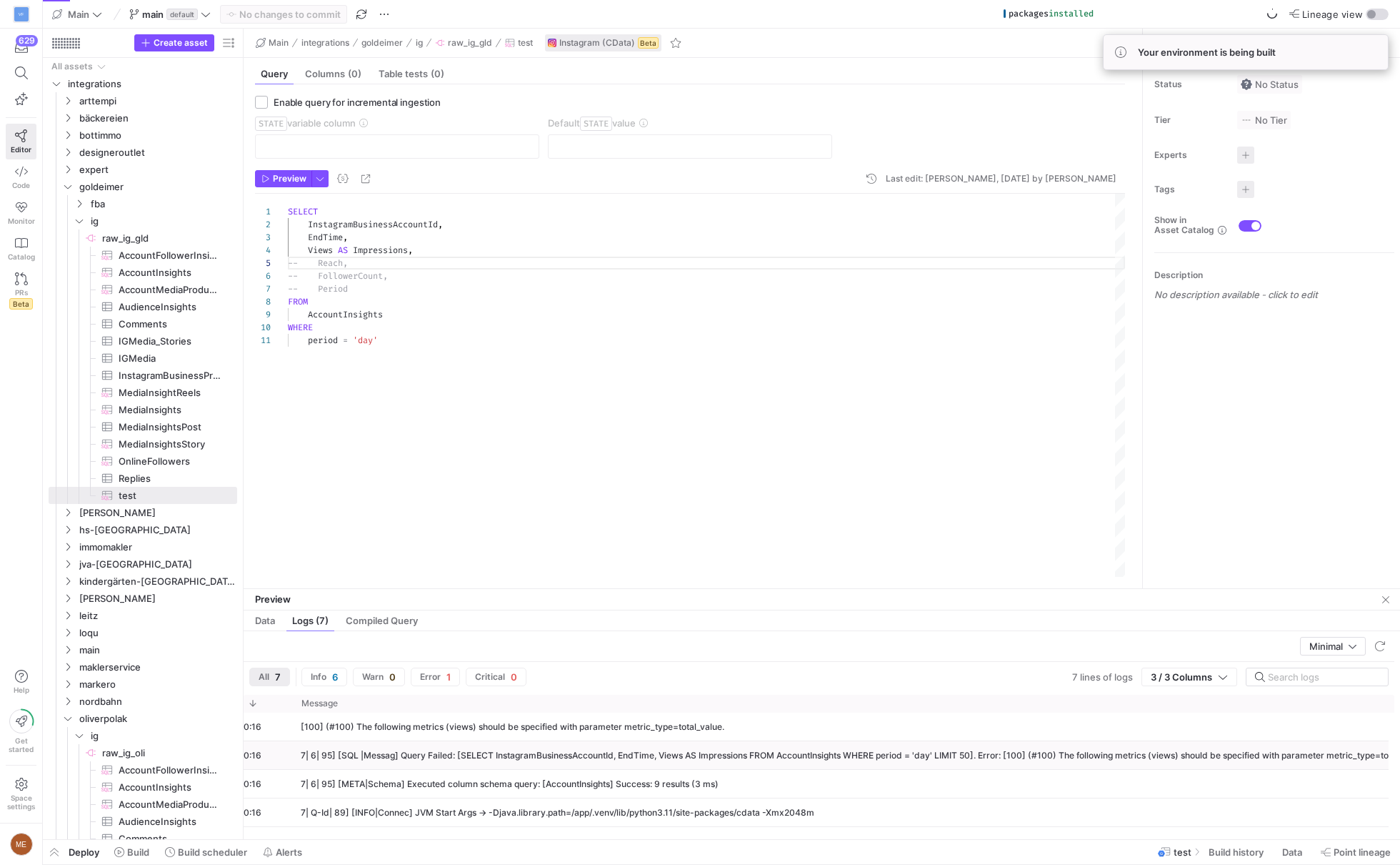
scroll to position [0, 164]
click at [393, 335] on div "SELECT InstagramBusinessAccountId , EndTime , Views AS Impressions , -- Reach, …" at bounding box center [706, 386] width 837 height 385
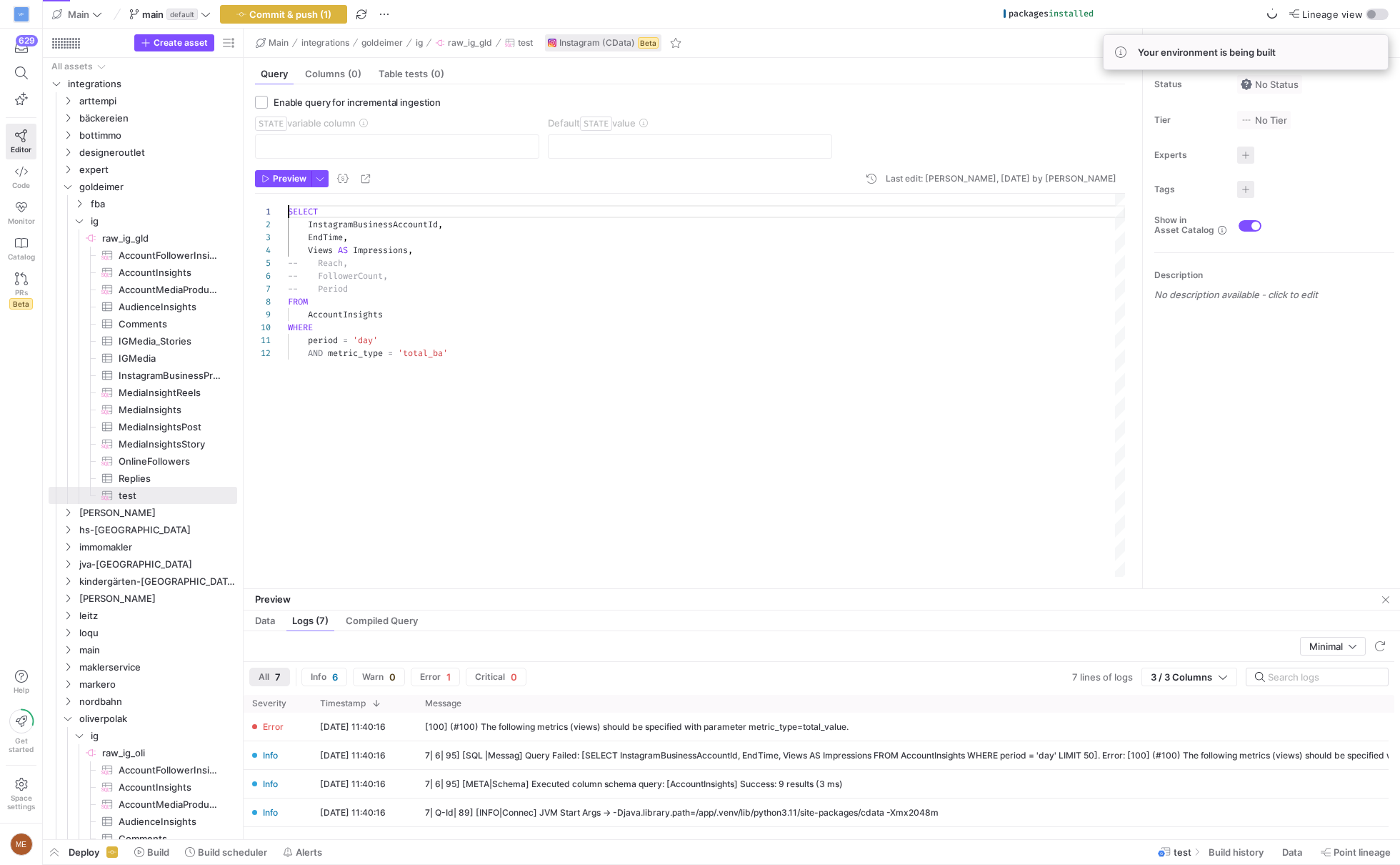
scroll to position [0, 0]
click at [540, 345] on div "SELECT InstagramBusinessAccountId , EndTime , Views AS Impressions , -- Reach, …" at bounding box center [706, 386] width 837 height 385
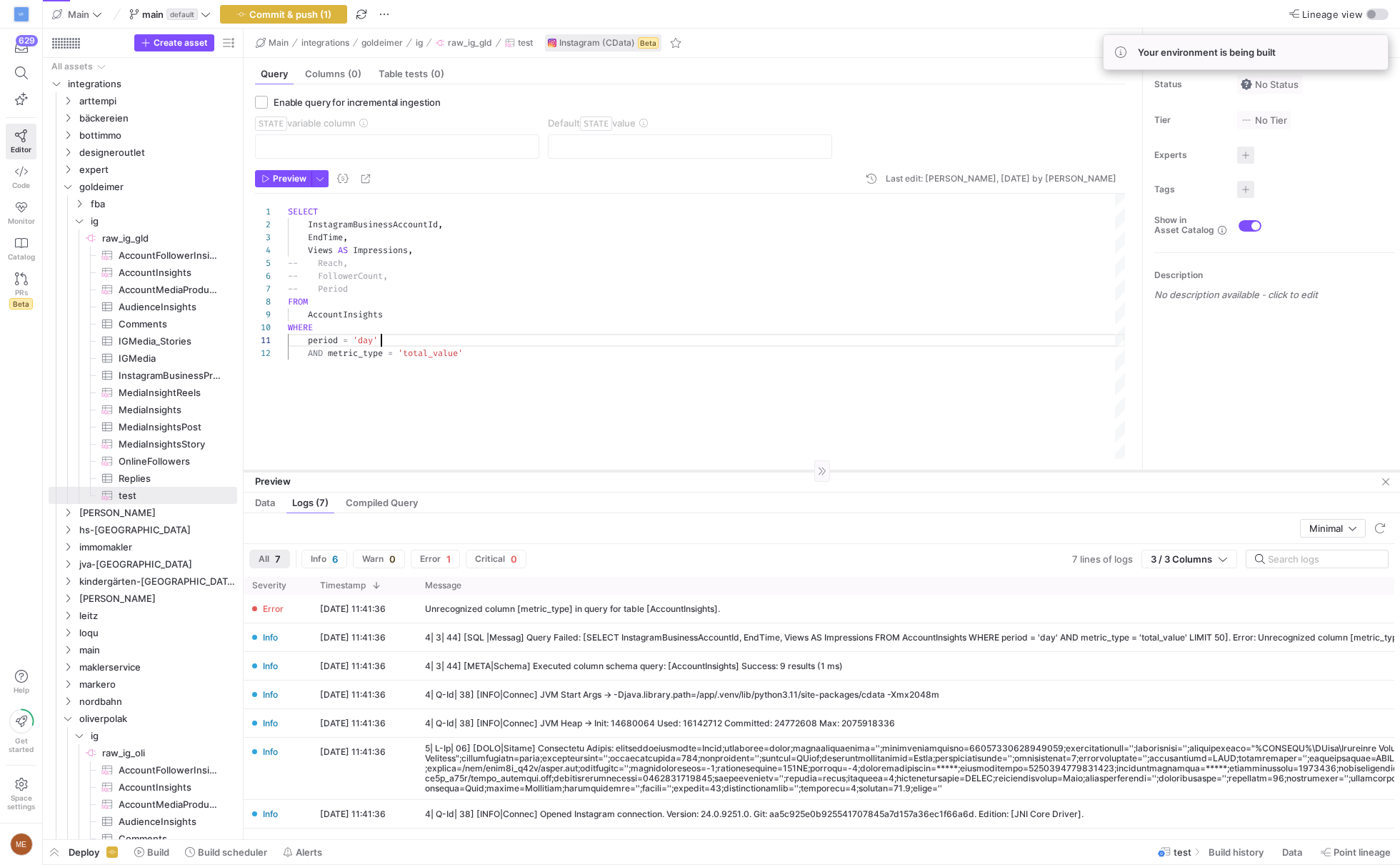
drag, startPoint x: 766, startPoint y: 588, endPoint x: 803, endPoint y: 467, distance: 126.5
click at [803, 470] on div at bounding box center [822, 470] width 1157 height 1
type textarea "period = 'day' AND metric_type = 'total_value'"
click at [322, 173] on span "button" at bounding box center [320, 178] width 16 height 16
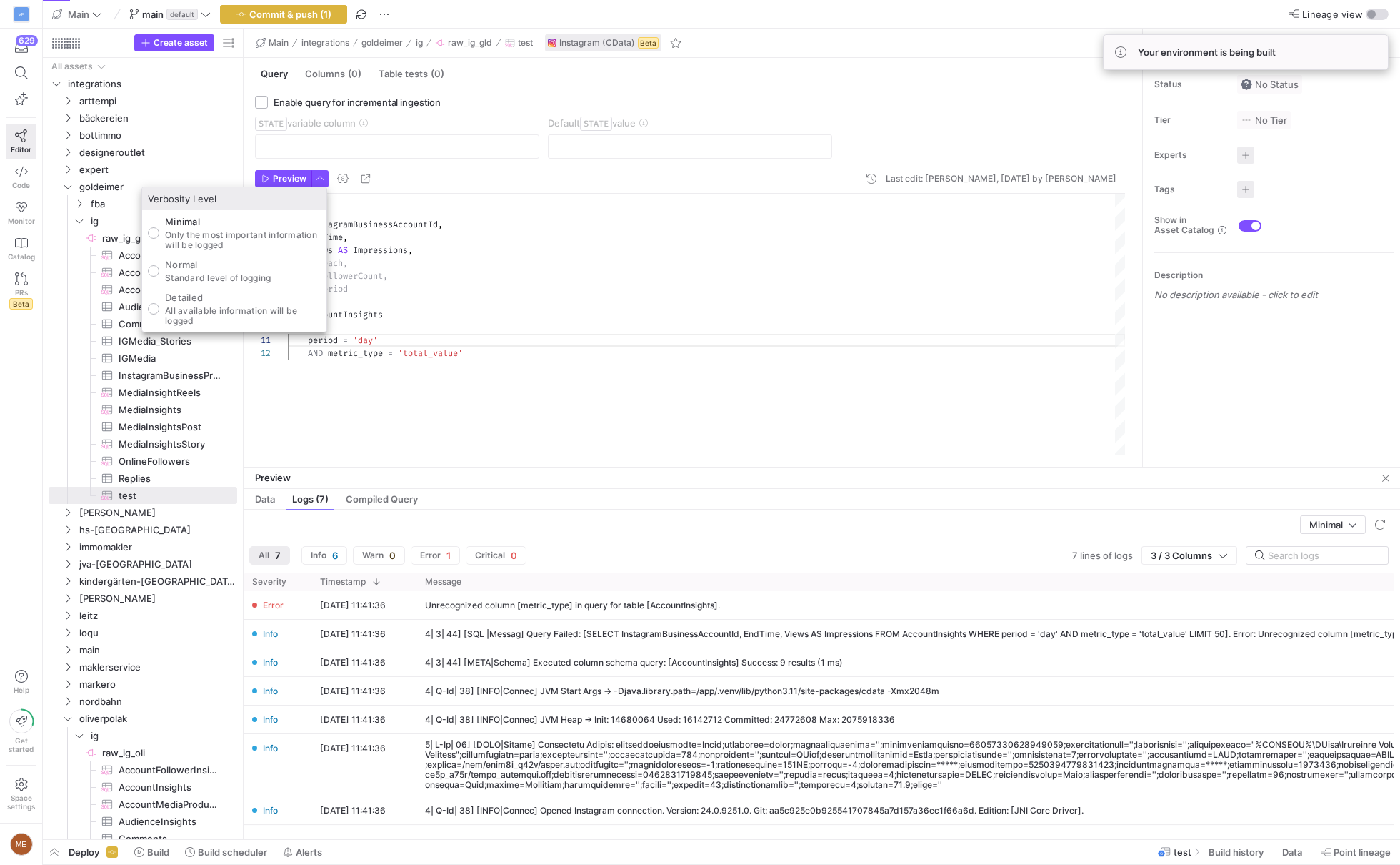
click at [278, 300] on p "Detailed" at bounding box center [243, 297] width 155 height 11
click at [159, 303] on input "Detailed All available information will be logged" at bounding box center [152, 308] width 11 height 11
radio input "true"
click at [296, 178] on div at bounding box center [700, 432] width 1400 height 865
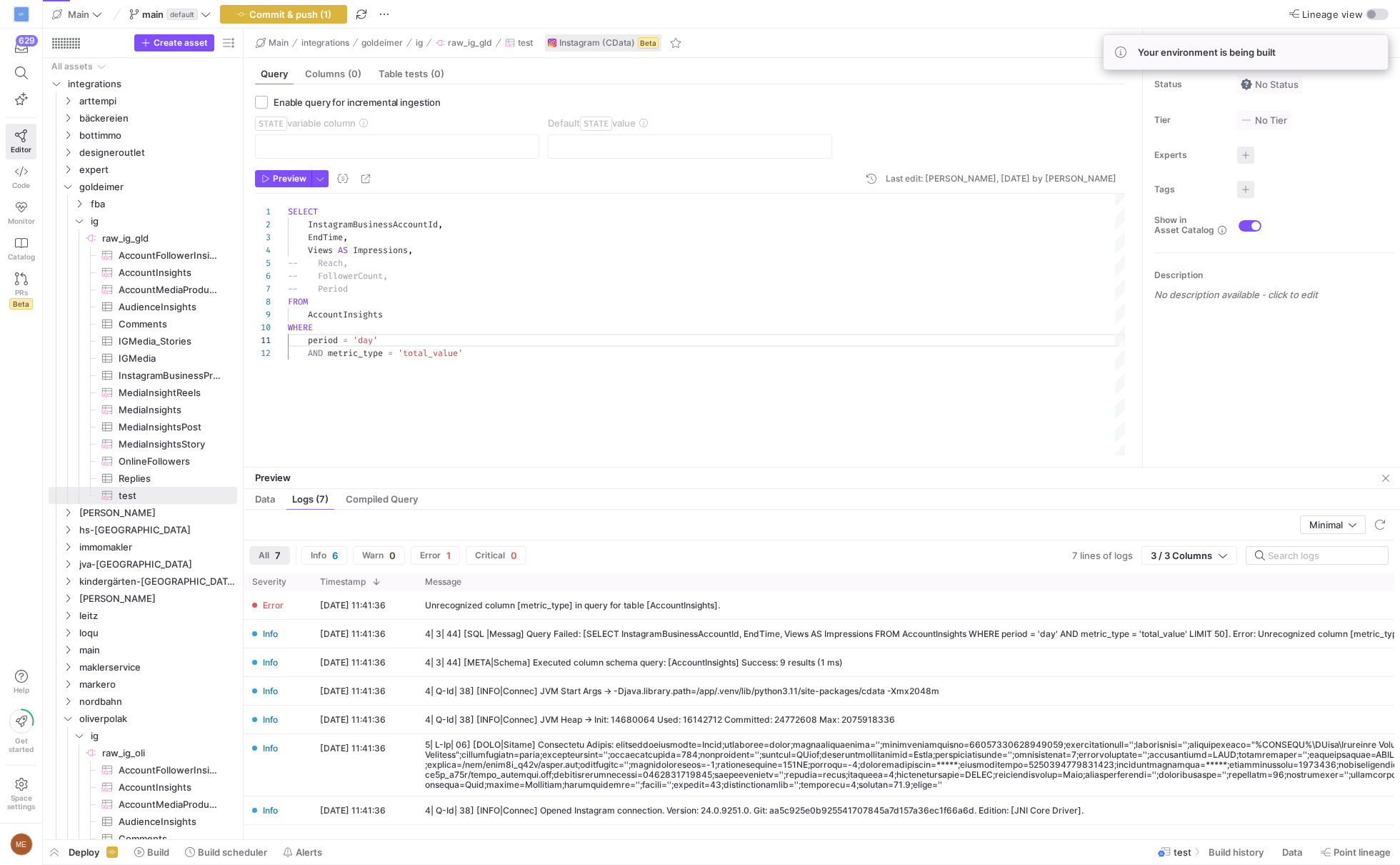
click at [296, 178] on span "Preview" at bounding box center [290, 178] width 34 height 10
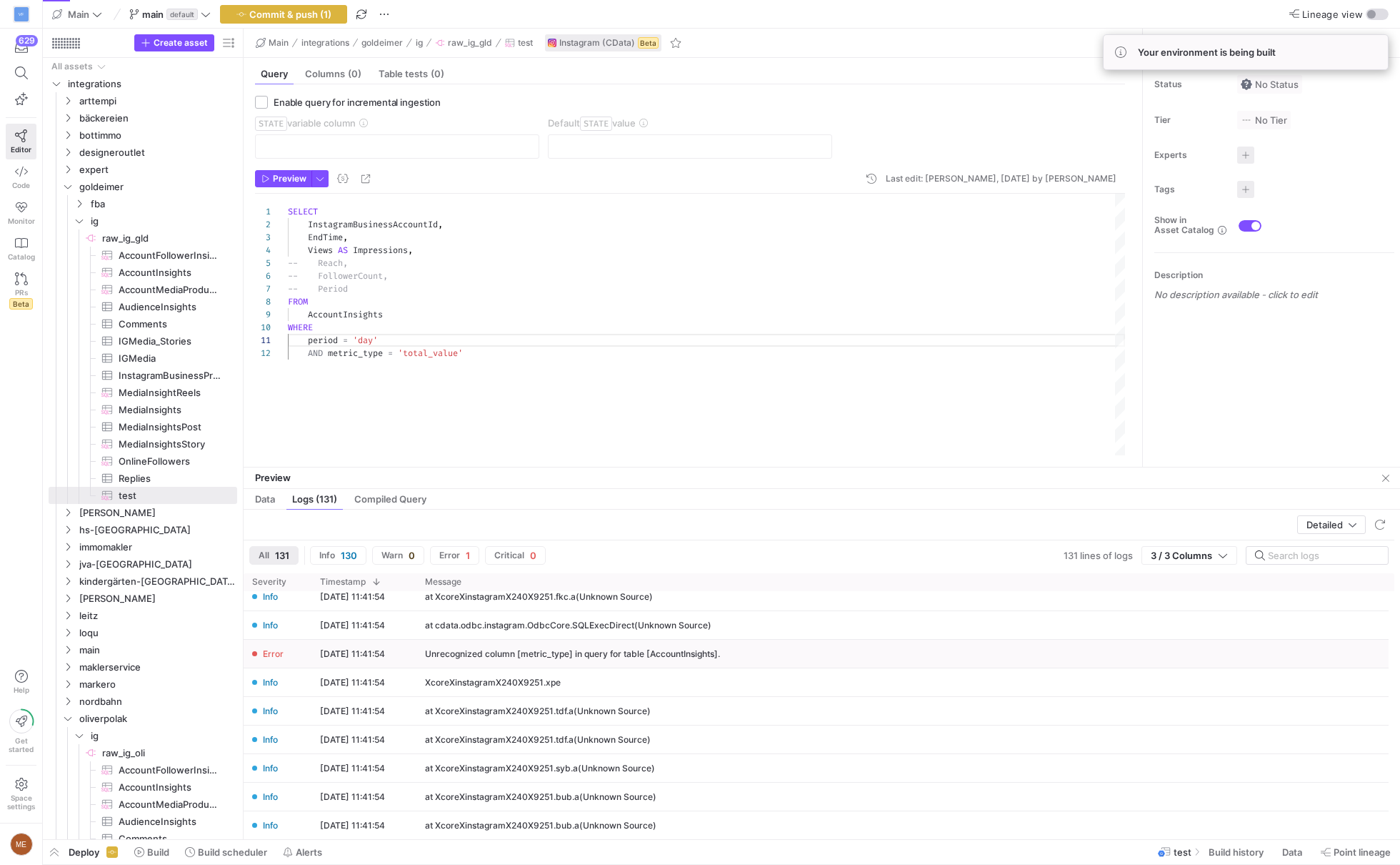
scroll to position [382, 0]
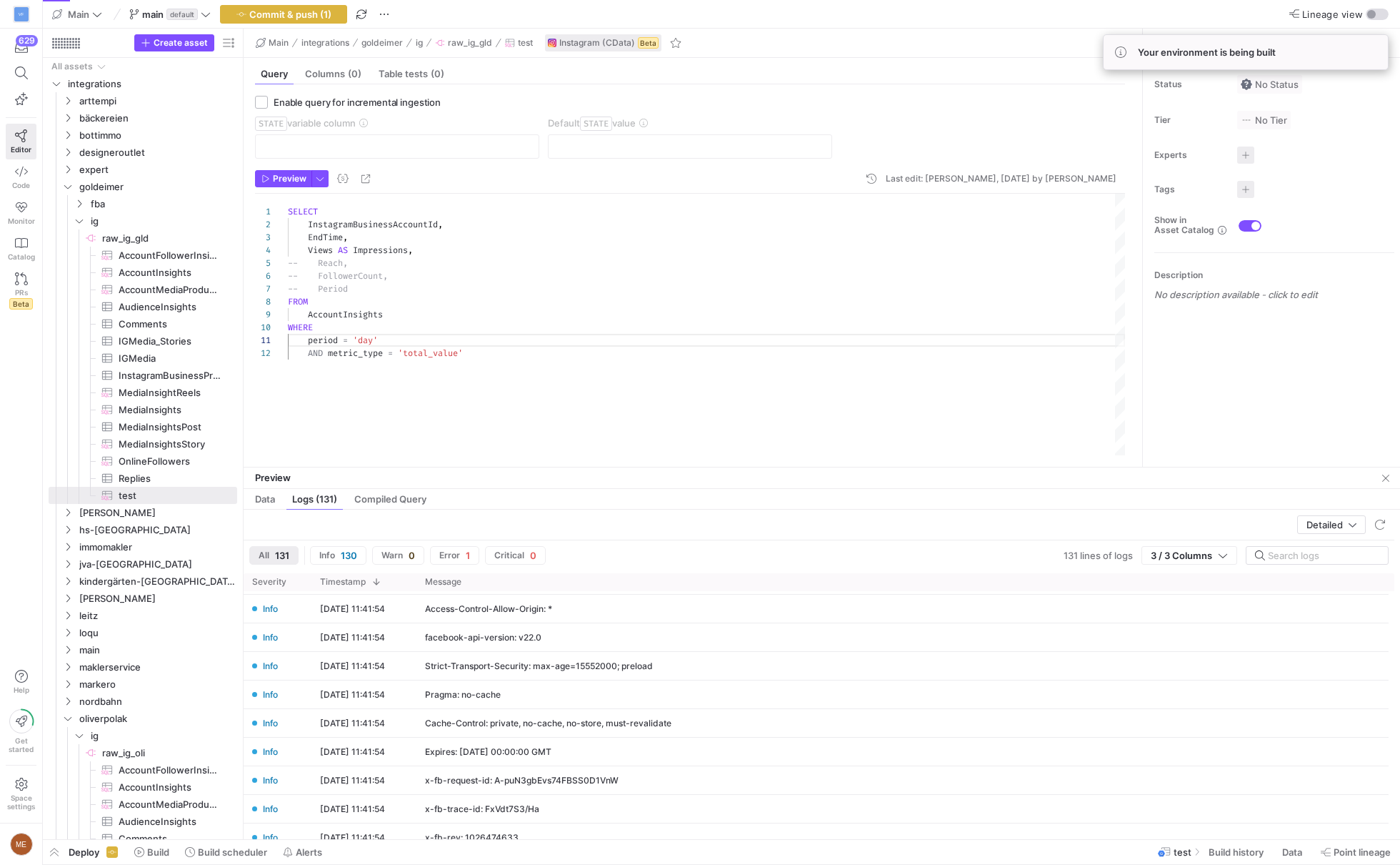
click at [555, 355] on div "SELECT InstagramBusinessAccountId , EndTime , Views AS Impressions , -- Reach, …" at bounding box center [706, 325] width 837 height 263
click at [20, 683] on icon "button" at bounding box center [21, 676] width 13 height 13
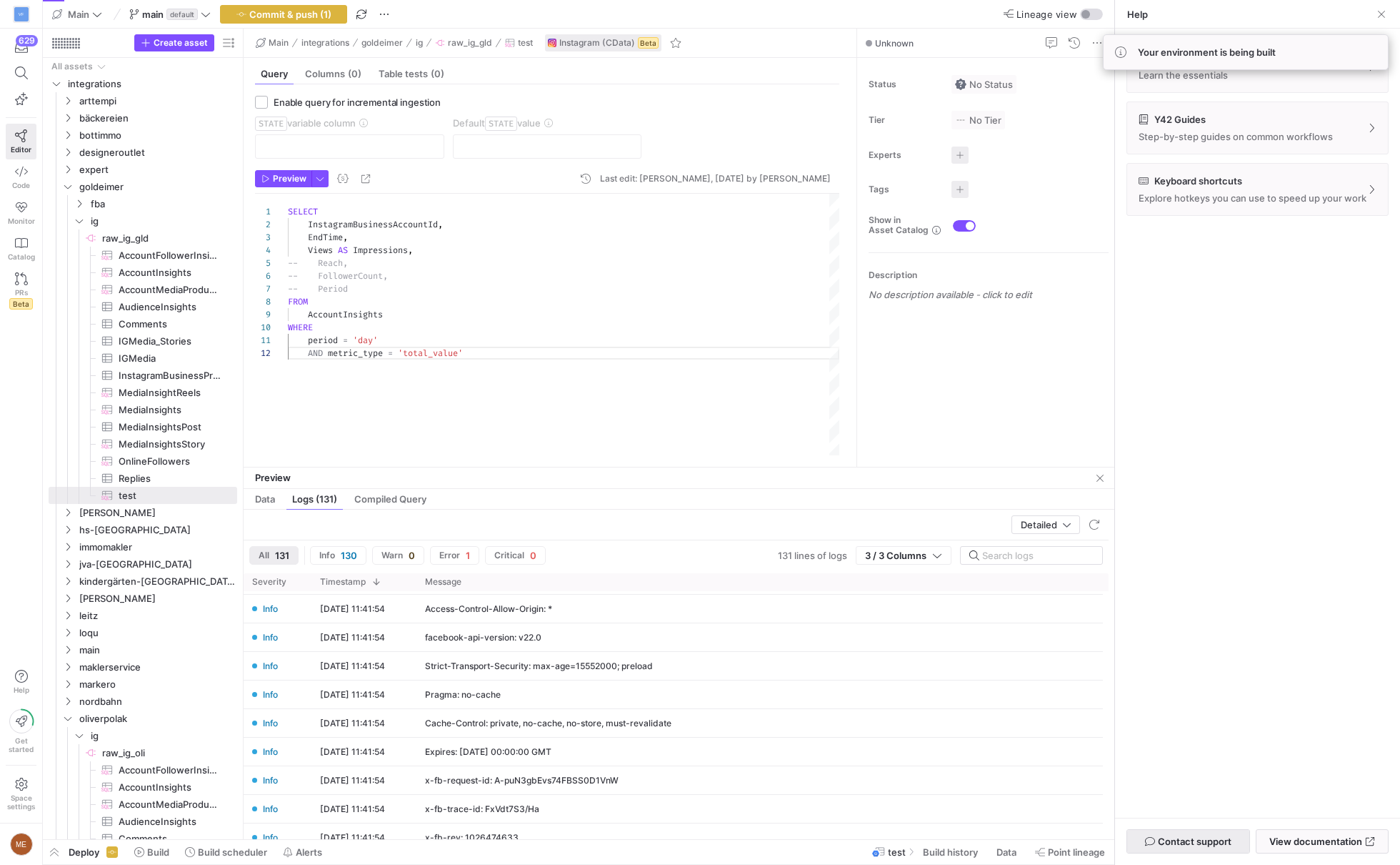
click at [1200, 843] on span "Contact support" at bounding box center [1195, 840] width 74 height 11
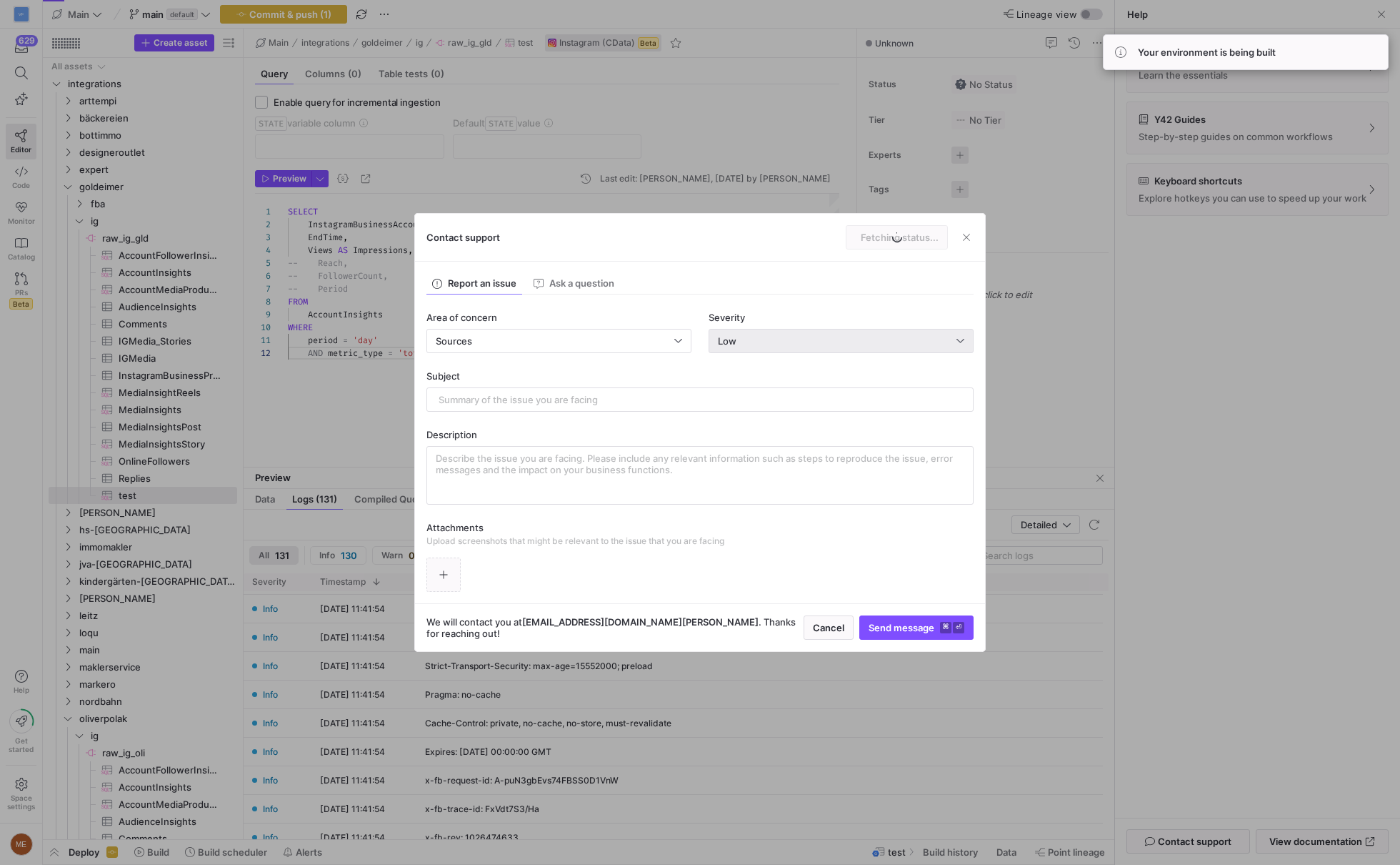
click at [898, 351] on div "Low" at bounding box center [841, 341] width 246 height 23
click at [840, 416] on div "High System impaired" at bounding box center [842, 413] width 253 height 11
click at [592, 388] on div at bounding box center [700, 399] width 523 height 23
click at [592, 397] on input "text" at bounding box center [700, 399] width 523 height 11
type input "AccountInsights requesting column that is not supported"
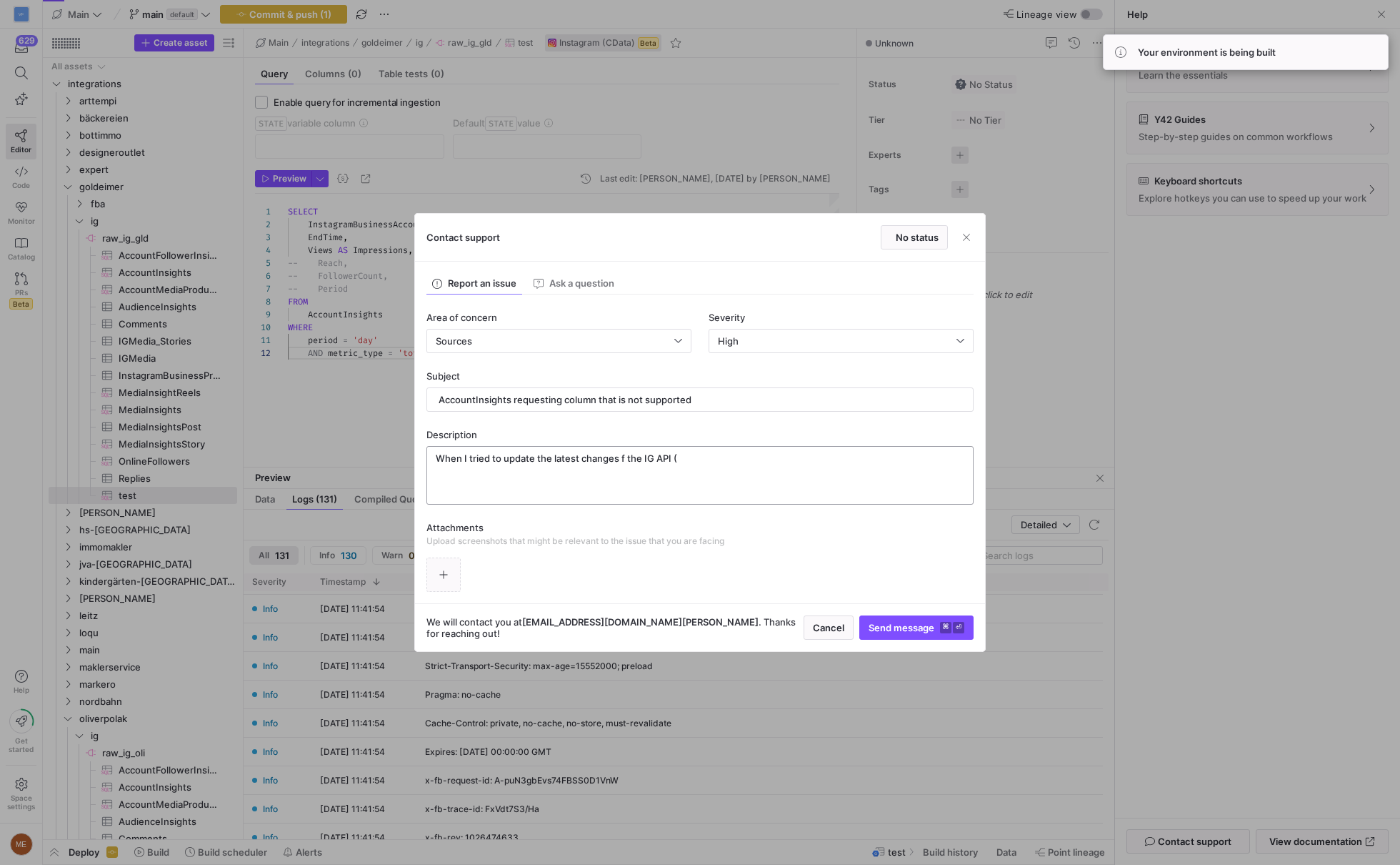
click at [623, 461] on textarea "When I tried to update the latest changes f the IG API (" at bounding box center [700, 475] width 529 height 46
type textarea "When I tried to update the latest changes of the IG API ("
click at [454, 590] on span "button" at bounding box center [443, 574] width 33 height 33
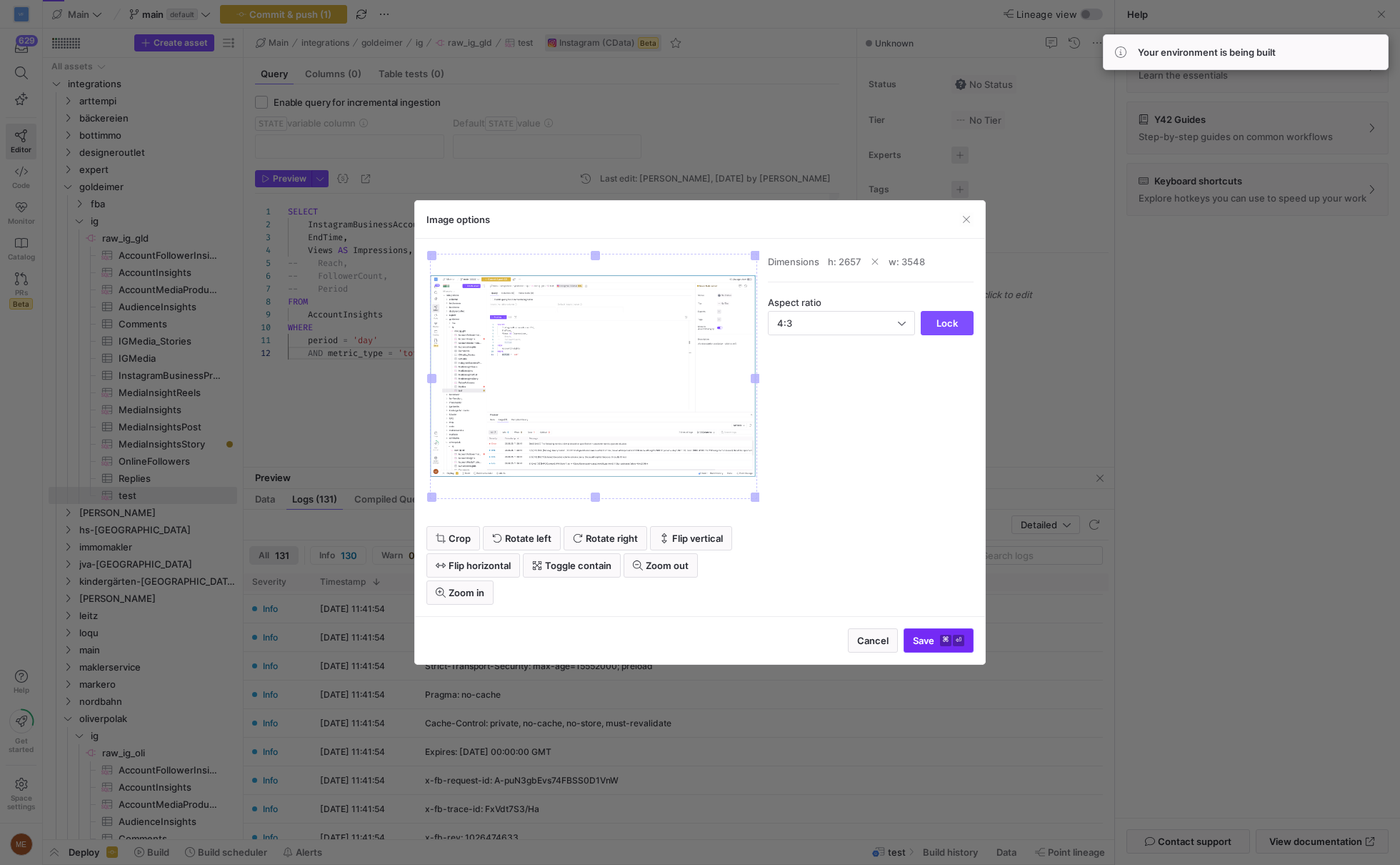
click at [957, 644] on kbd "⏎" at bounding box center [959, 640] width 11 height 11
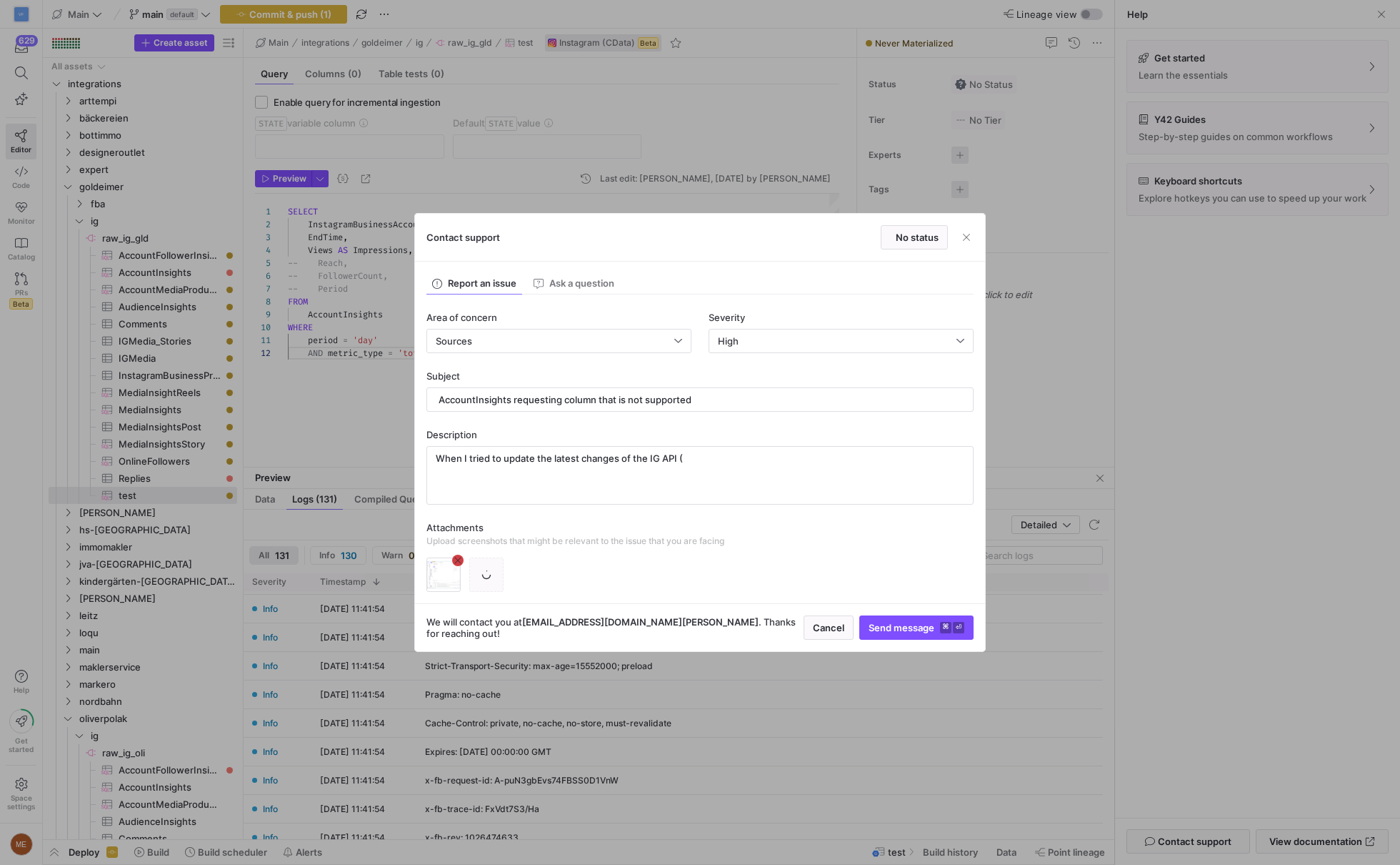
click at [494, 577] on span "button" at bounding box center [486, 574] width 33 height 33
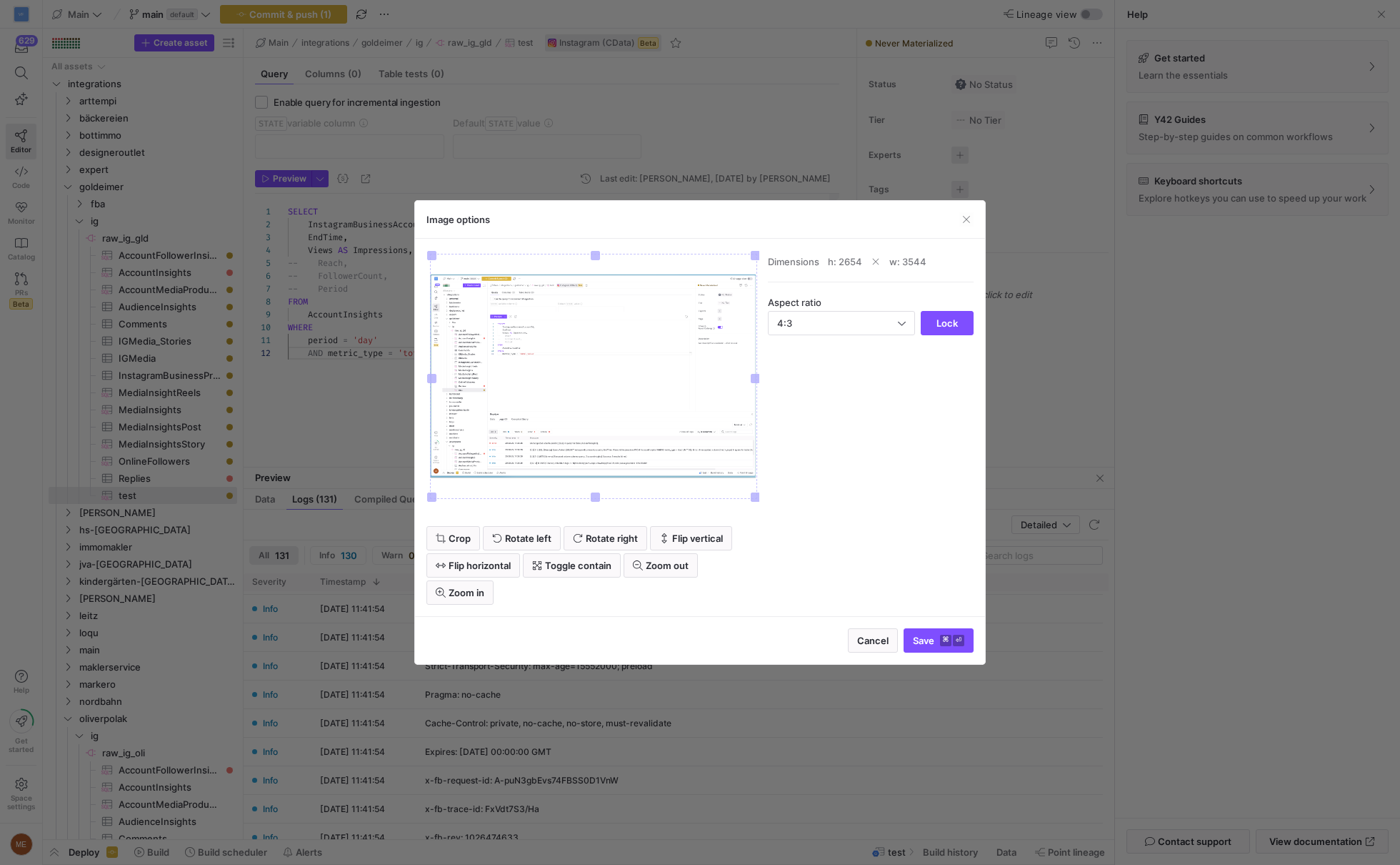
click at [949, 628] on div "Cancel Save ⌘ ⏎" at bounding box center [700, 640] width 570 height 48
click at [933, 645] on span "Save ⌘ ⏎" at bounding box center [939, 640] width 52 height 11
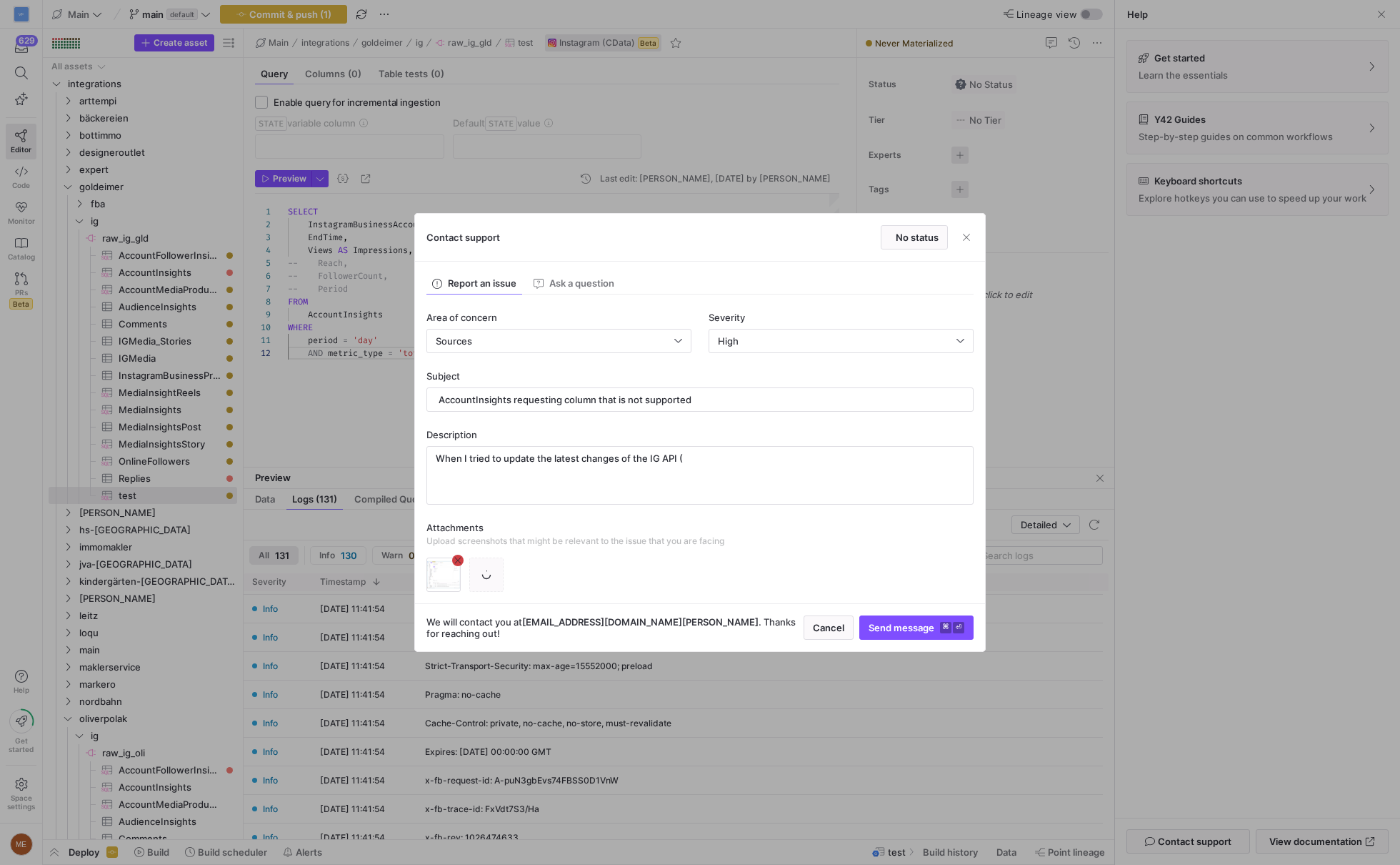
click at [786, 522] on p "Attachments" at bounding box center [700, 526] width 547 height 11
click at [779, 462] on textarea "When I tried to update the latest changes of the IG API (" at bounding box center [700, 475] width 529 height 46
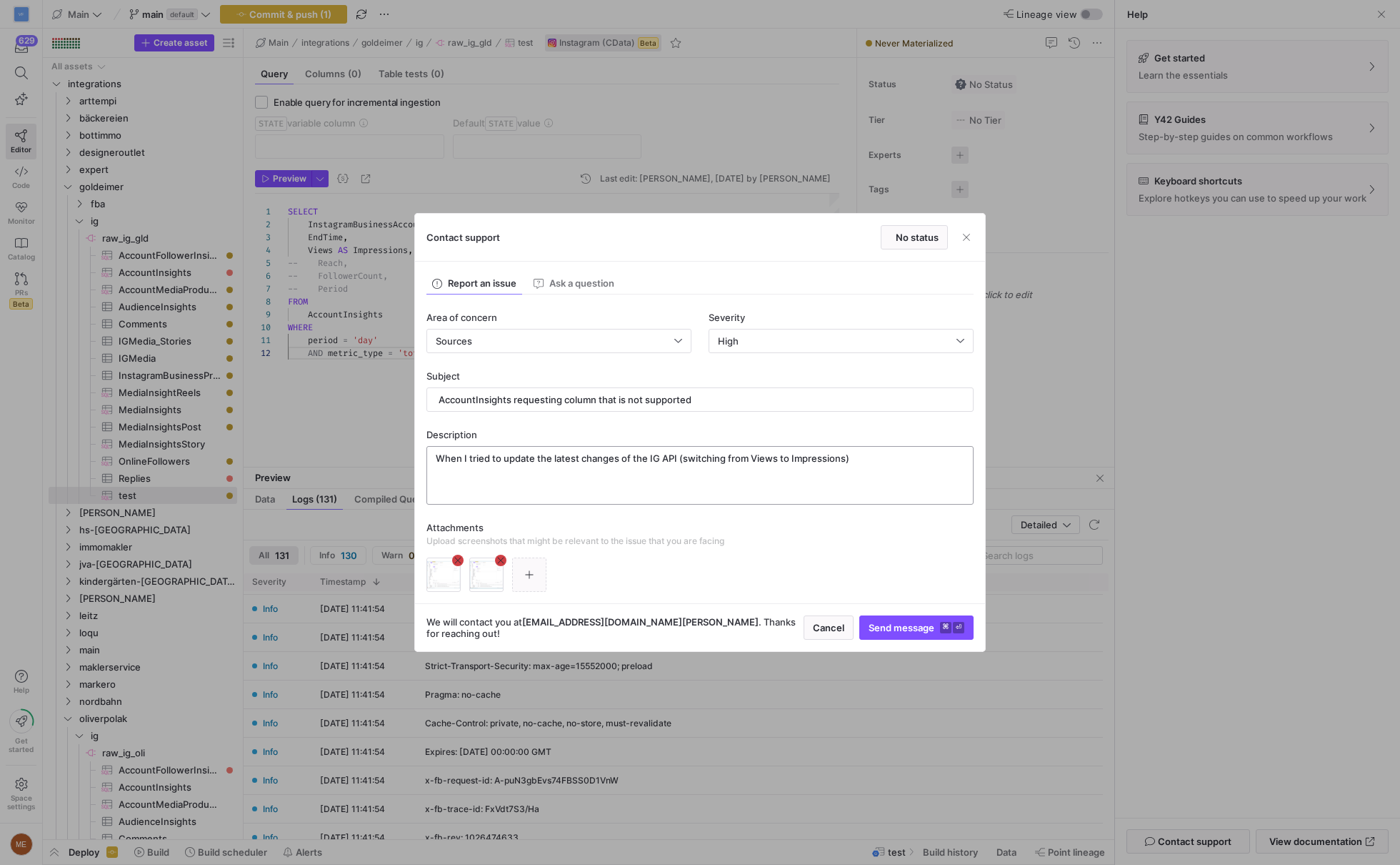
click at [878, 477] on textarea "When I tried to update the latest changes of the IG API (switching from Views t…" at bounding box center [700, 475] width 529 height 46
click at [837, 476] on textarea "When I tried to update the latest changes of the IG API (switching from Views t…" at bounding box center [700, 475] width 529 height 46
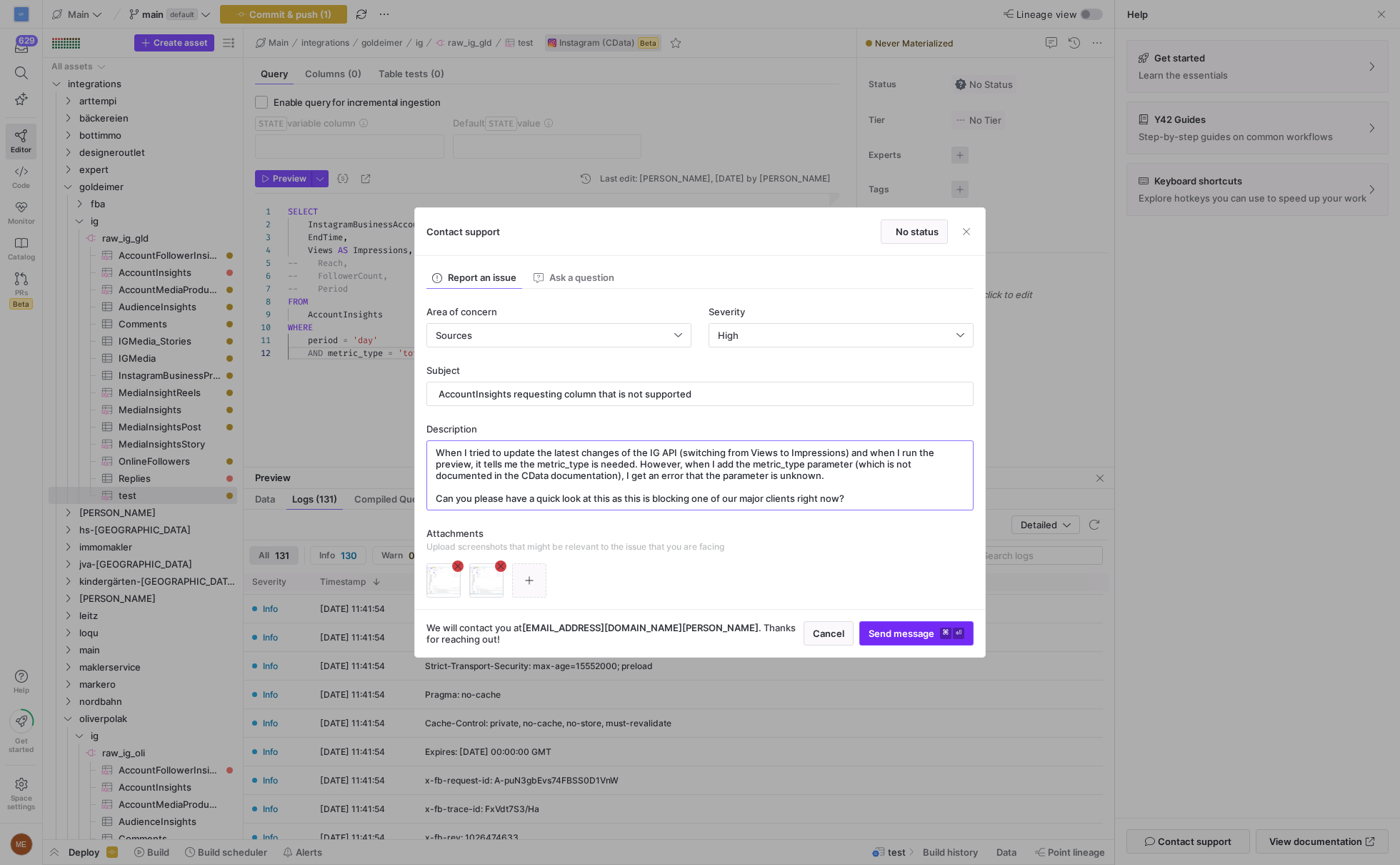
type textarea "When I tried to update the latest changes of the IG API (switching from Views t…"
click at [900, 639] on span "submit" at bounding box center [916, 633] width 113 height 23
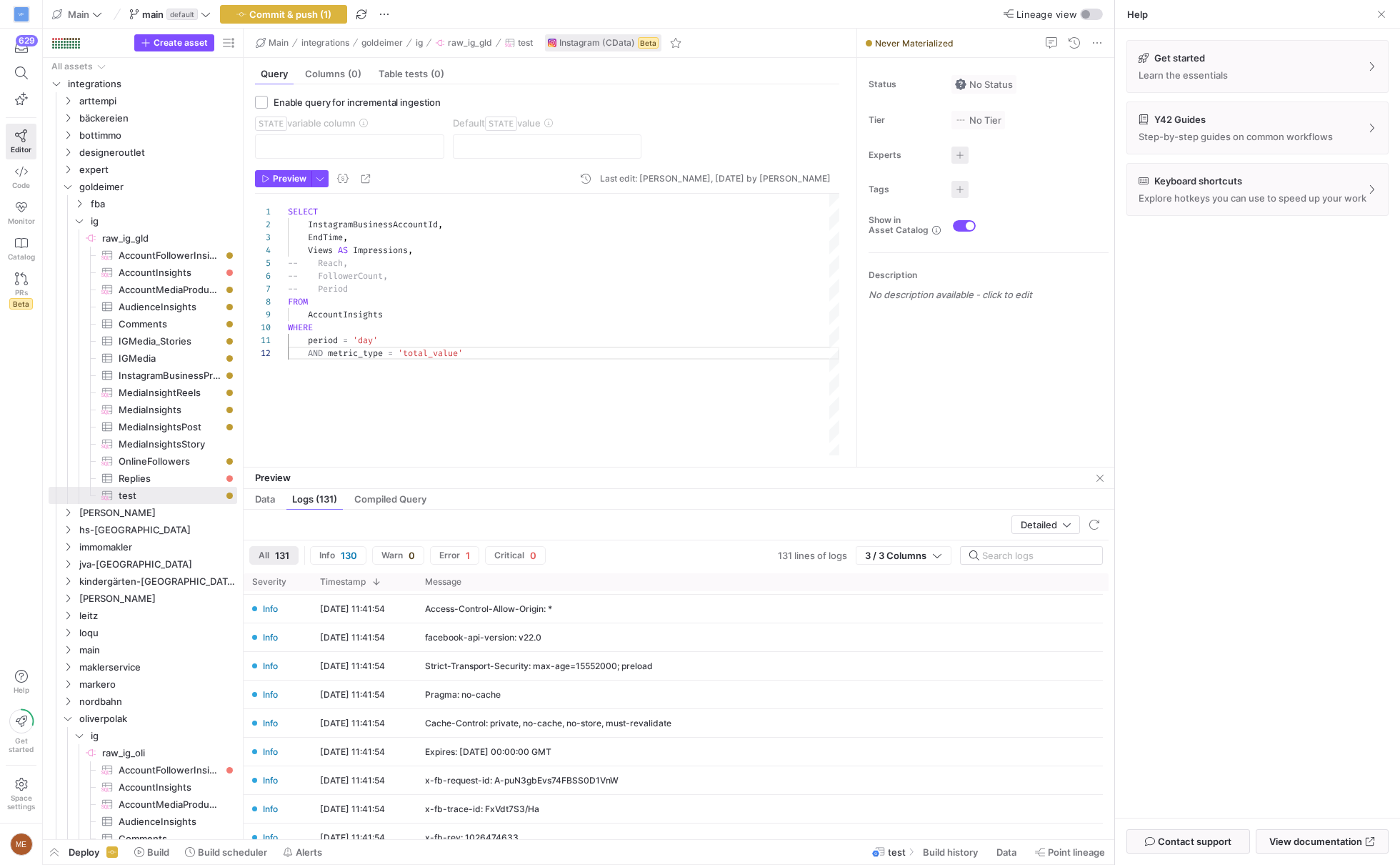
click at [1220, 525] on div "Get started Learn the essentials Y42 Guides Step-by-step guides on common workf…" at bounding box center [1258, 424] width 285 height 789
